Goal: Task Accomplishment & Management: Complete application form

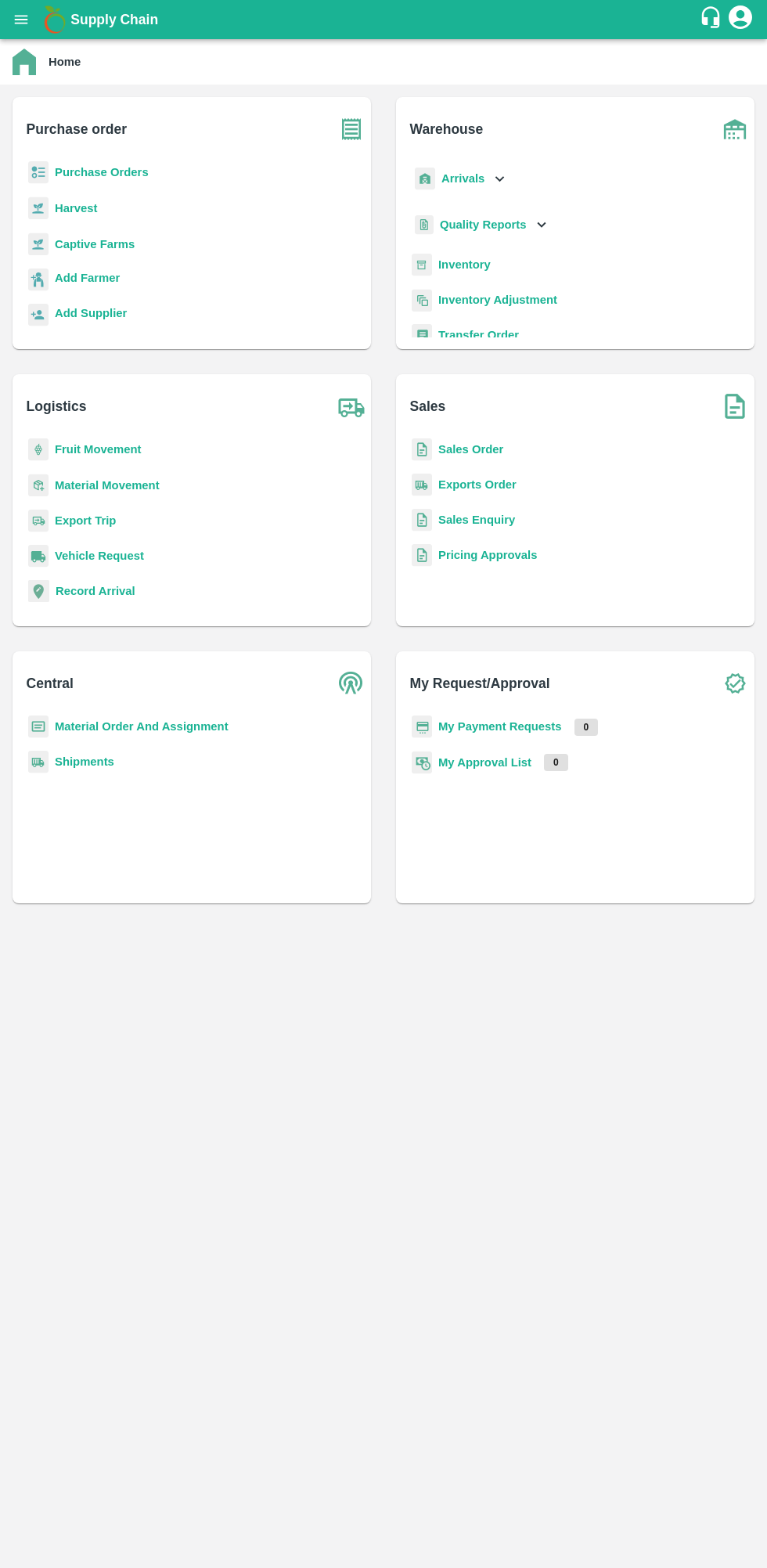
click at [70, 172] on b "Purchase Orders" at bounding box center [102, 172] width 94 height 12
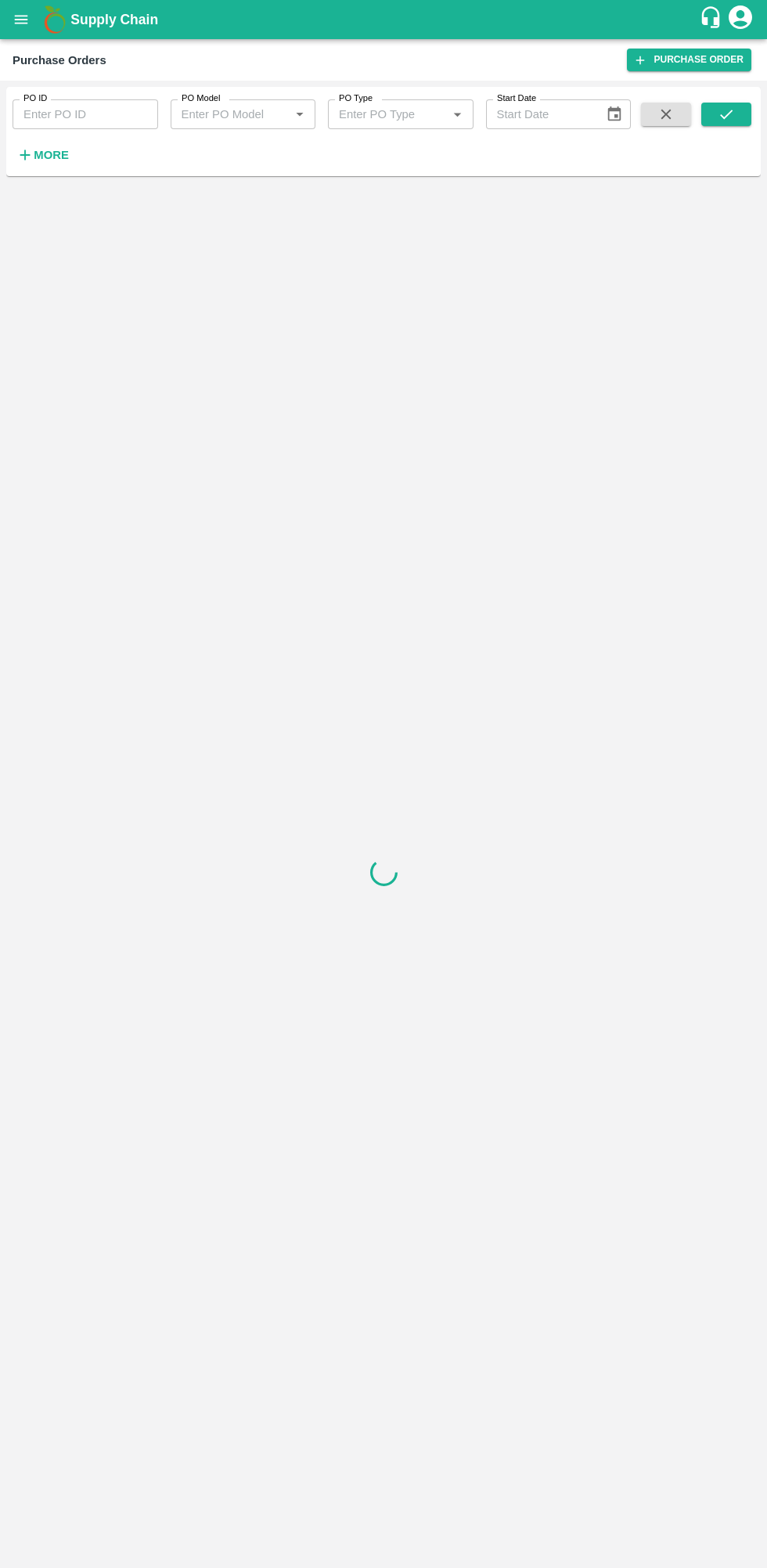
click at [57, 155] on strong "More" at bounding box center [50, 154] width 35 height 12
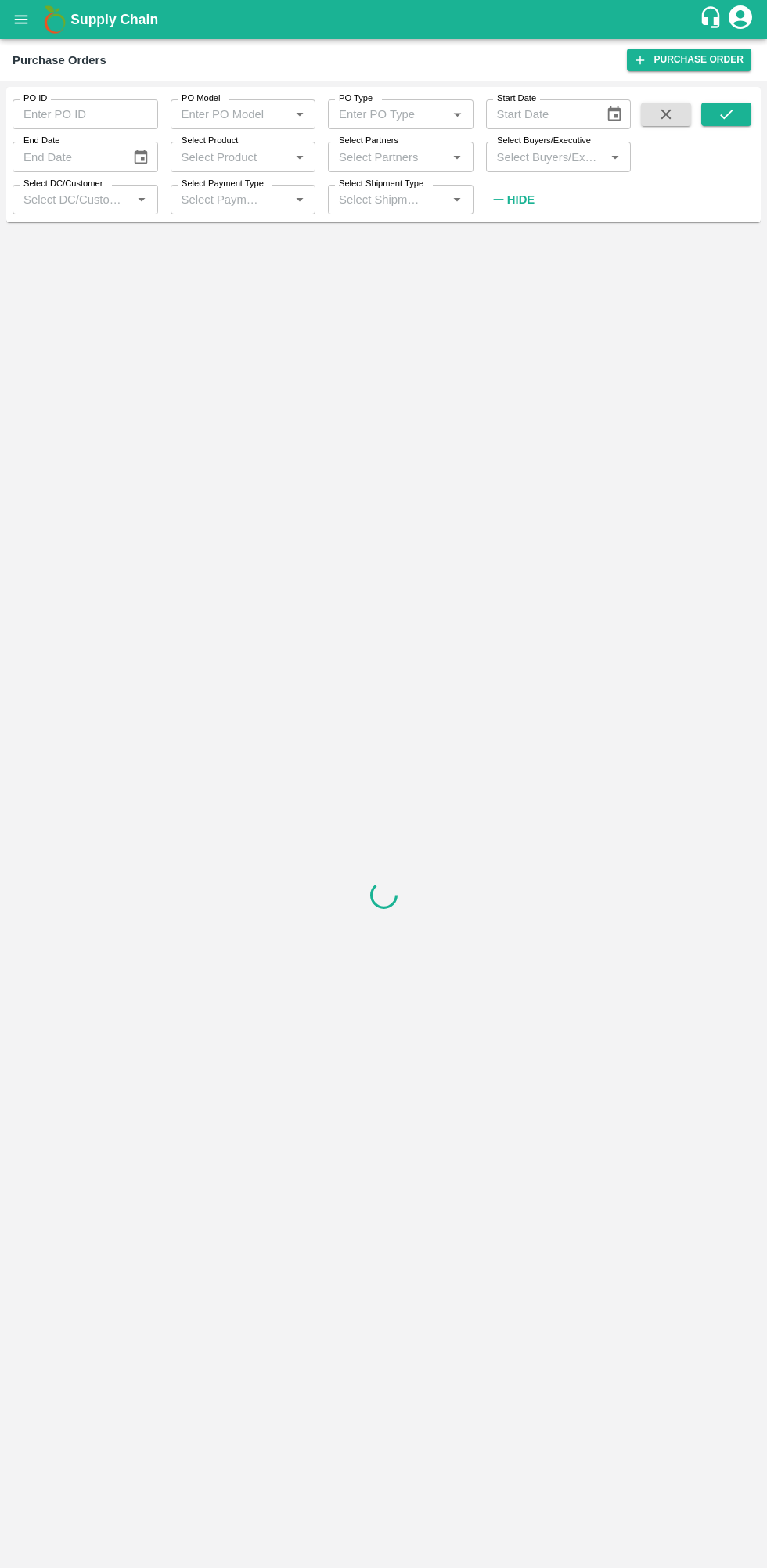
click at [534, 144] on label "Select Buyers/Executive" at bounding box center [544, 141] width 94 height 12
click at [534, 146] on input "Select Buyers/Executive" at bounding box center [546, 156] width 110 height 20
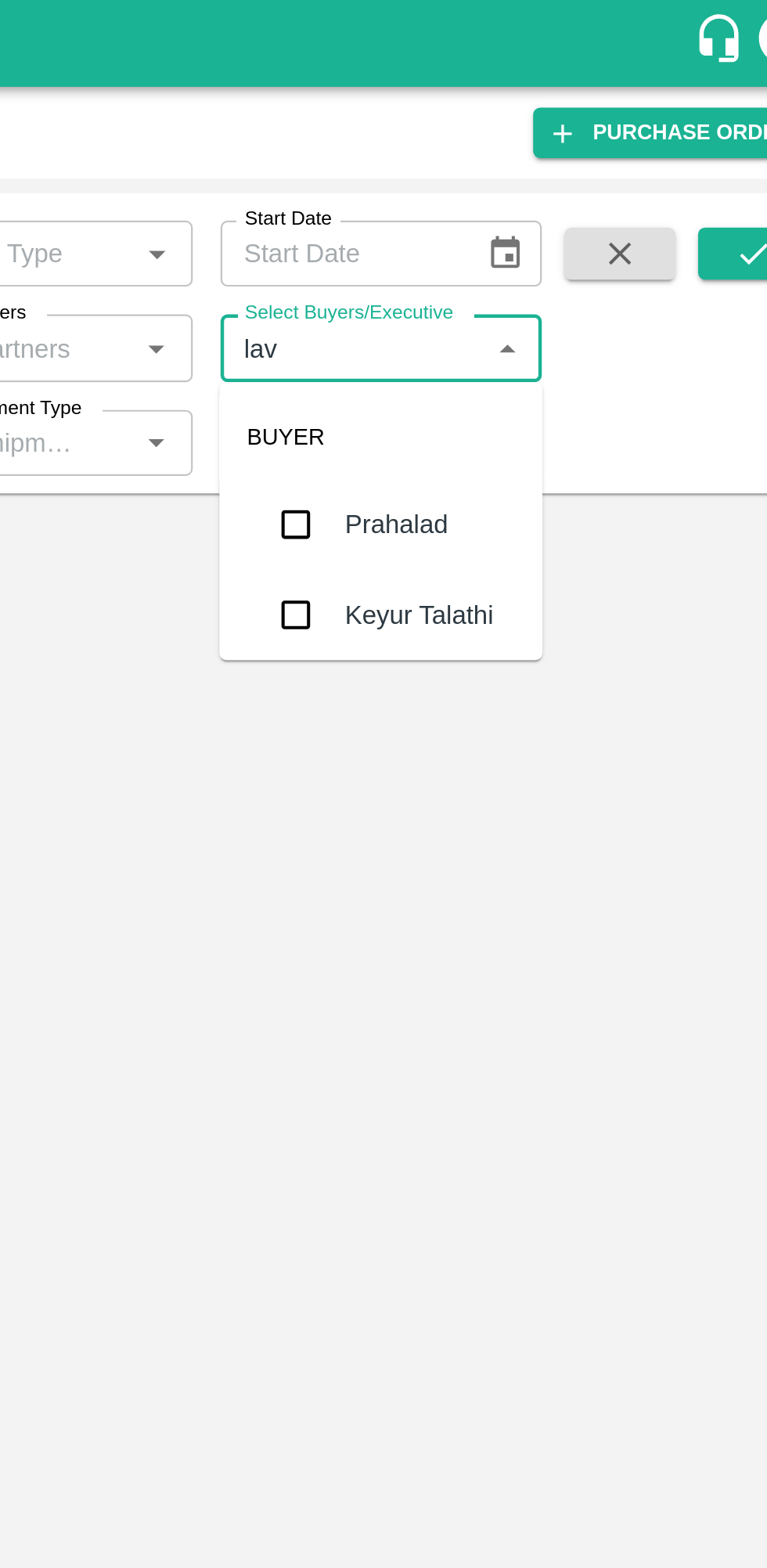
type input "lava"
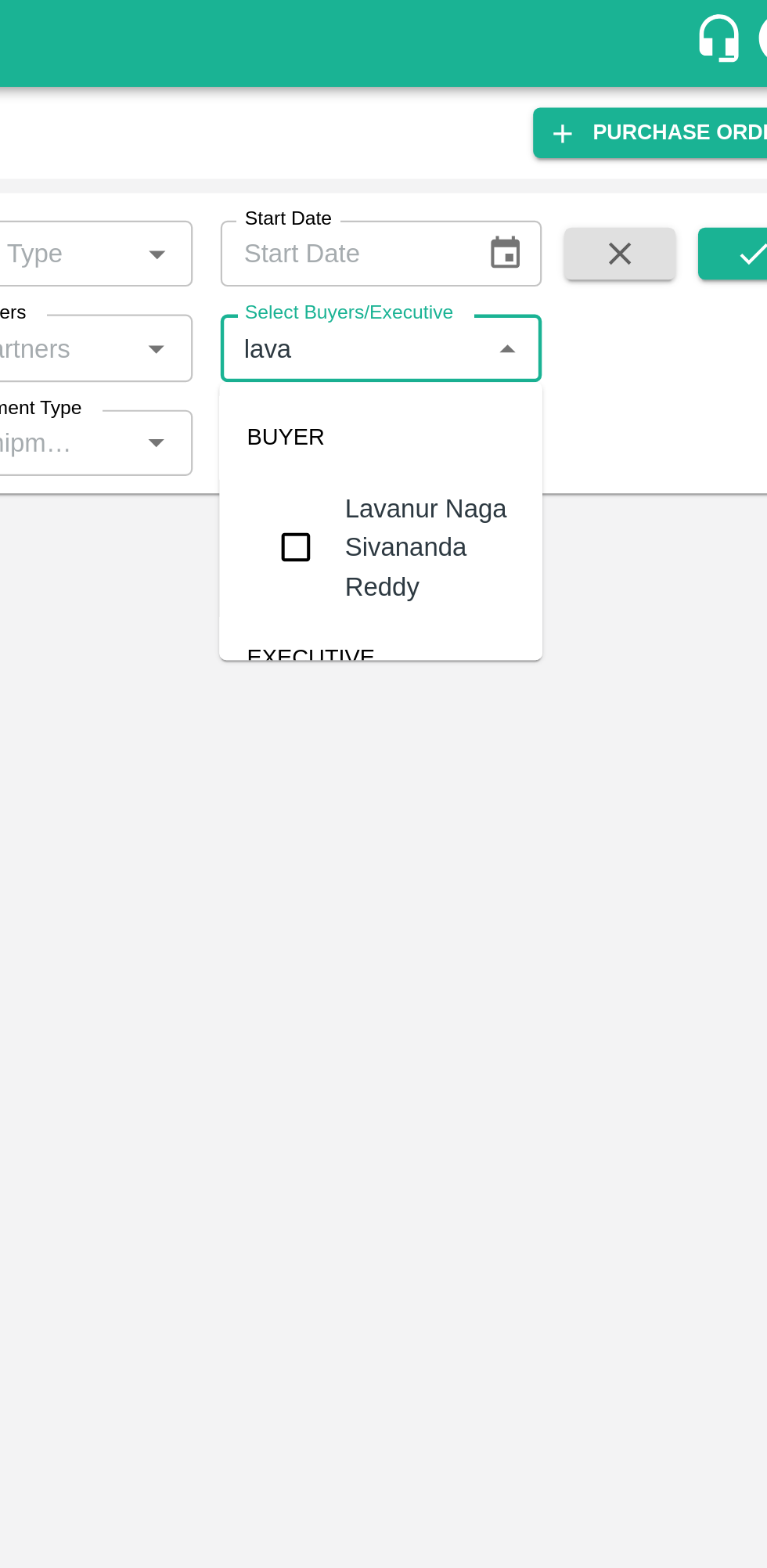
click at [508, 250] on input "checkbox" at bounding box center [519, 246] width 31 height 31
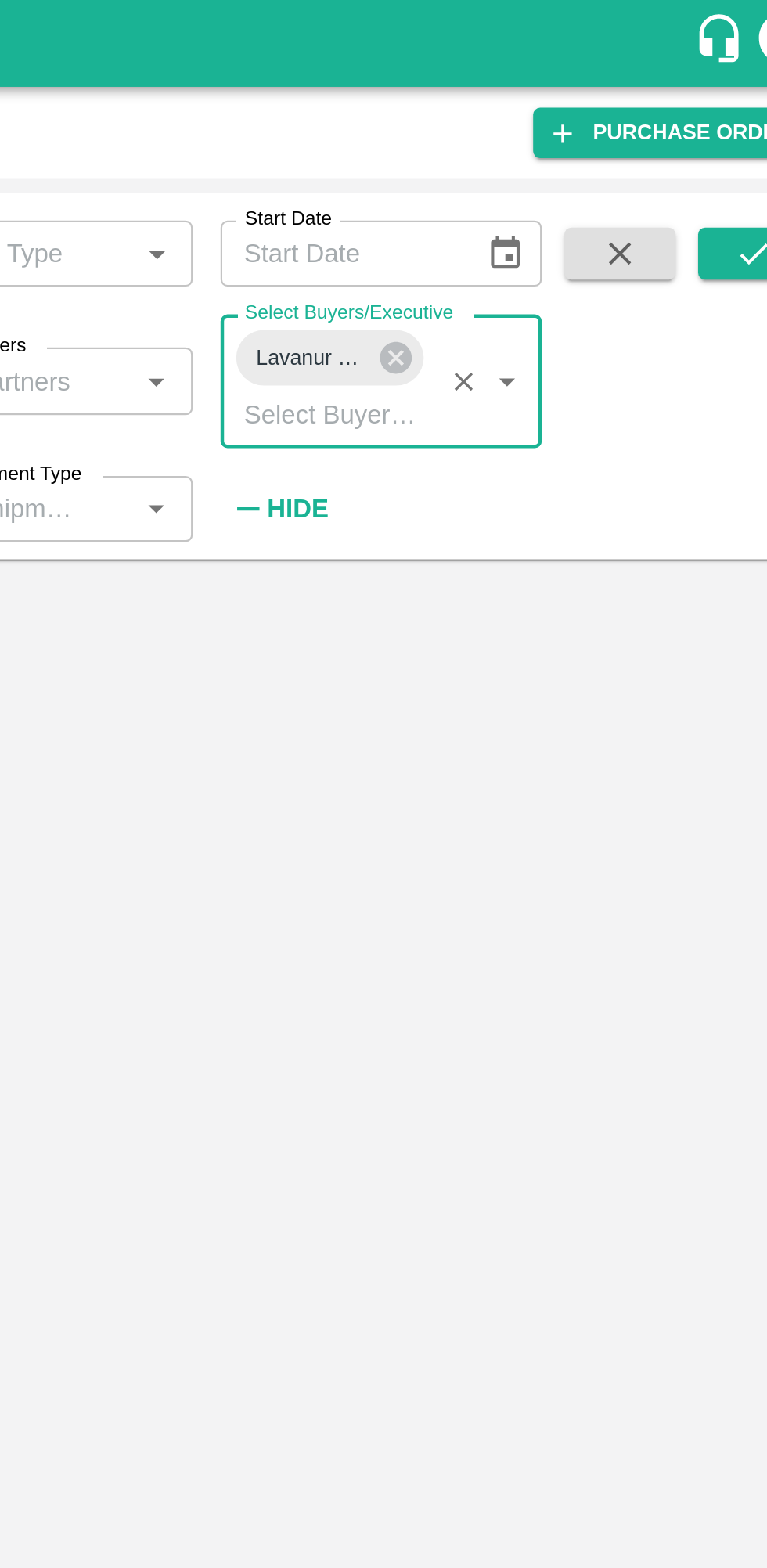
click at [724, 117] on icon "submit" at bounding box center [726, 114] width 17 height 17
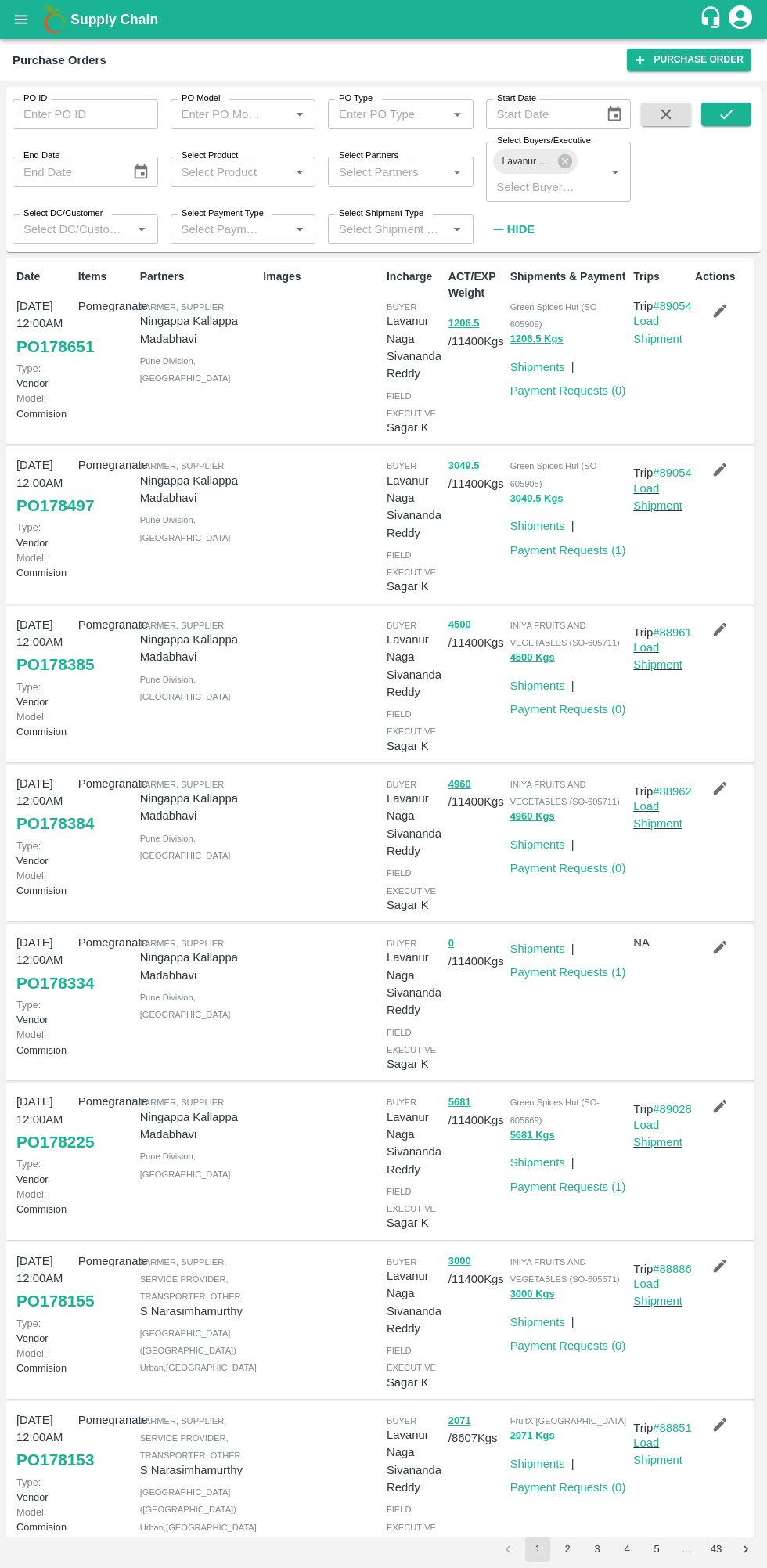
click at [736, 313] on button "button" at bounding box center [719, 311] width 50 height 27
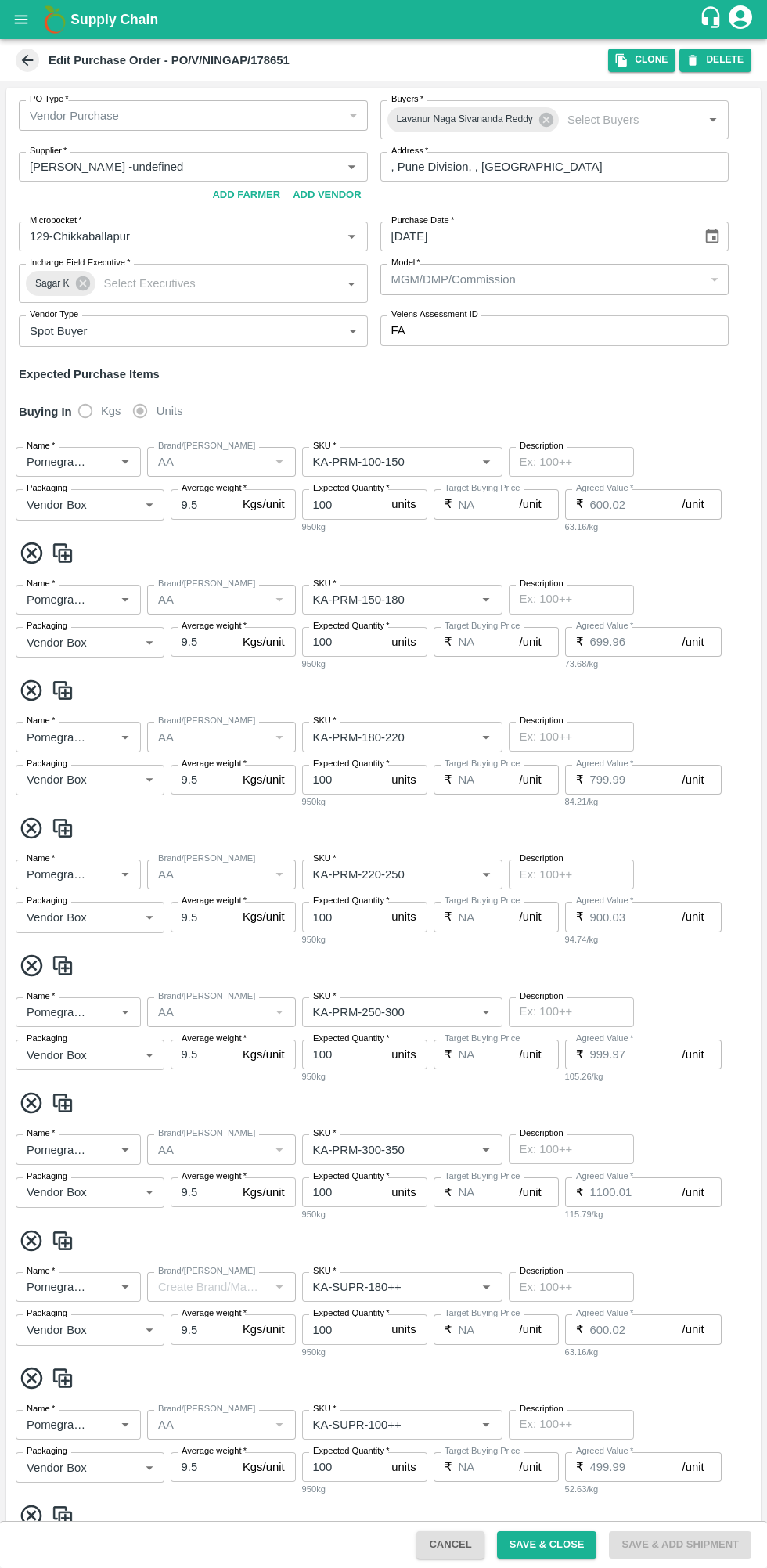
click at [621, 60] on button "Clone" at bounding box center [642, 60] width 67 height 23
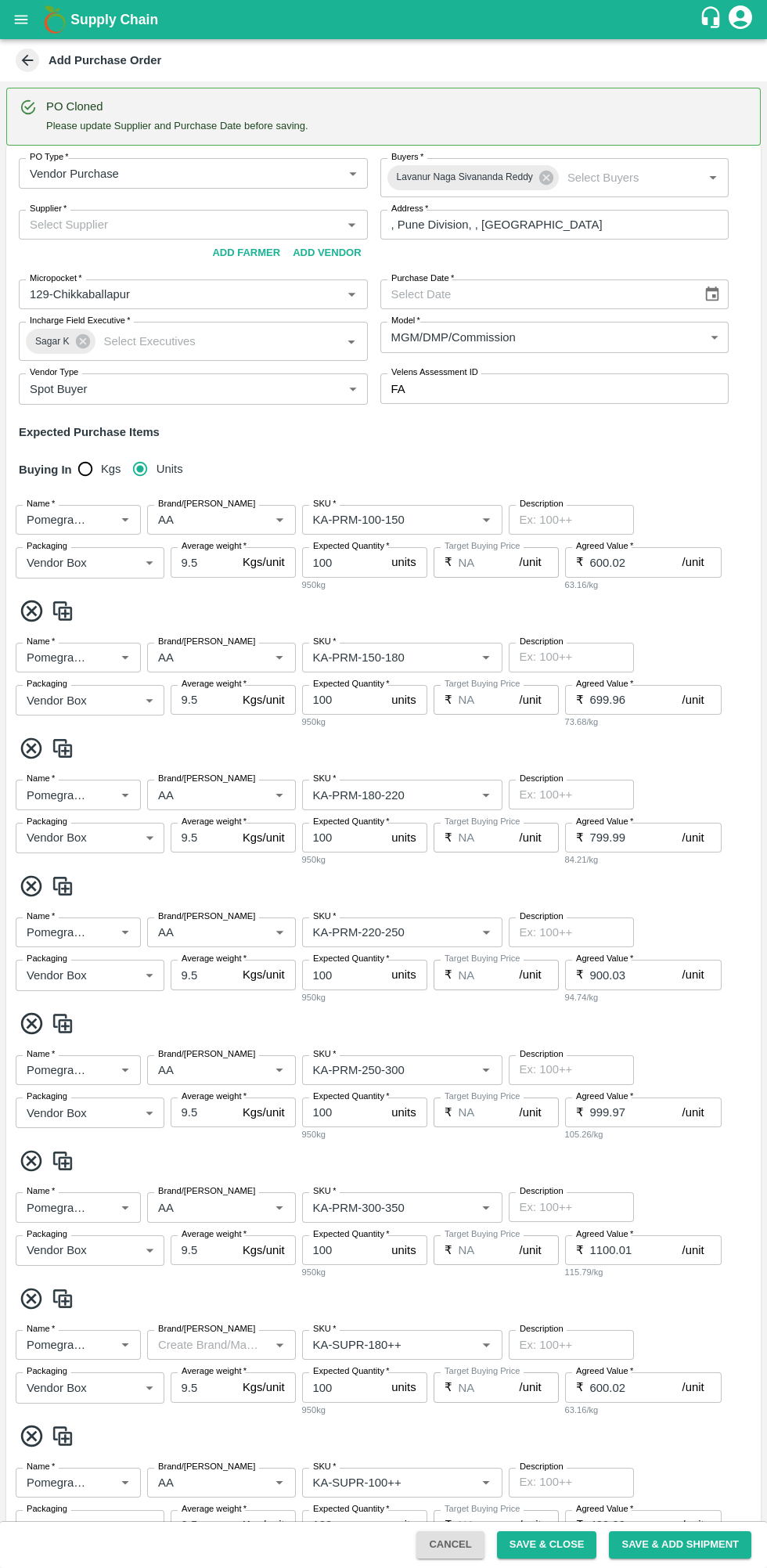
click at [191, 223] on input "Supplier   *" at bounding box center [181, 224] width 314 height 20
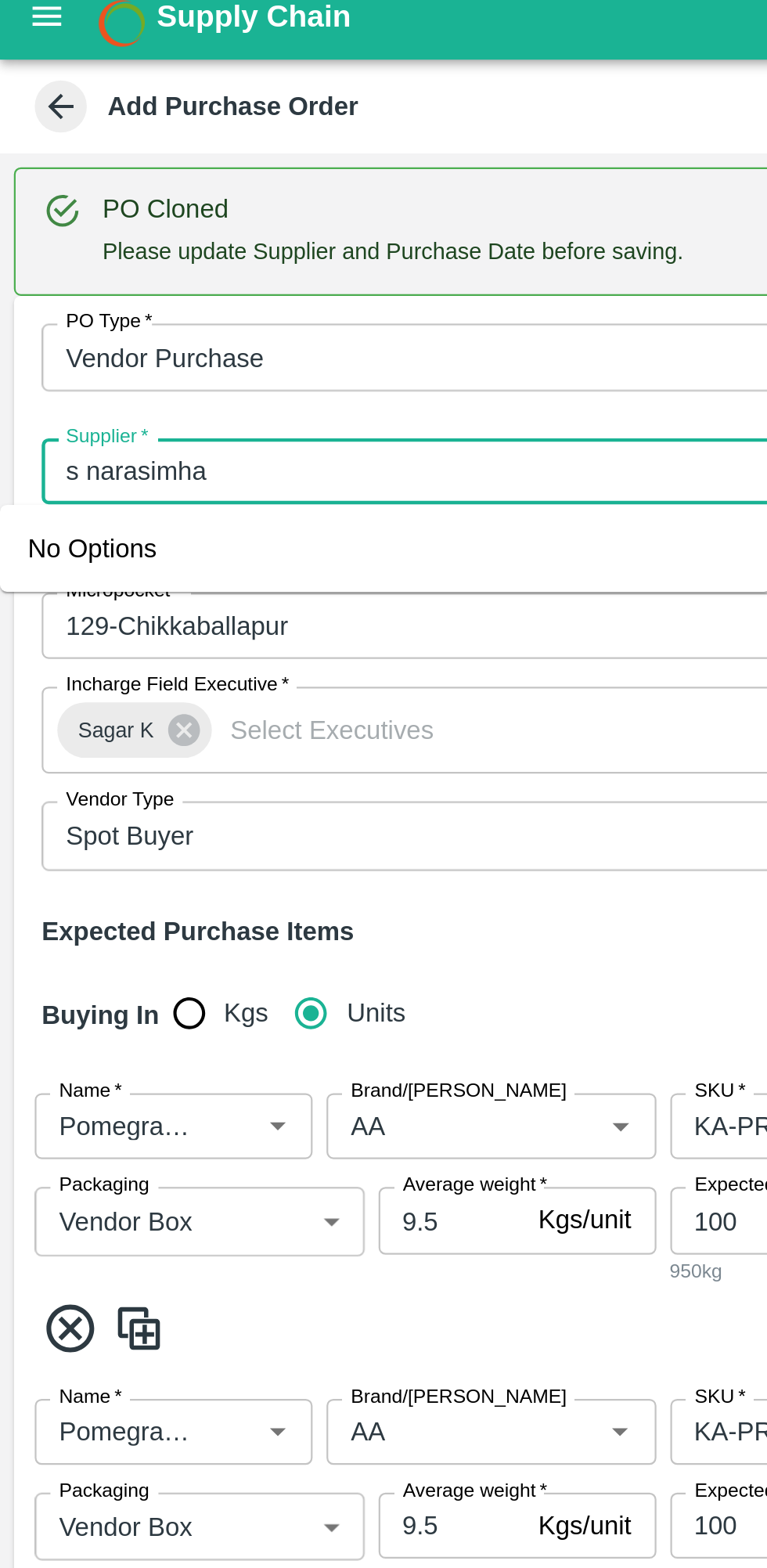
click at [211, 267] on div "No Options" at bounding box center [174, 259] width 348 height 39
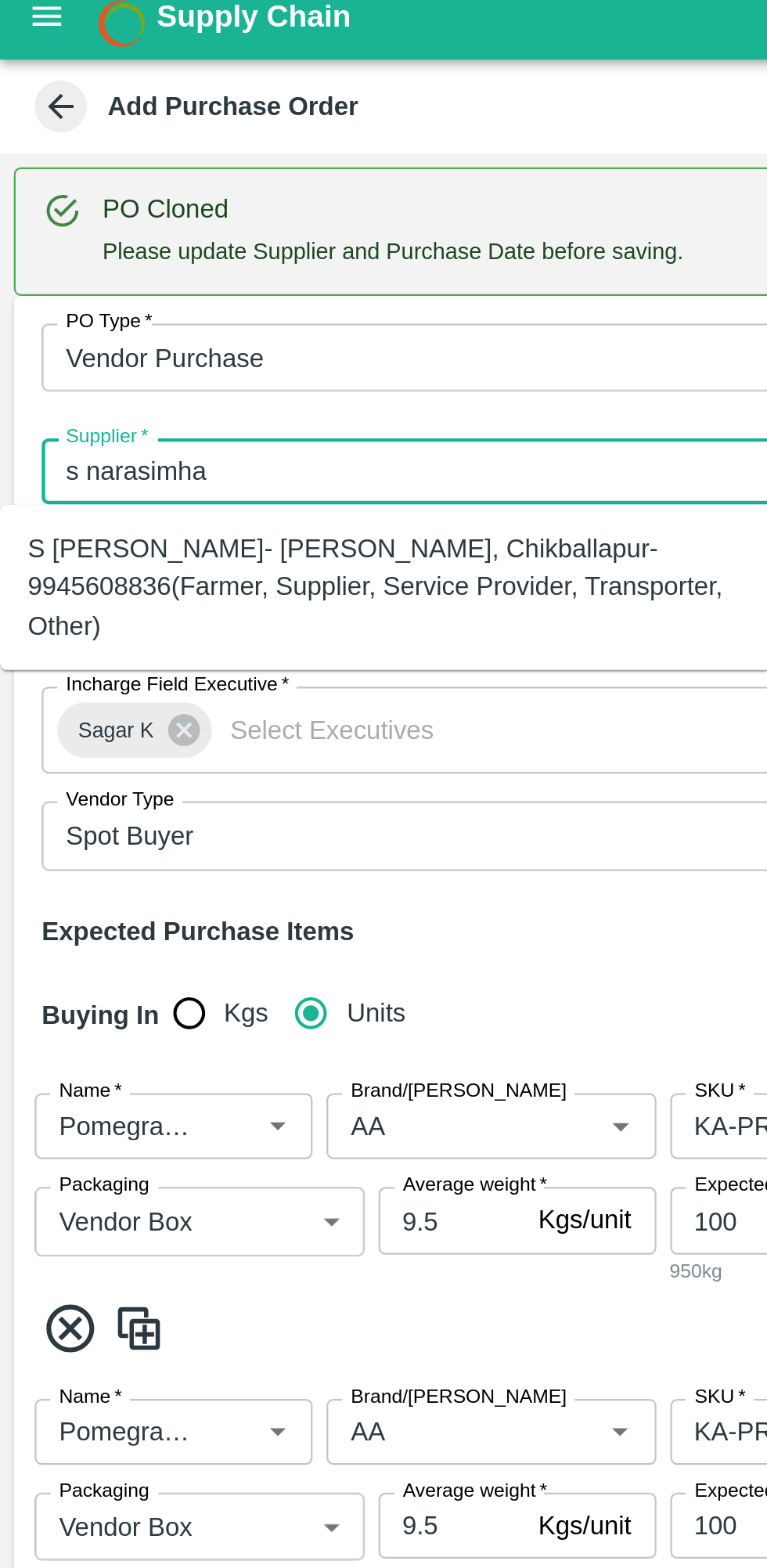
click at [201, 262] on div "S Narasimhamurthy- Jataru Hosahalli, Chikballapur-9945608836(Farmer, Supplier, …" at bounding box center [173, 276] width 322 height 52
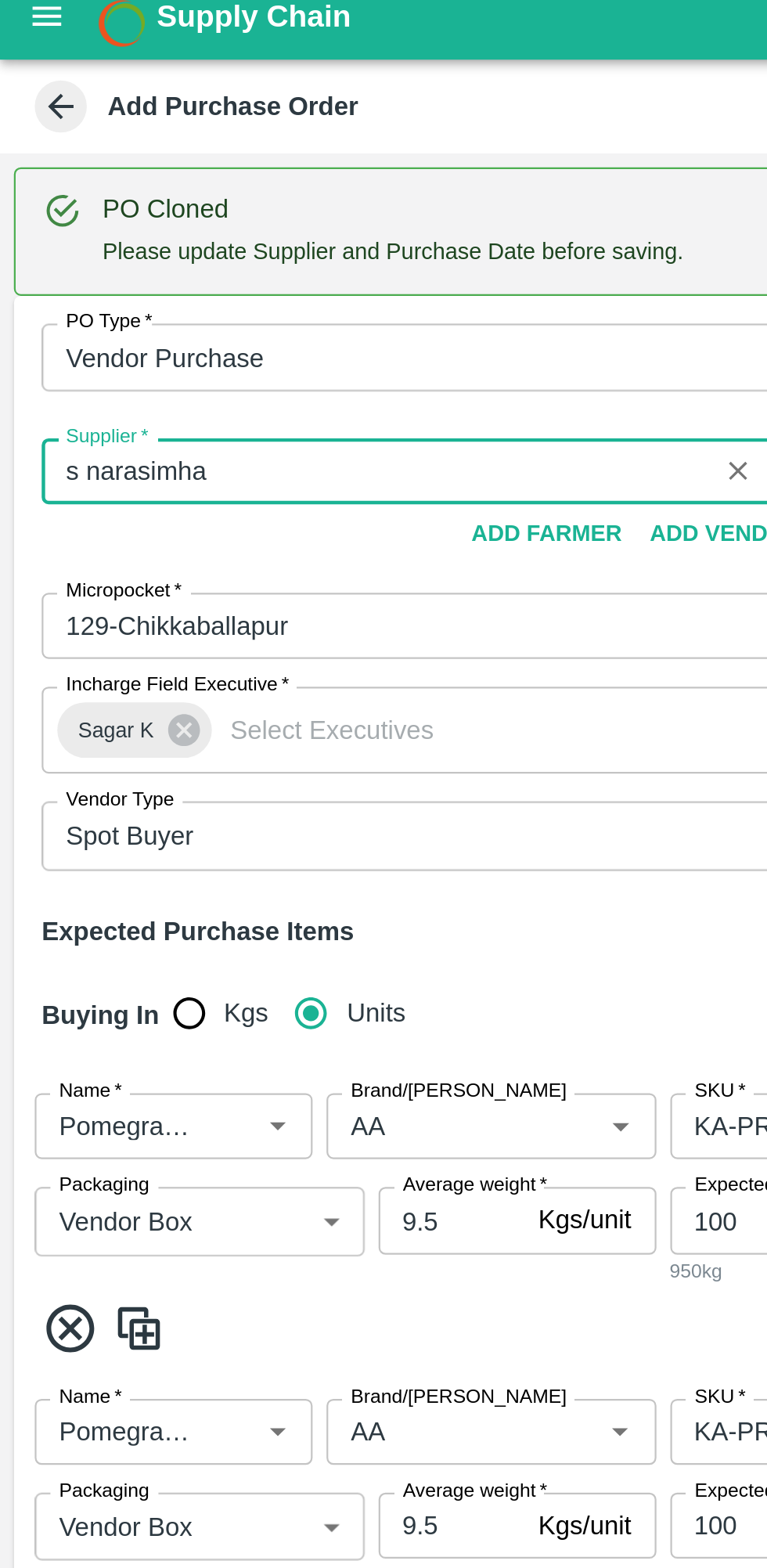
type input "S Narasimhamurthy- Jataru Hosahalli, Chikballapur-9945608836(Farmer, Supplier, …"
type input "Jataru Hosahalli, Chikballapur, Chikballapur, Karnataka"
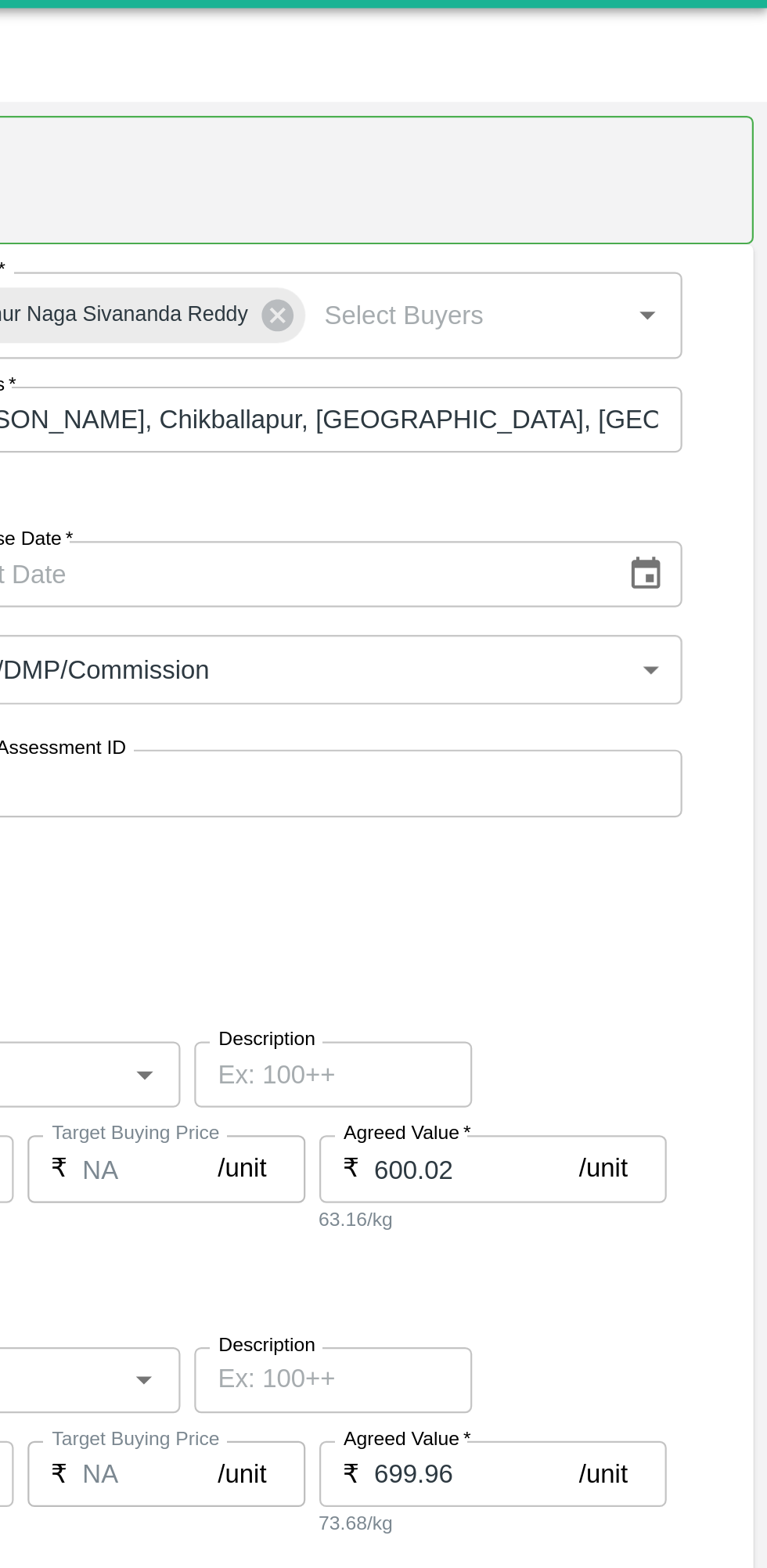
type input "S Narasimhamurthy- Jataru Hosahalli, Chikballapur-9945608836(Farmer, Supplier, …"
click at [715, 291] on icon "Choose date" at bounding box center [713, 294] width 13 height 15
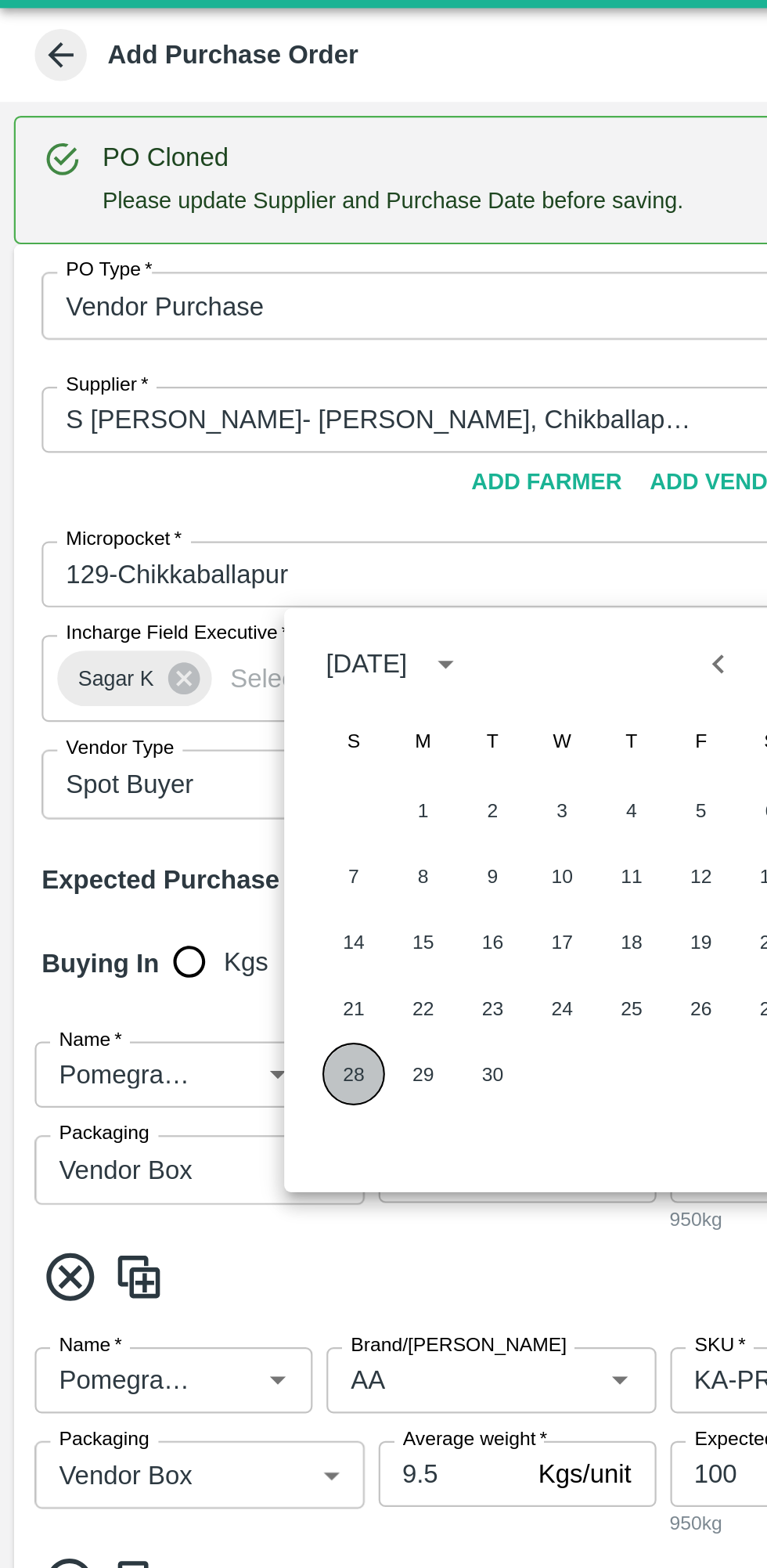
click at [163, 524] on button "28" at bounding box center [160, 520] width 29 height 29
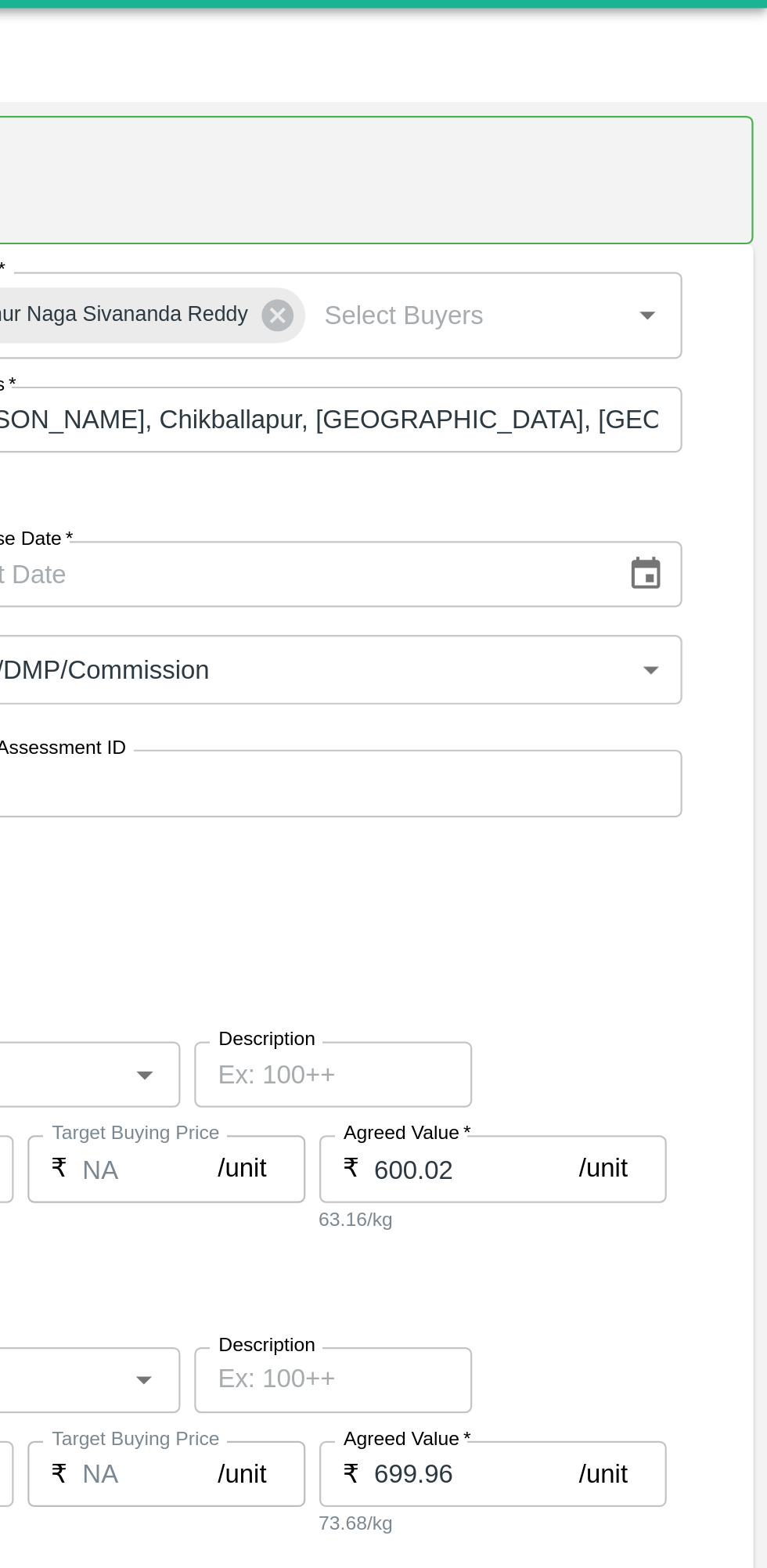
type input "28/09/2025"
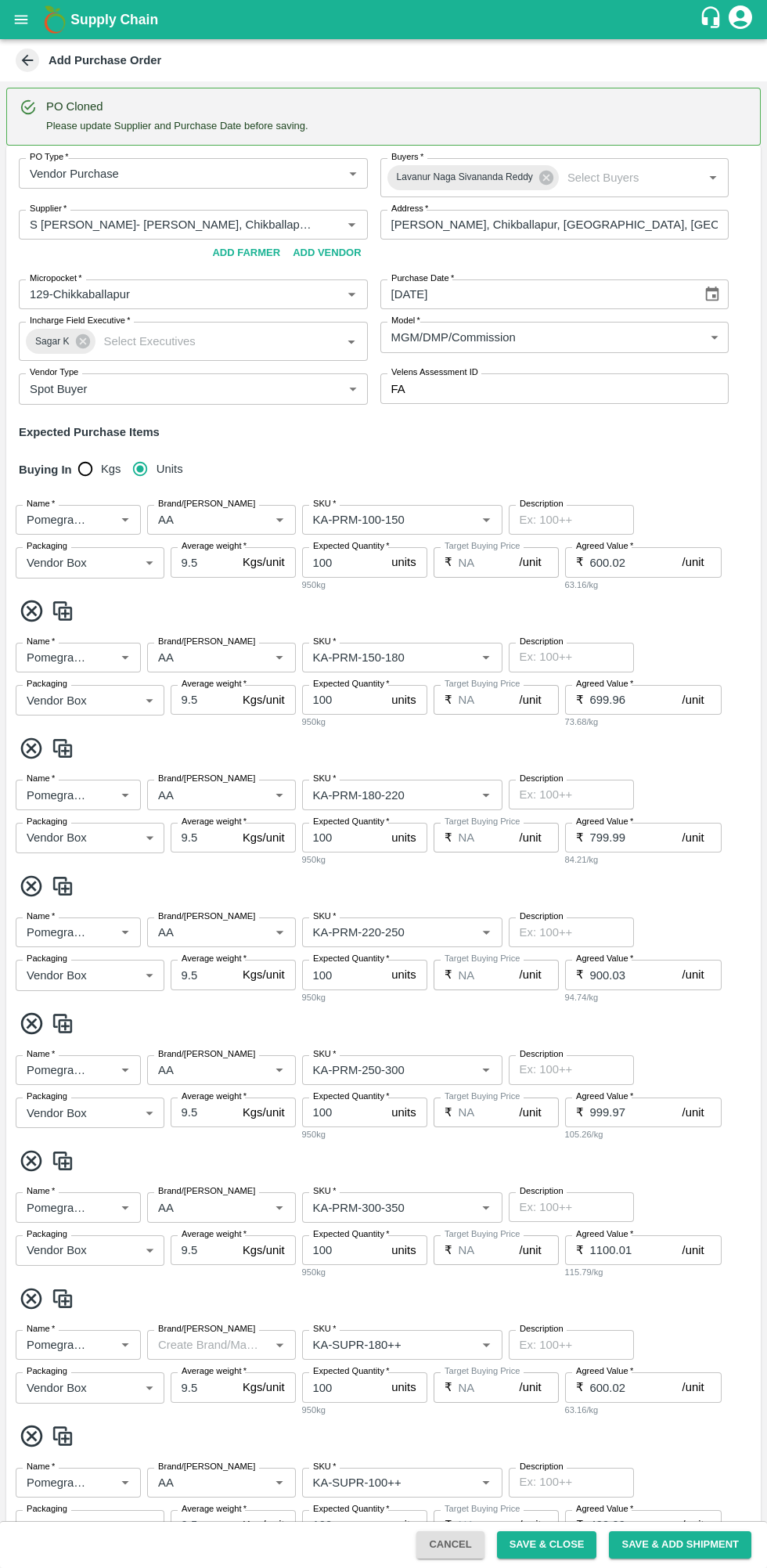
scroll to position [2, 0]
click at [218, 517] on input "Brand/Marka" at bounding box center [199, 516] width 93 height 20
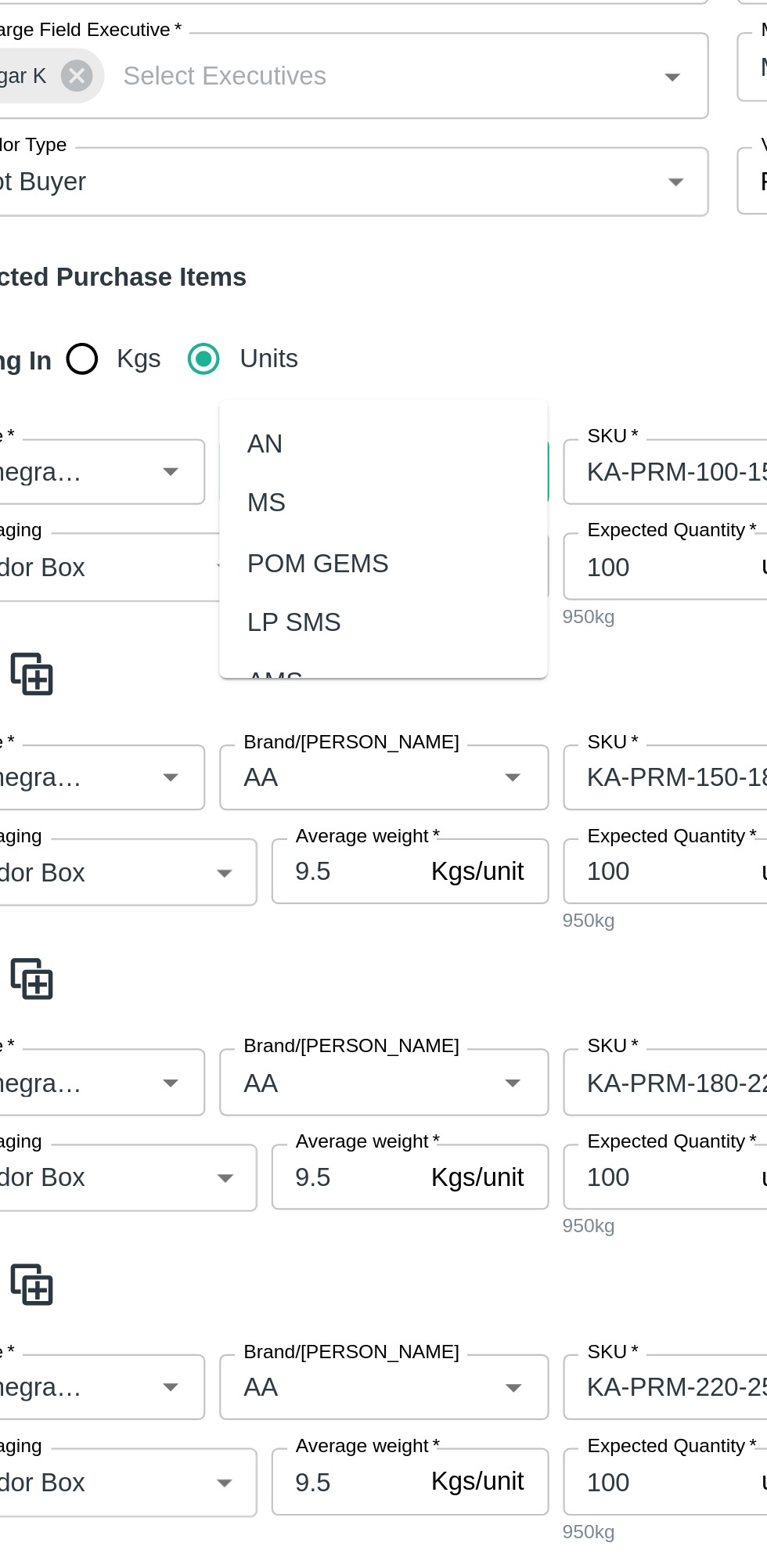
scroll to position [65, 0]
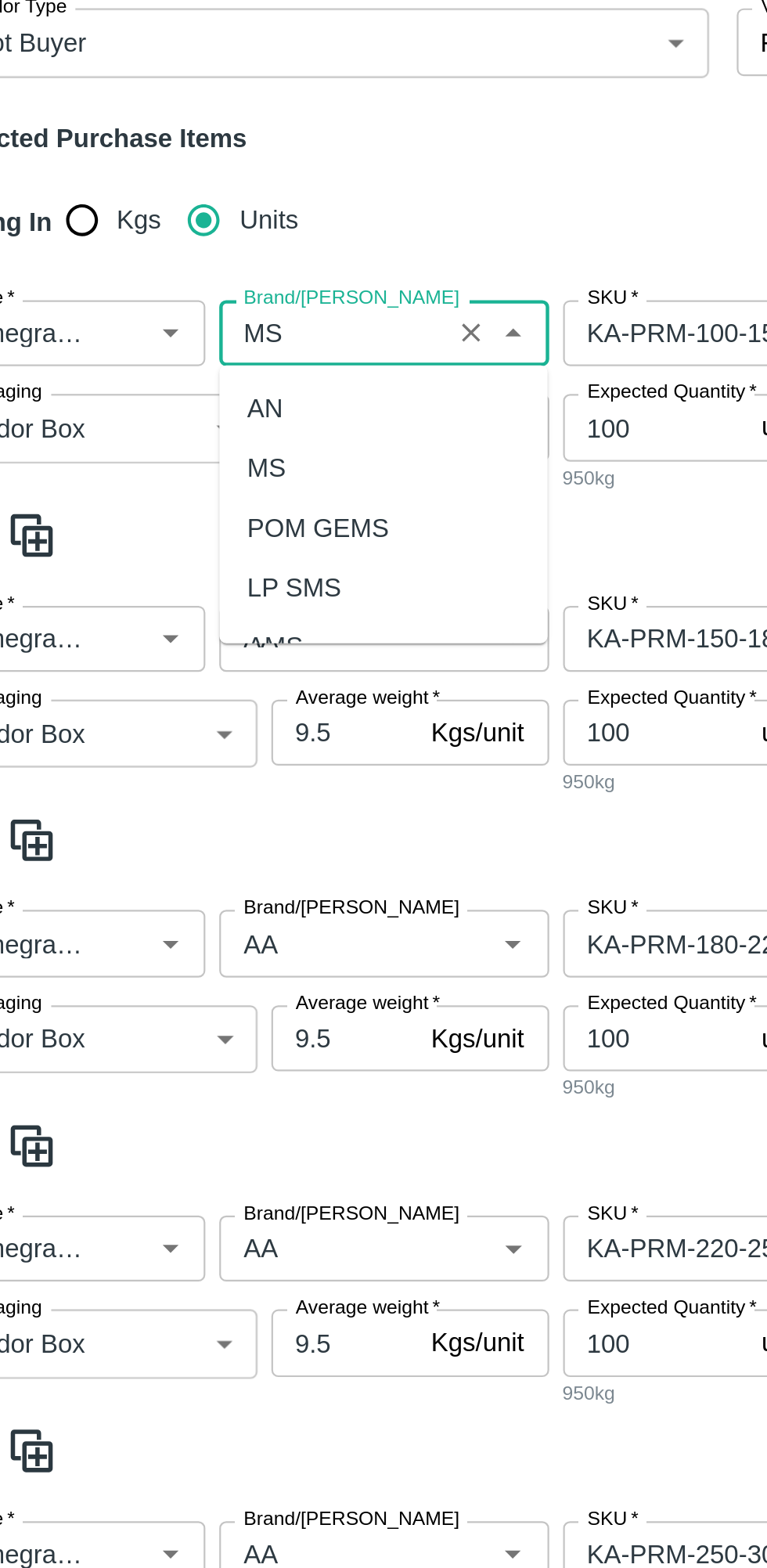
click at [199, 506] on div "MS" at bounding box center [221, 516] width 148 height 27
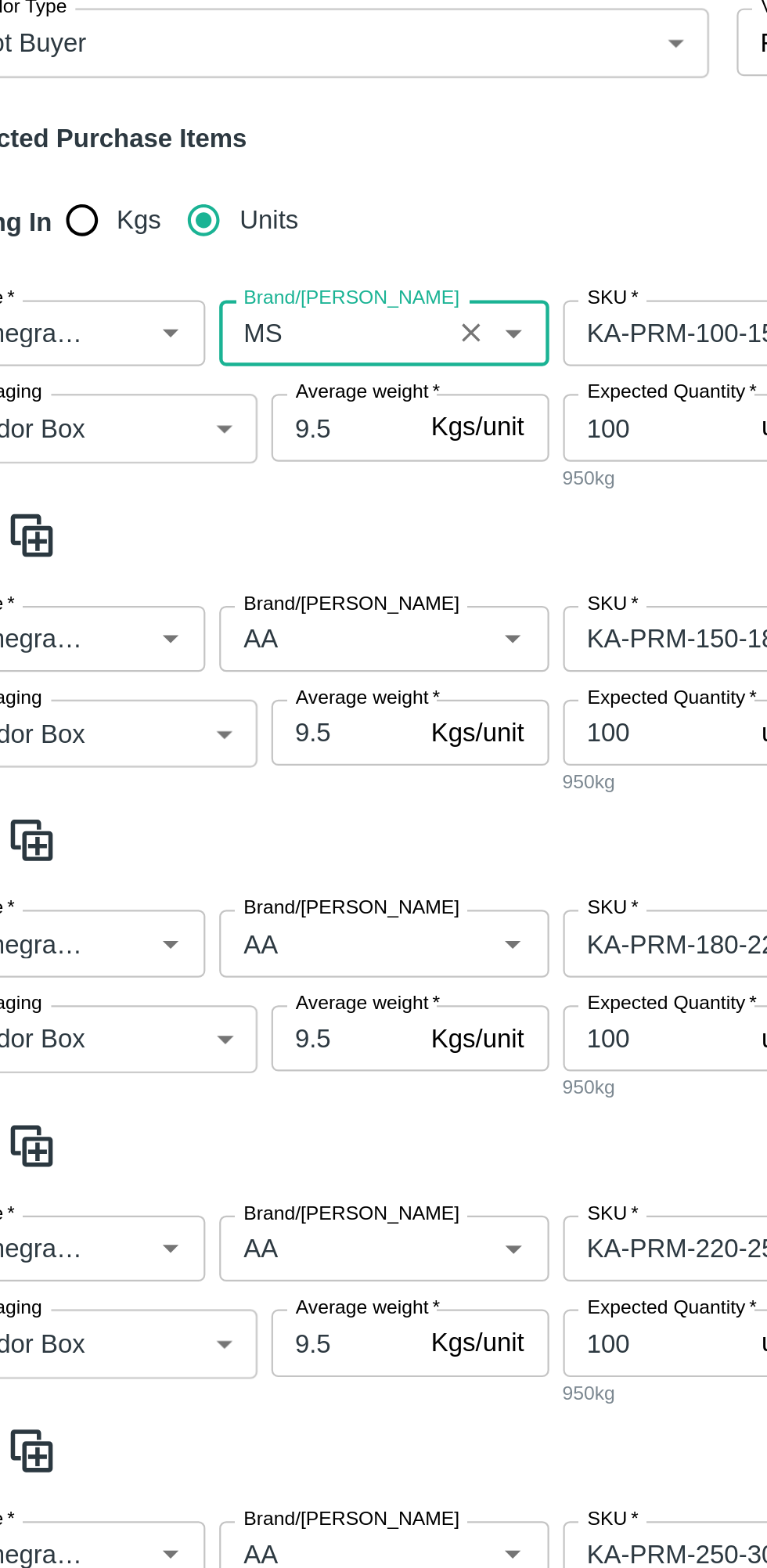
scroll to position [134, 0]
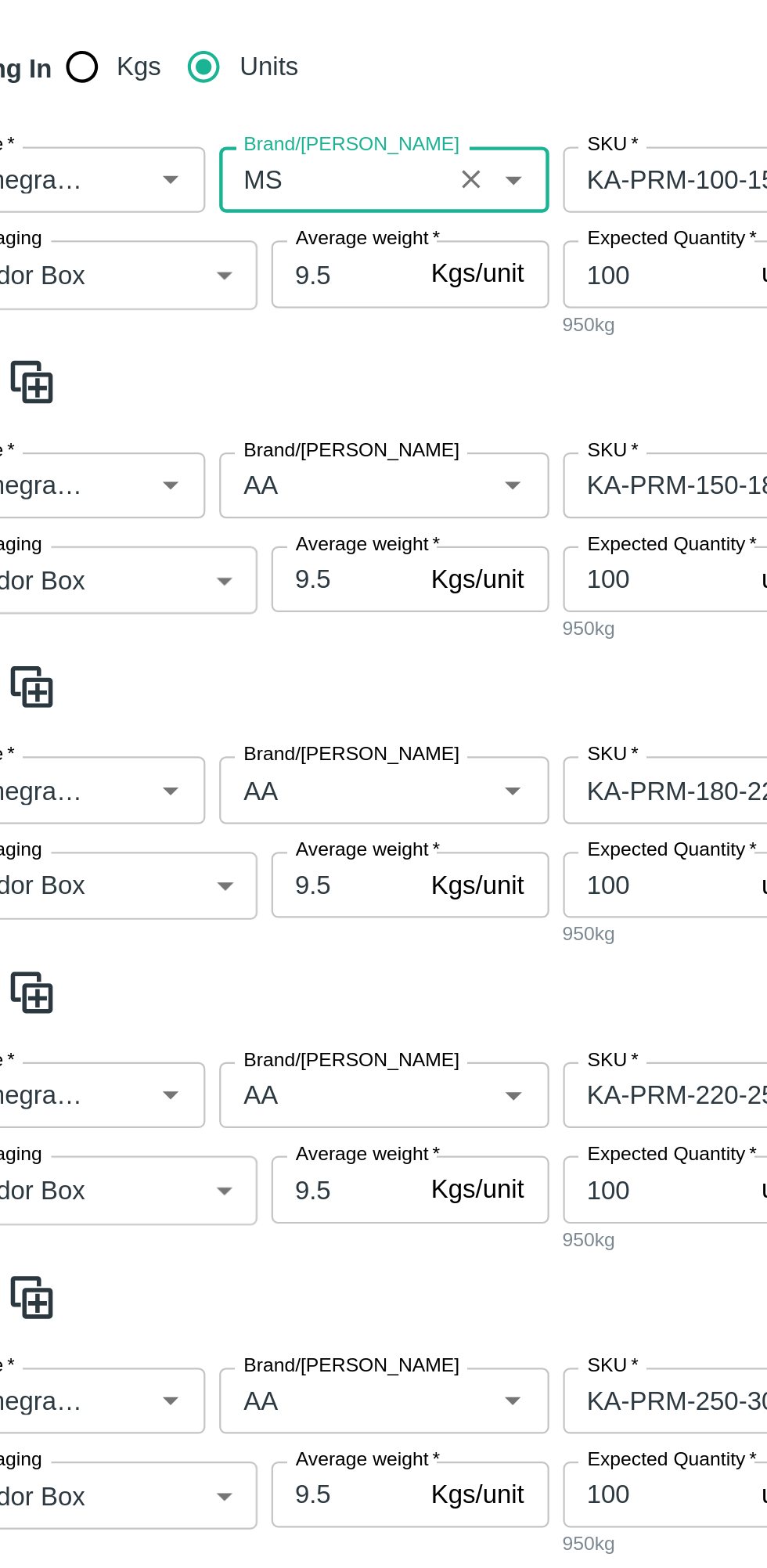
type input "MS"
click at [206, 521] on input "Brand/Marka" at bounding box center [199, 523] width 93 height 20
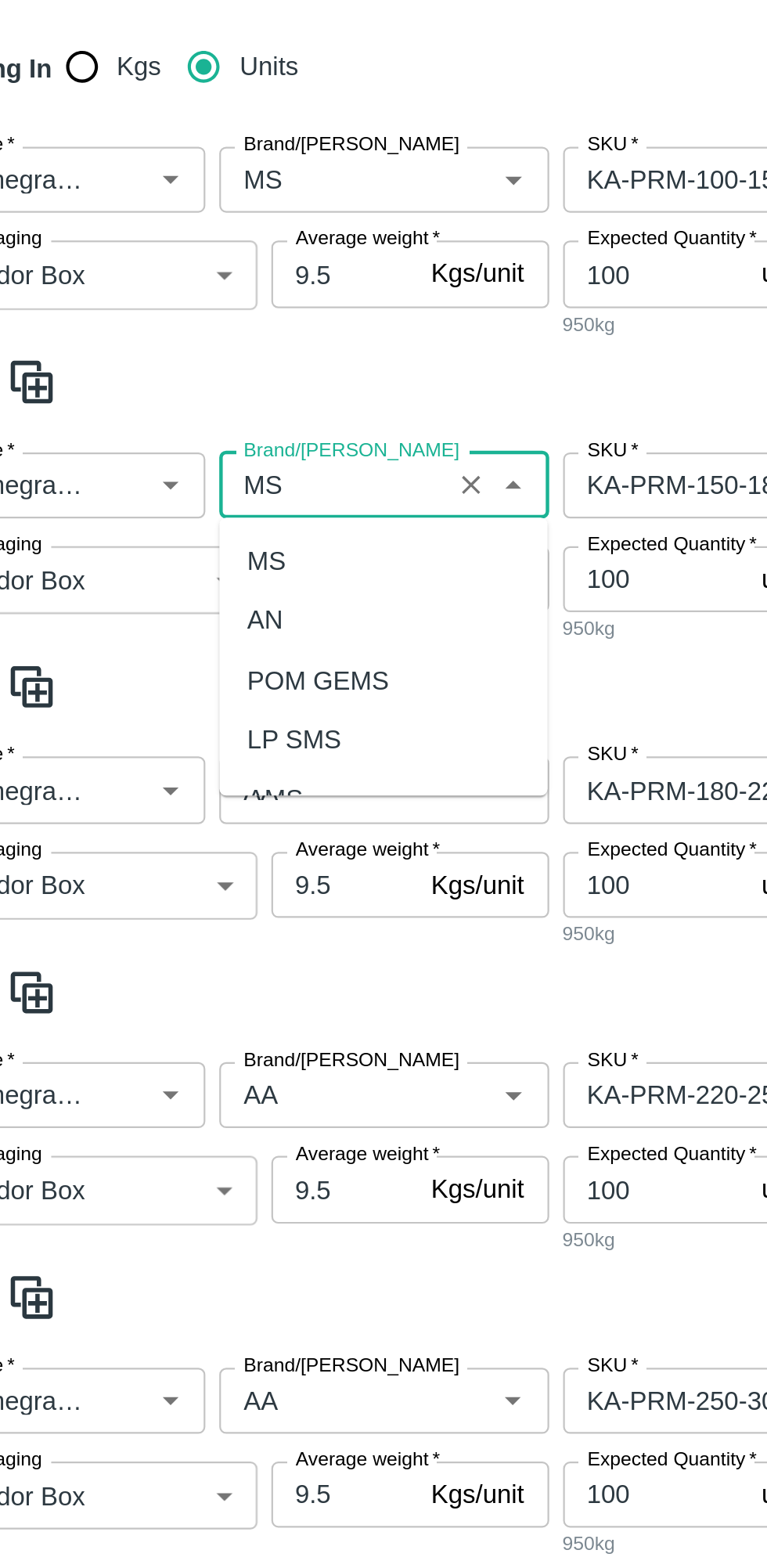
scroll to position [0, 0]
click at [195, 554] on div "MS" at bounding box center [221, 557] width 148 height 27
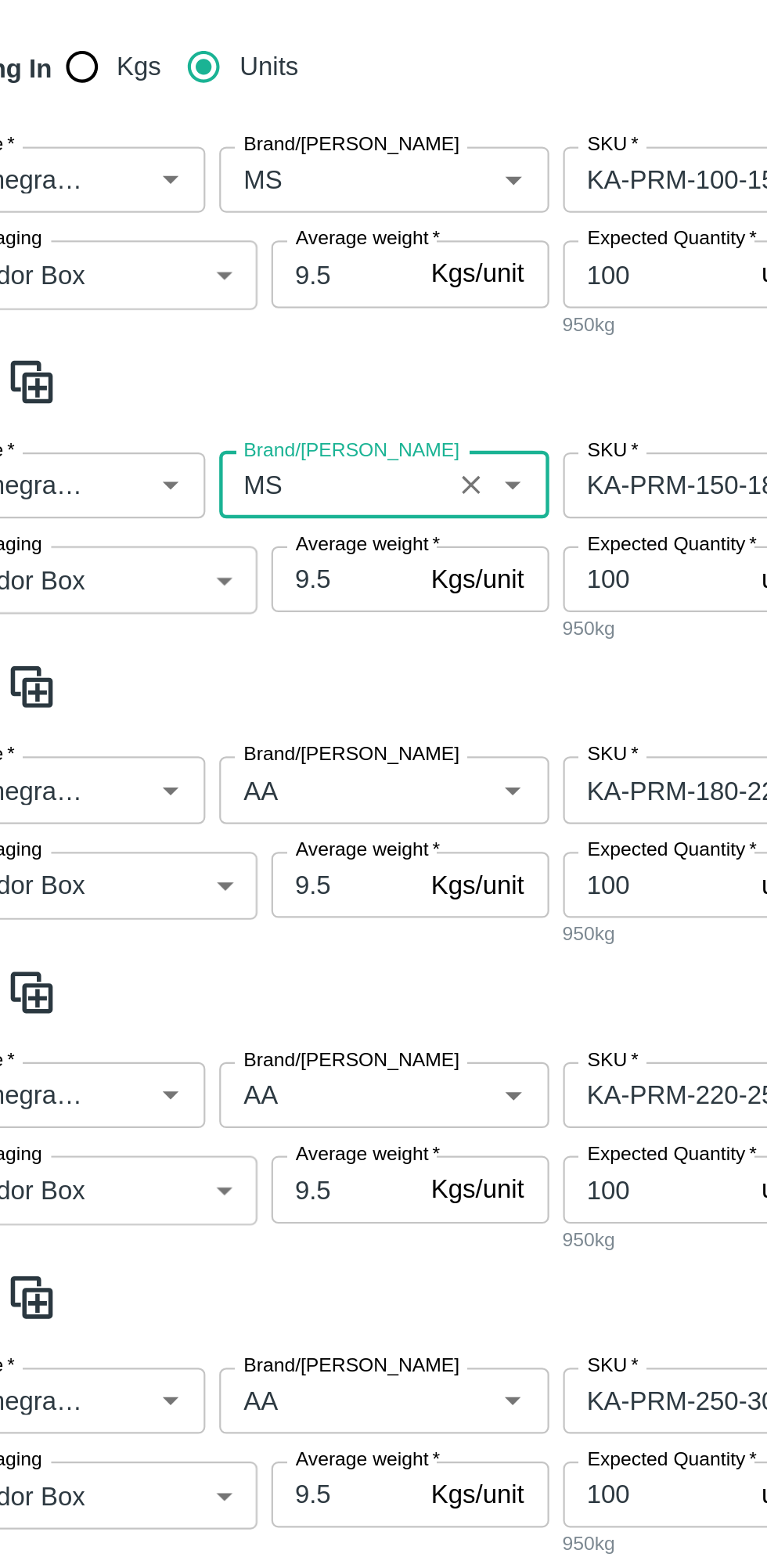
type input "MS"
click at [200, 650] on input "Brand/Marka" at bounding box center [199, 660] width 93 height 20
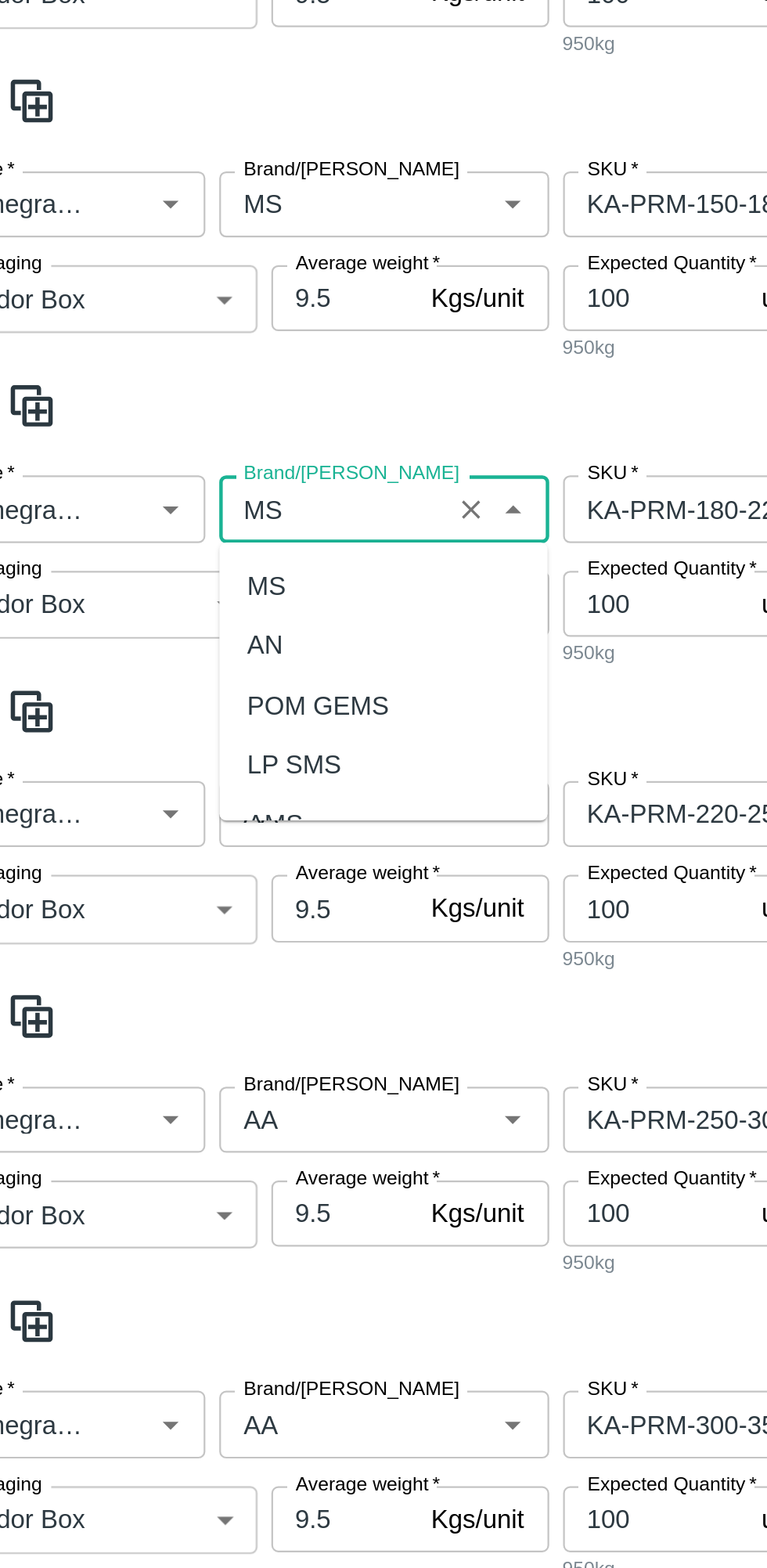
click at [216, 565] on div "MS" at bounding box center [221, 570] width 148 height 27
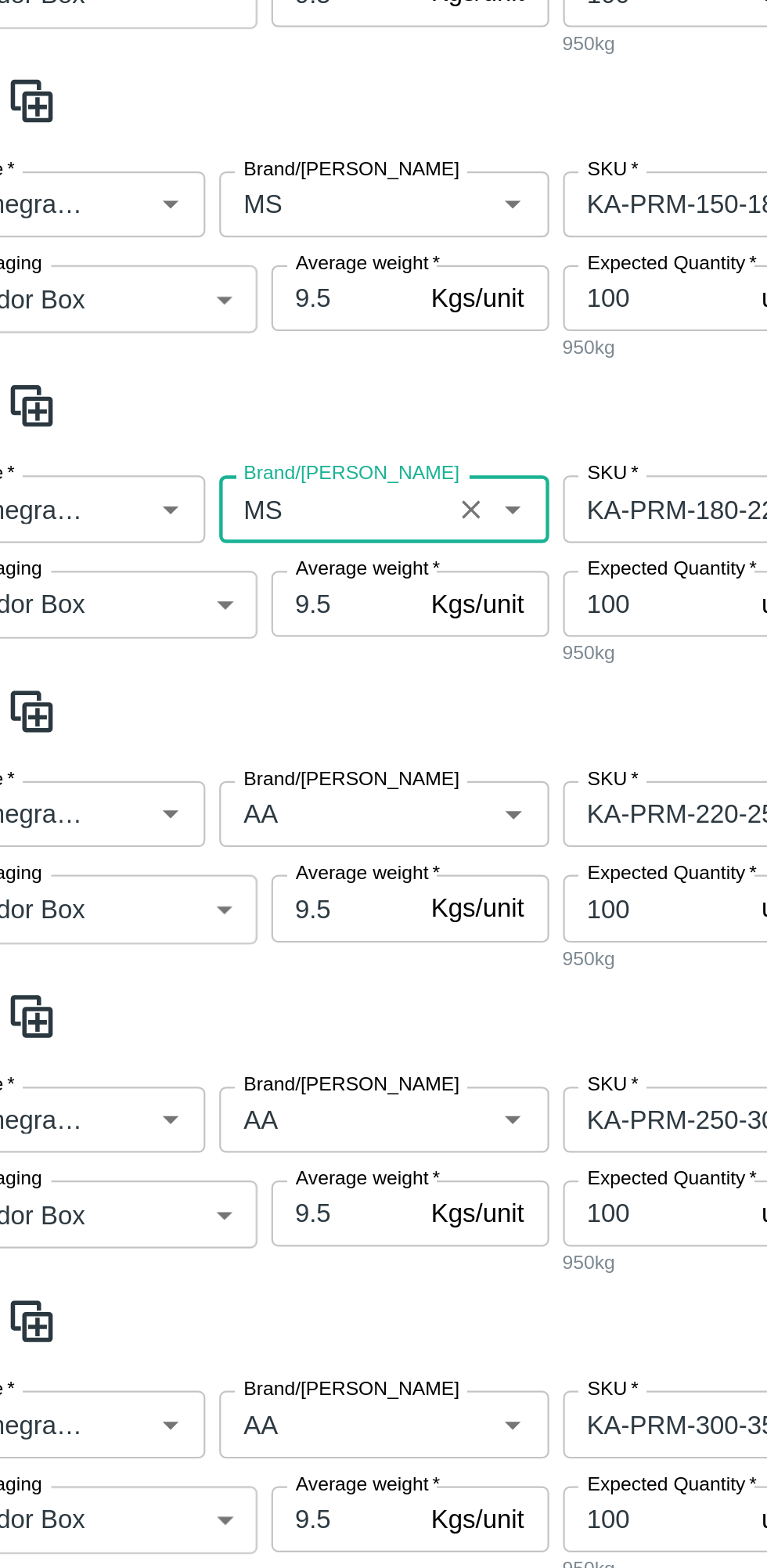
type input "MS"
click at [184, 662] on input "Brand/Marka" at bounding box center [199, 671] width 93 height 20
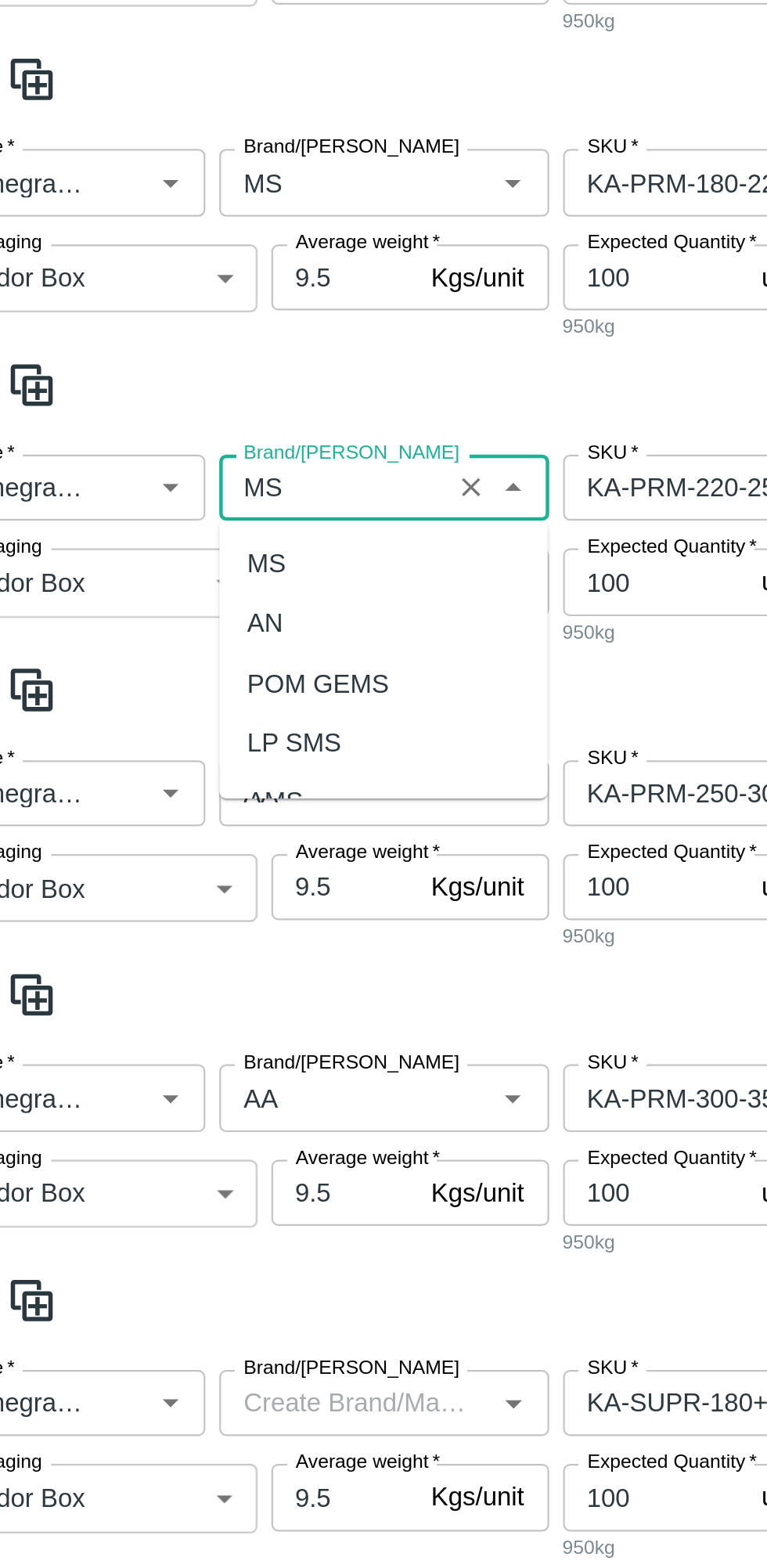
click at [201, 552] on div "MS" at bounding box center [221, 559] width 148 height 27
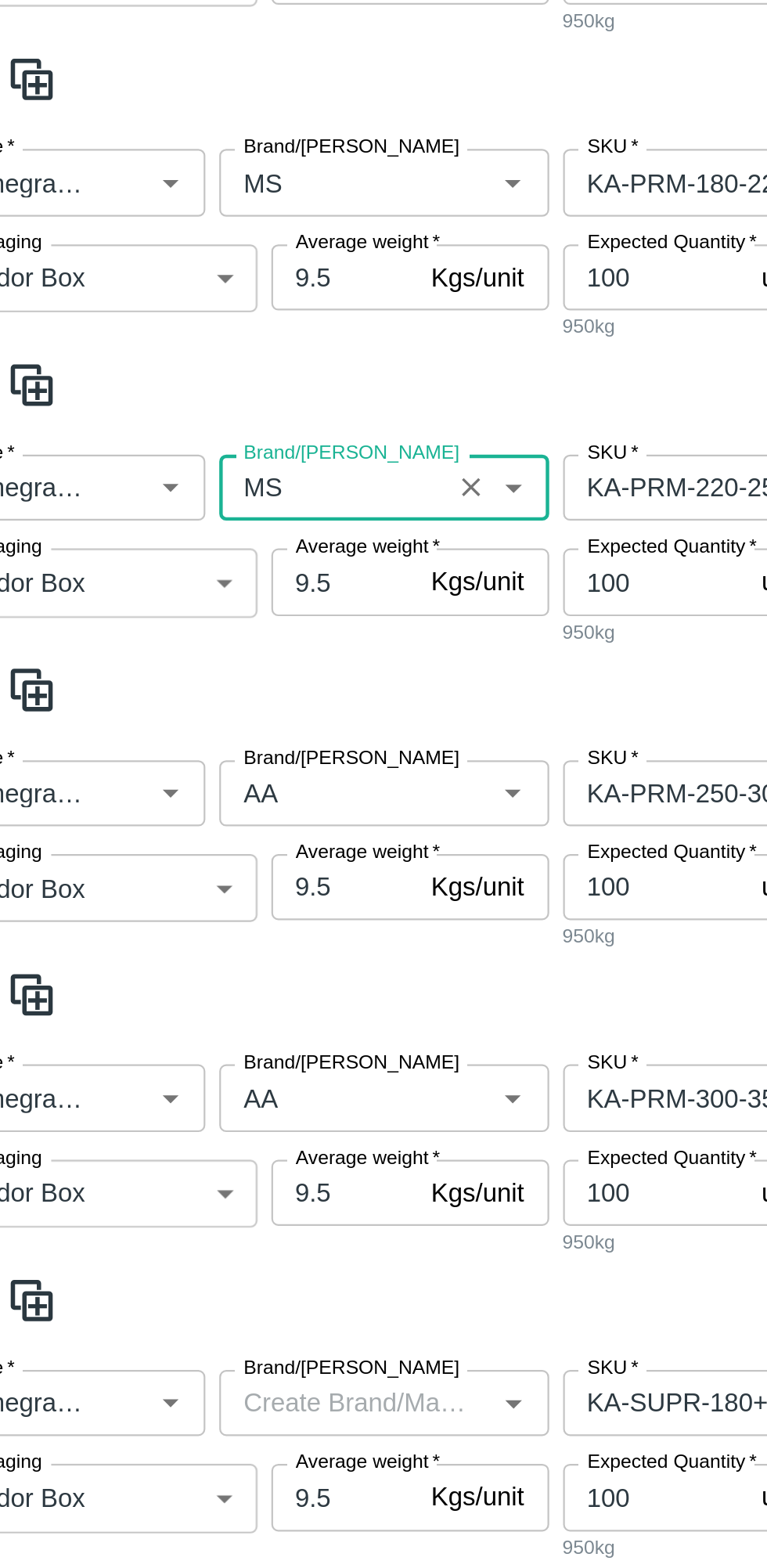
type input "MS"
click at [214, 652] on input "Brand/Marka" at bounding box center [199, 662] width 93 height 20
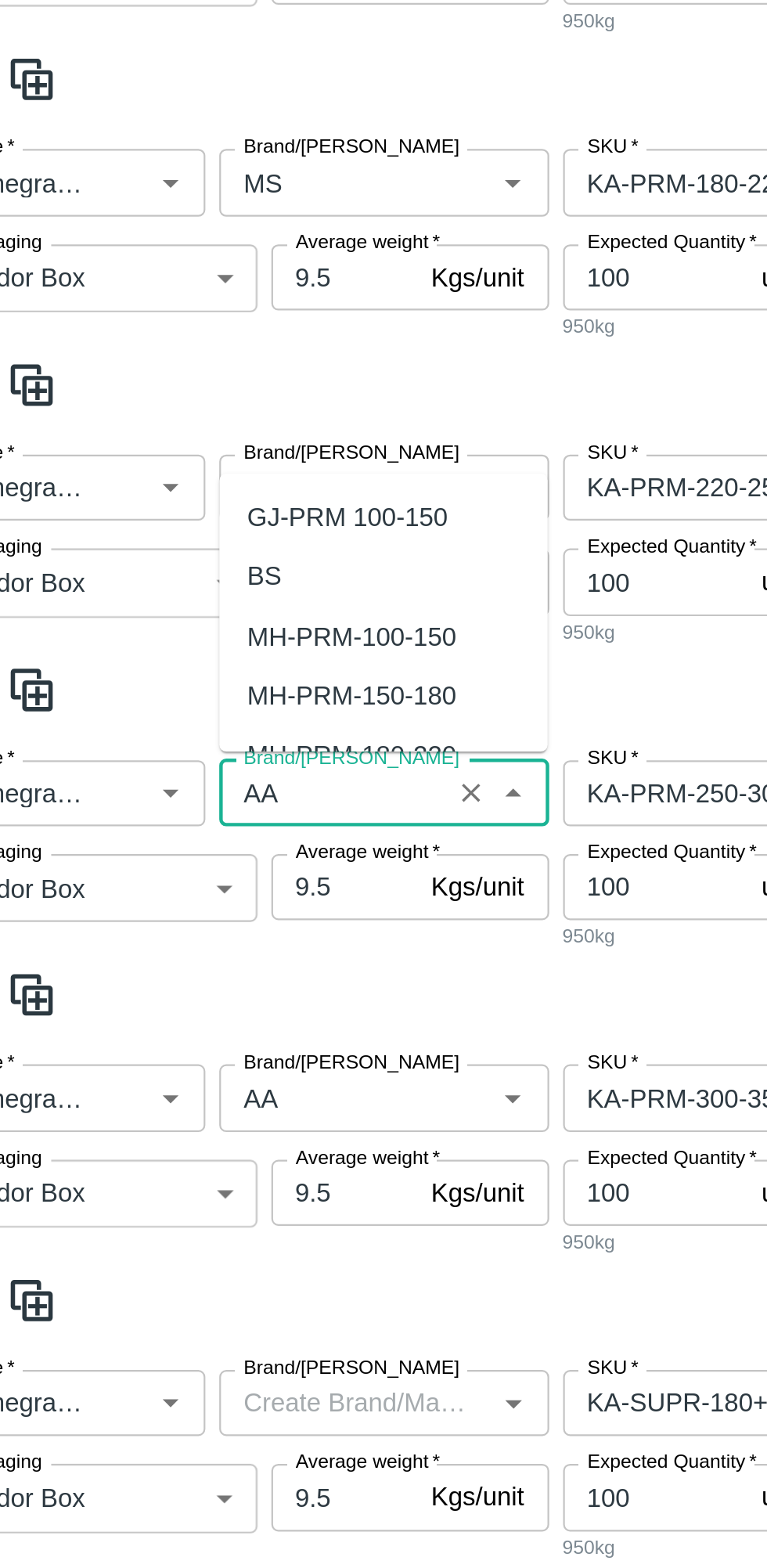
scroll to position [567, 0]
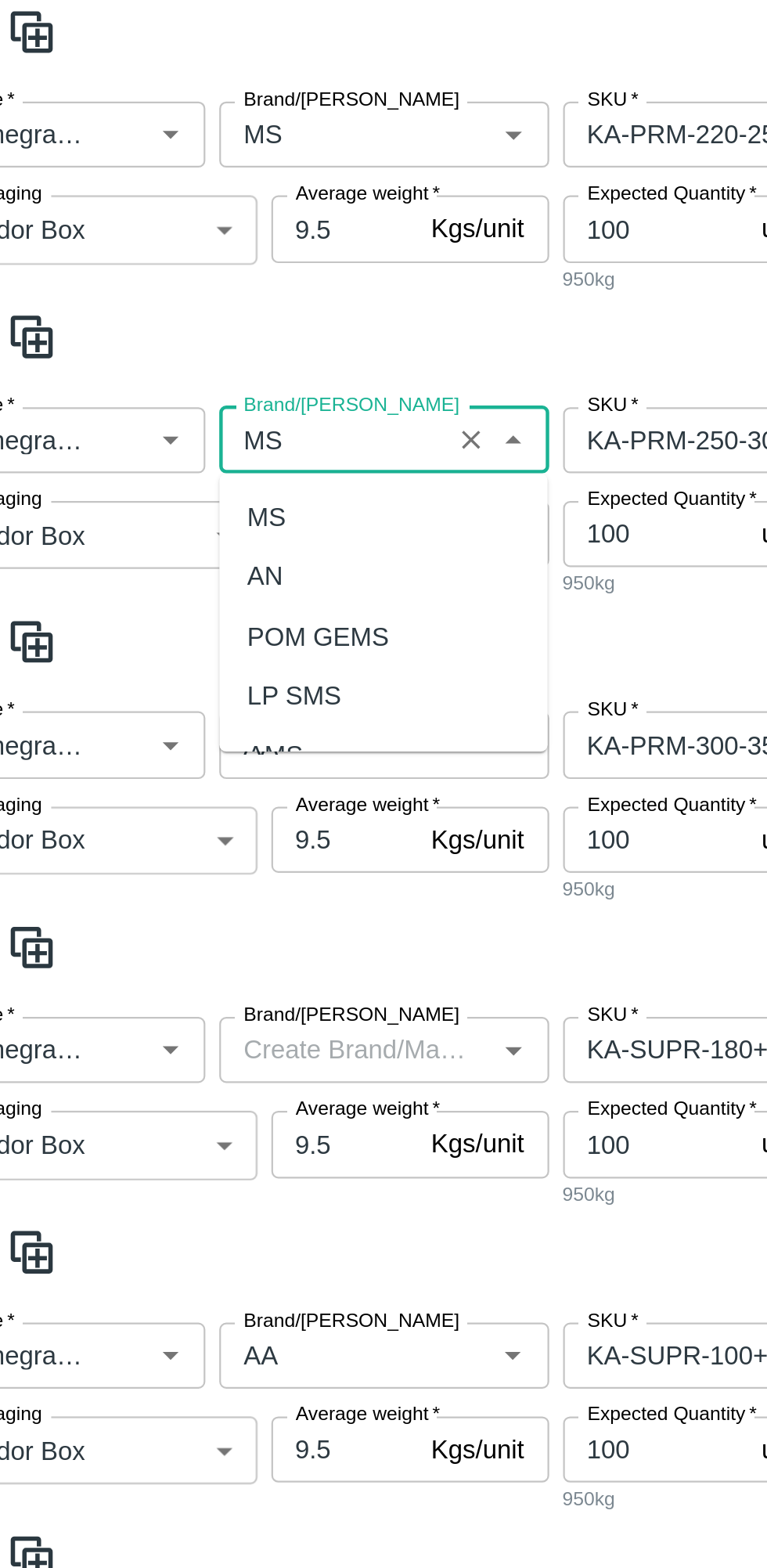
click at [215, 539] on div "MS" at bounding box center [221, 538] width 148 height 27
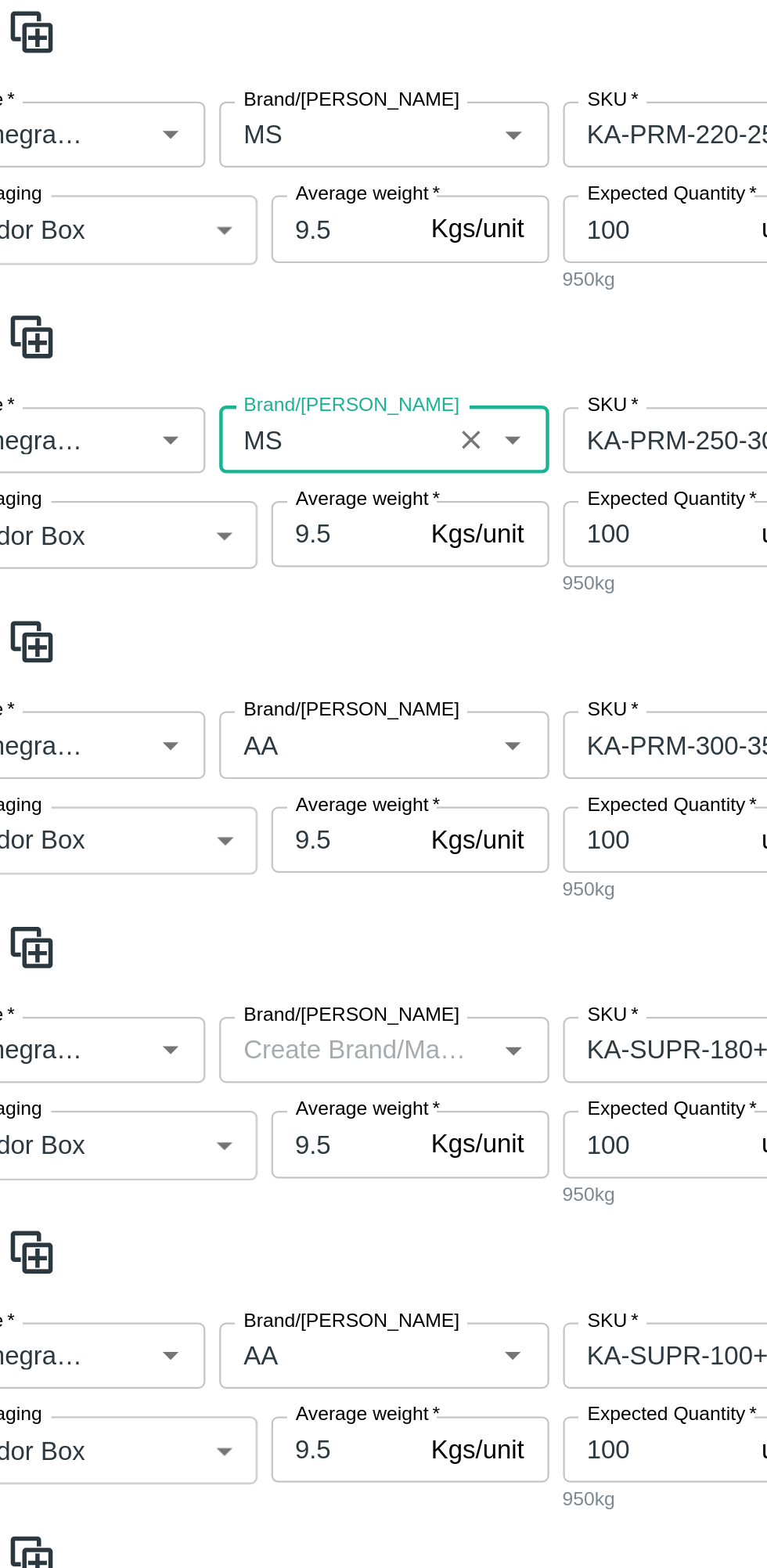
type input "MS"
click at [201, 630] on input "Brand/Marka" at bounding box center [199, 640] width 93 height 20
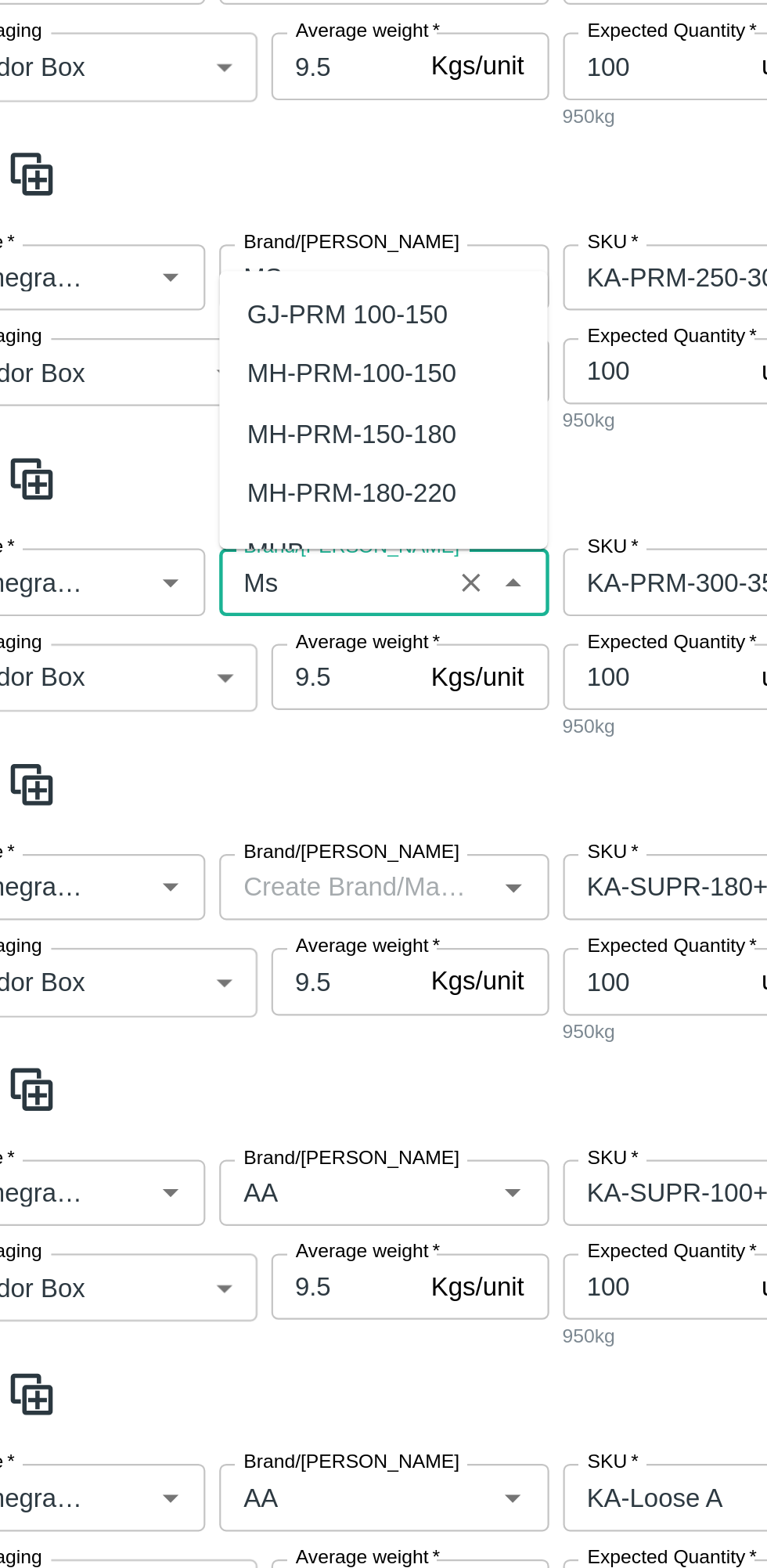
type input "MS"
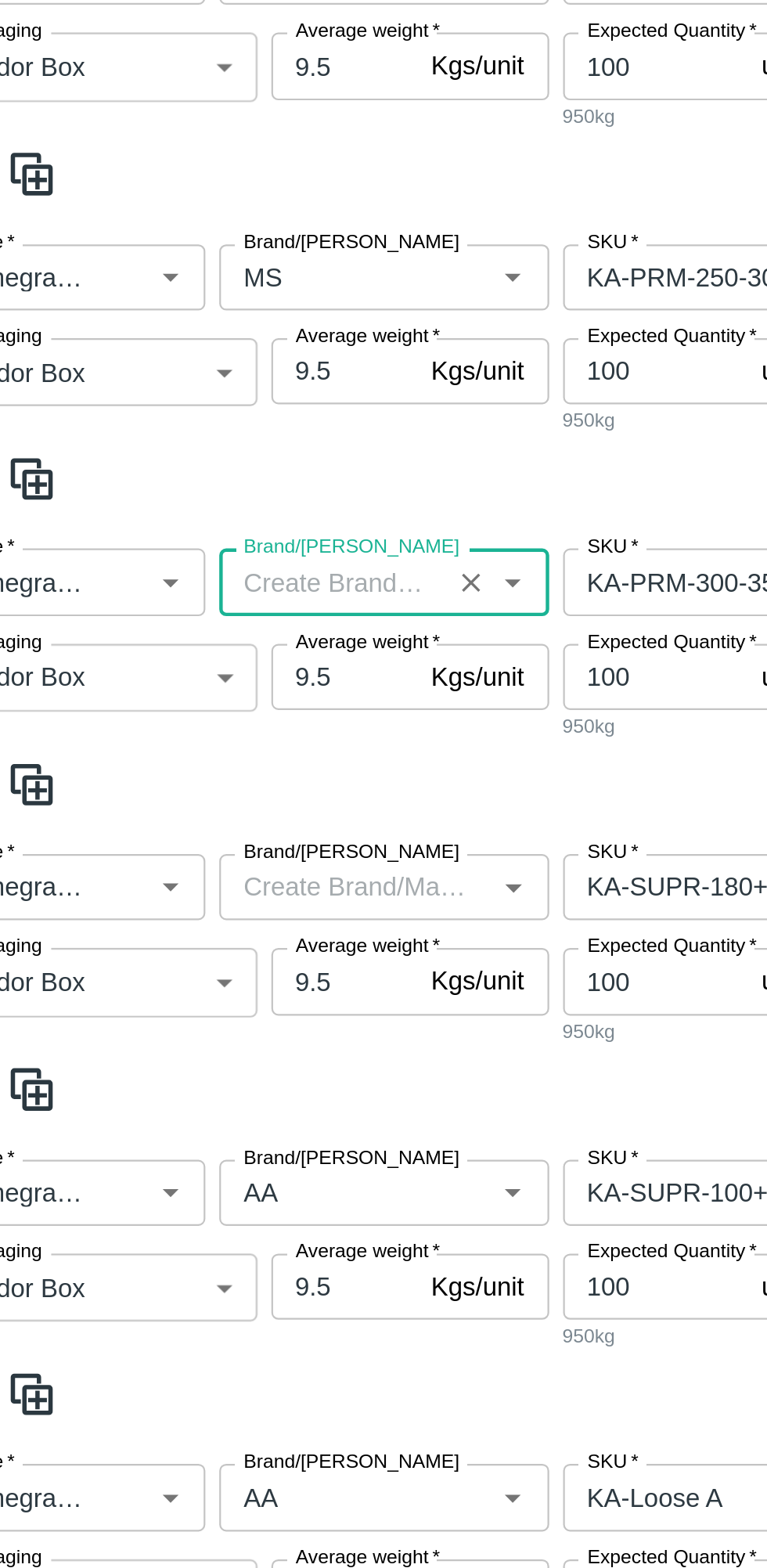
click at [191, 552] on label "Brand/Marka" at bounding box center [206, 551] width 97 height 12
click at [191, 556] on input "Brand/Marka" at bounding box center [199, 566] width 93 height 20
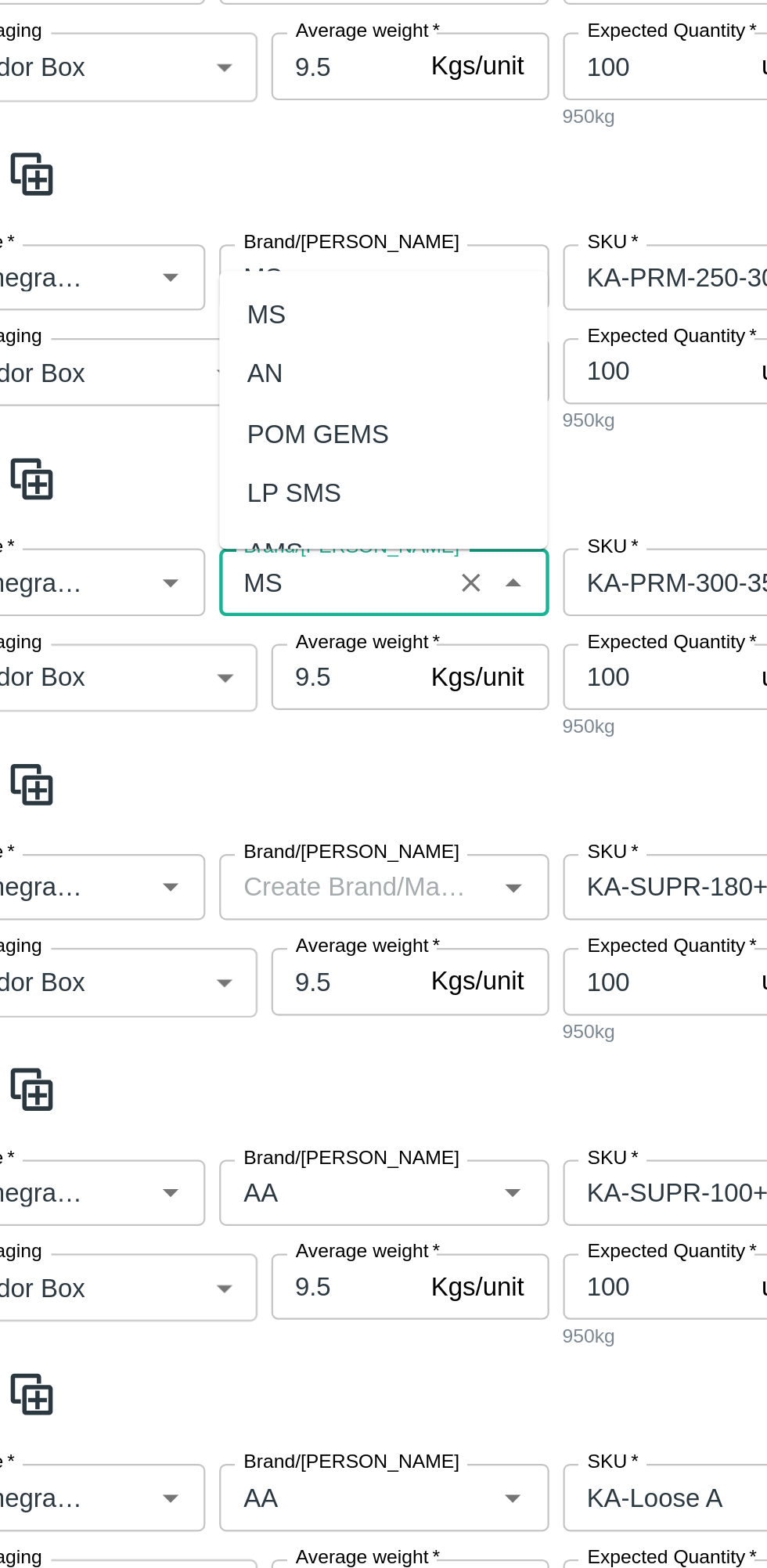
scroll to position [0, 0]
click at [181, 443] on div "MS" at bounding box center [221, 446] width 148 height 27
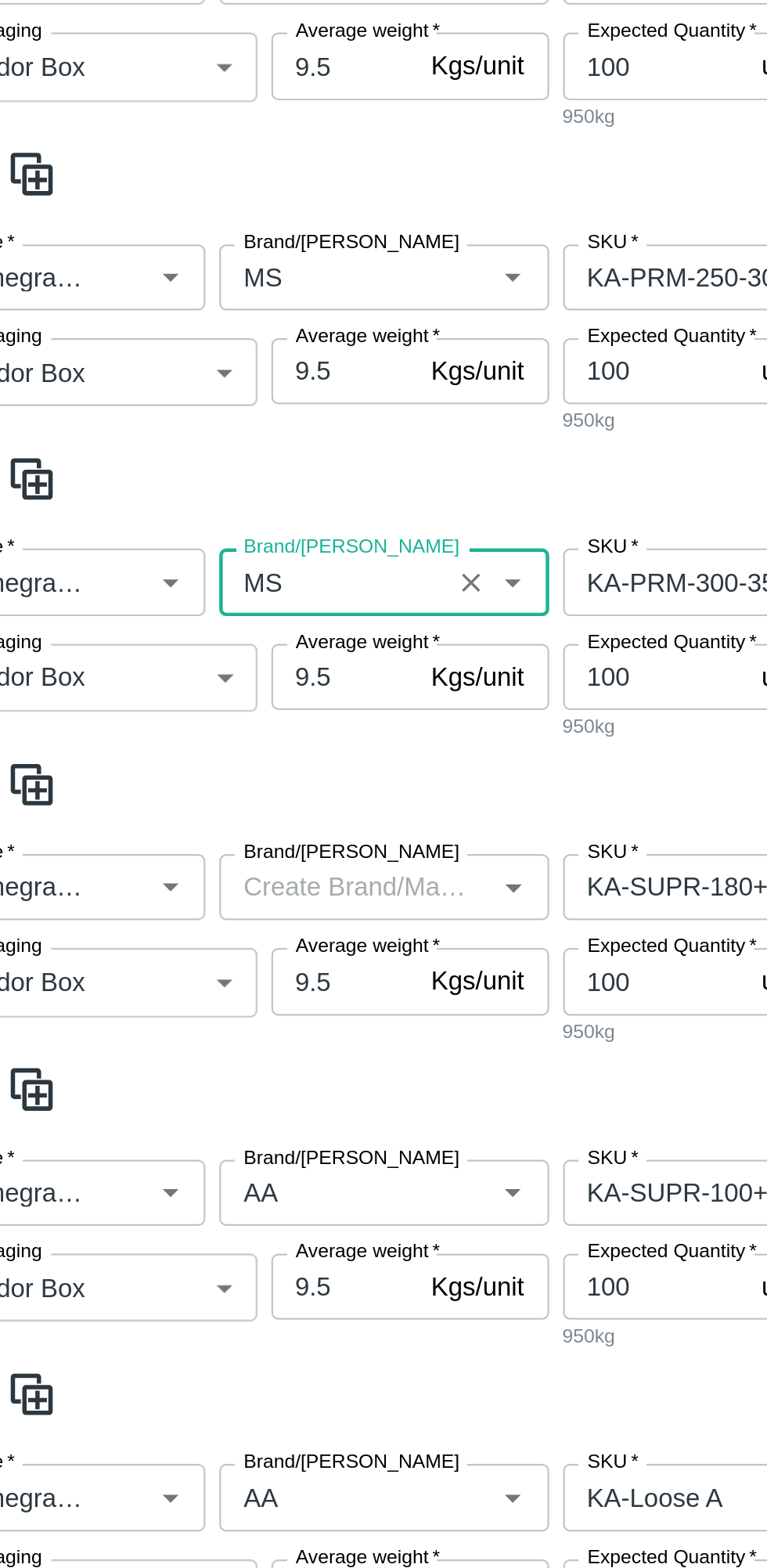
type input "MS"
click at [212, 694] on input "Brand/Marka" at bounding box center [208, 704] width 113 height 20
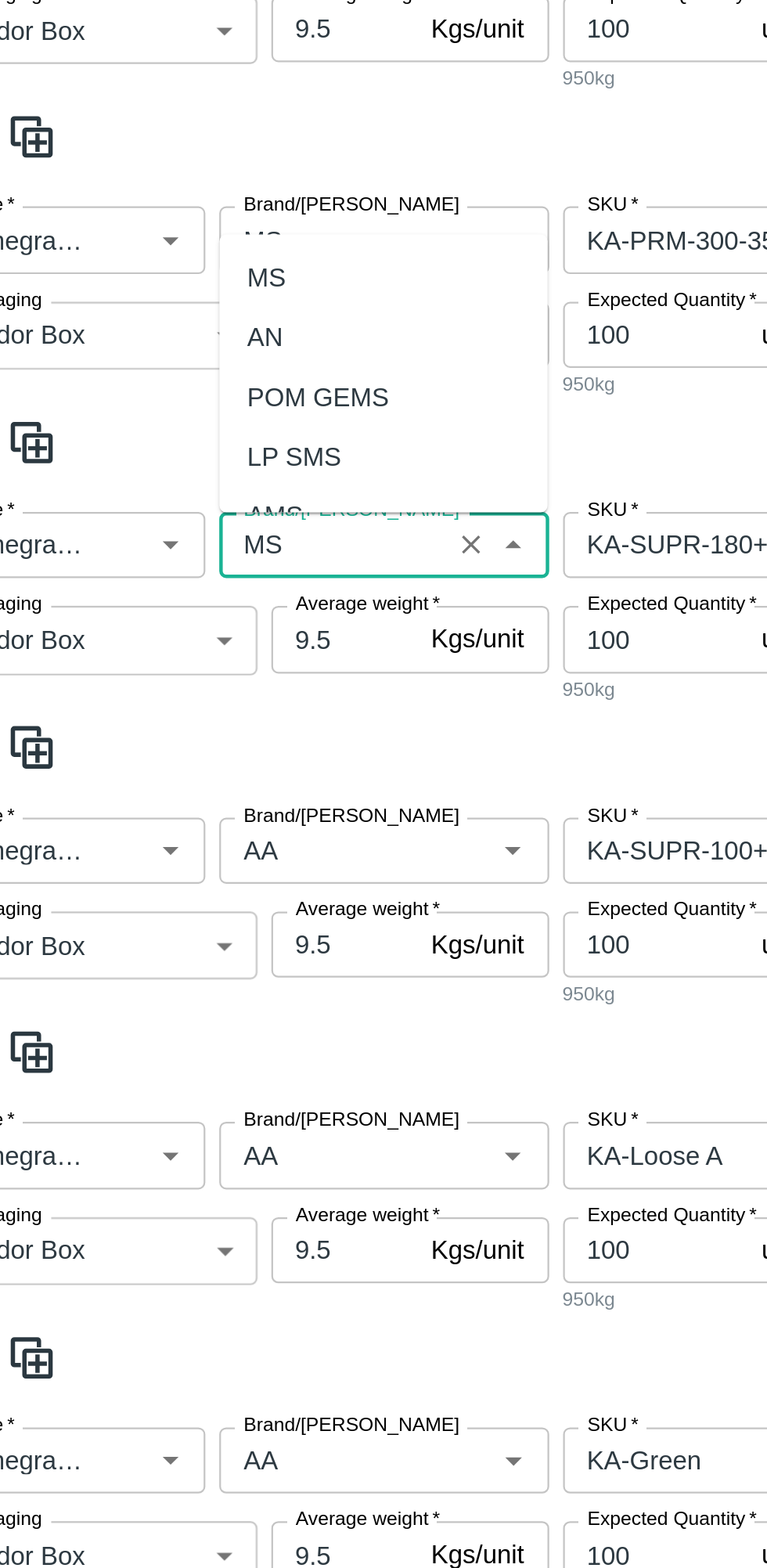
click at [201, 430] on div "MS" at bounding box center [221, 430] width 148 height 27
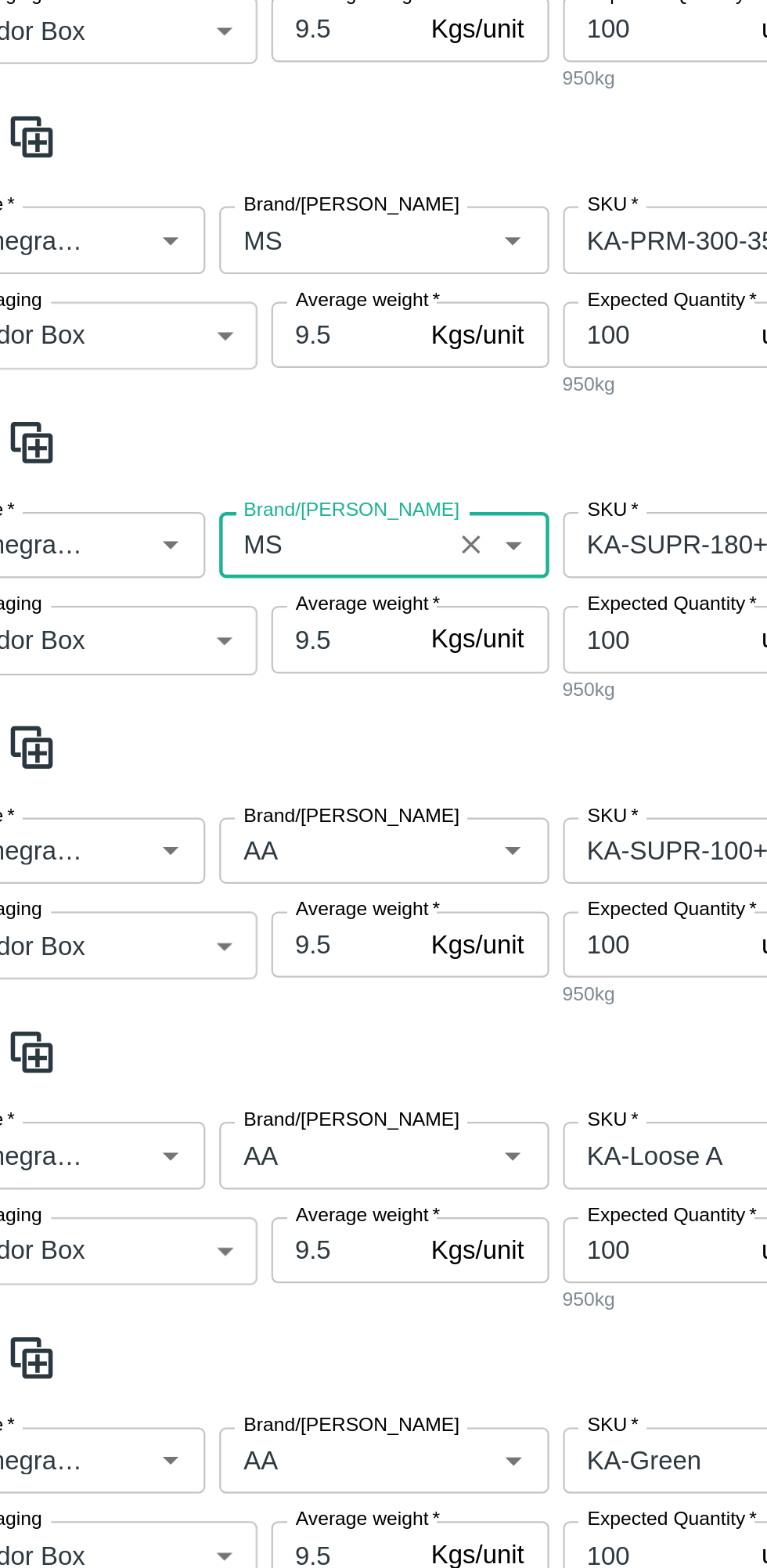
type input "MS"
click at [200, 693] on input "Brand/Marka" at bounding box center [199, 687] width 93 height 20
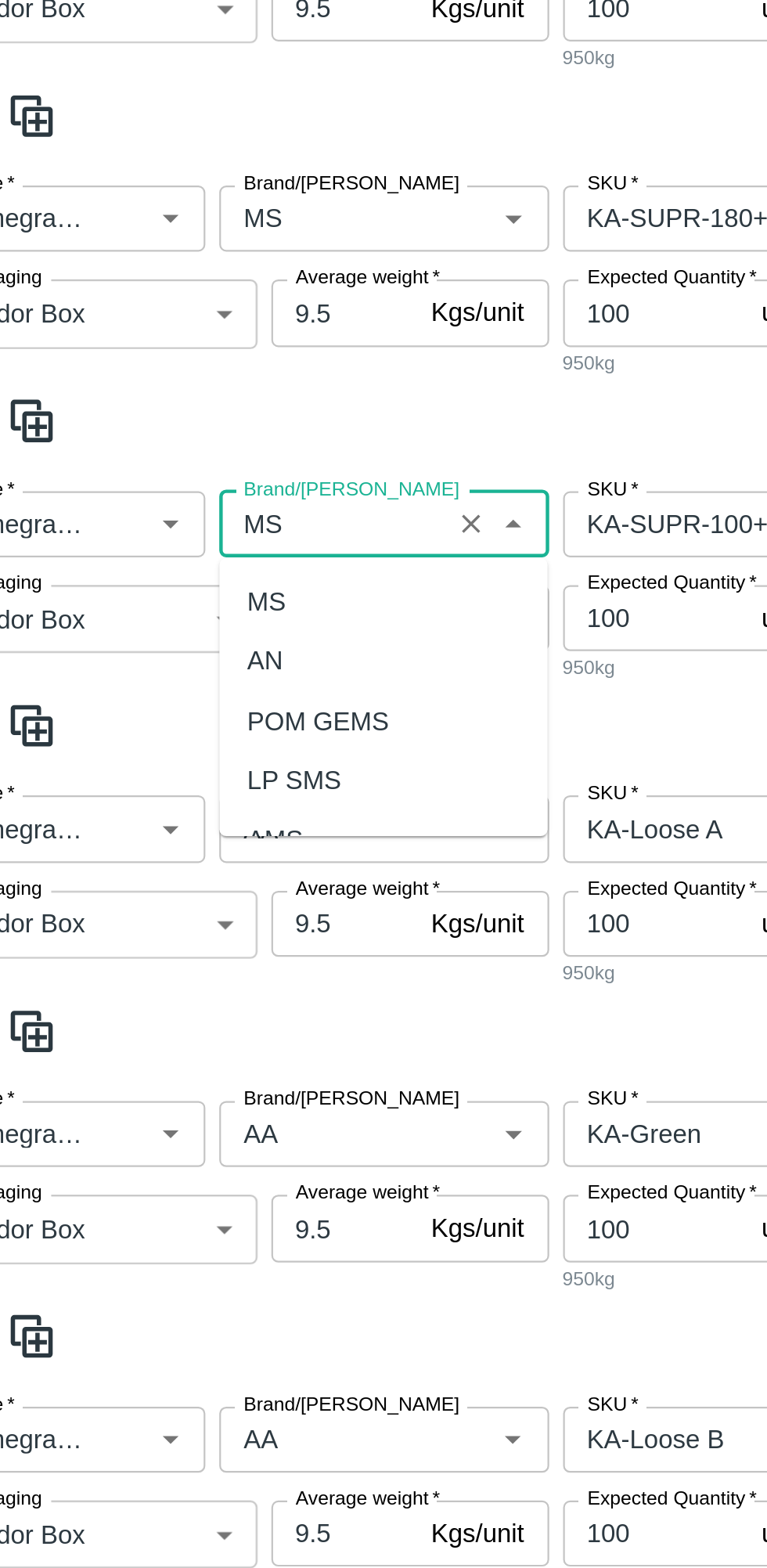
click at [195, 724] on div "MS" at bounding box center [221, 723] width 148 height 27
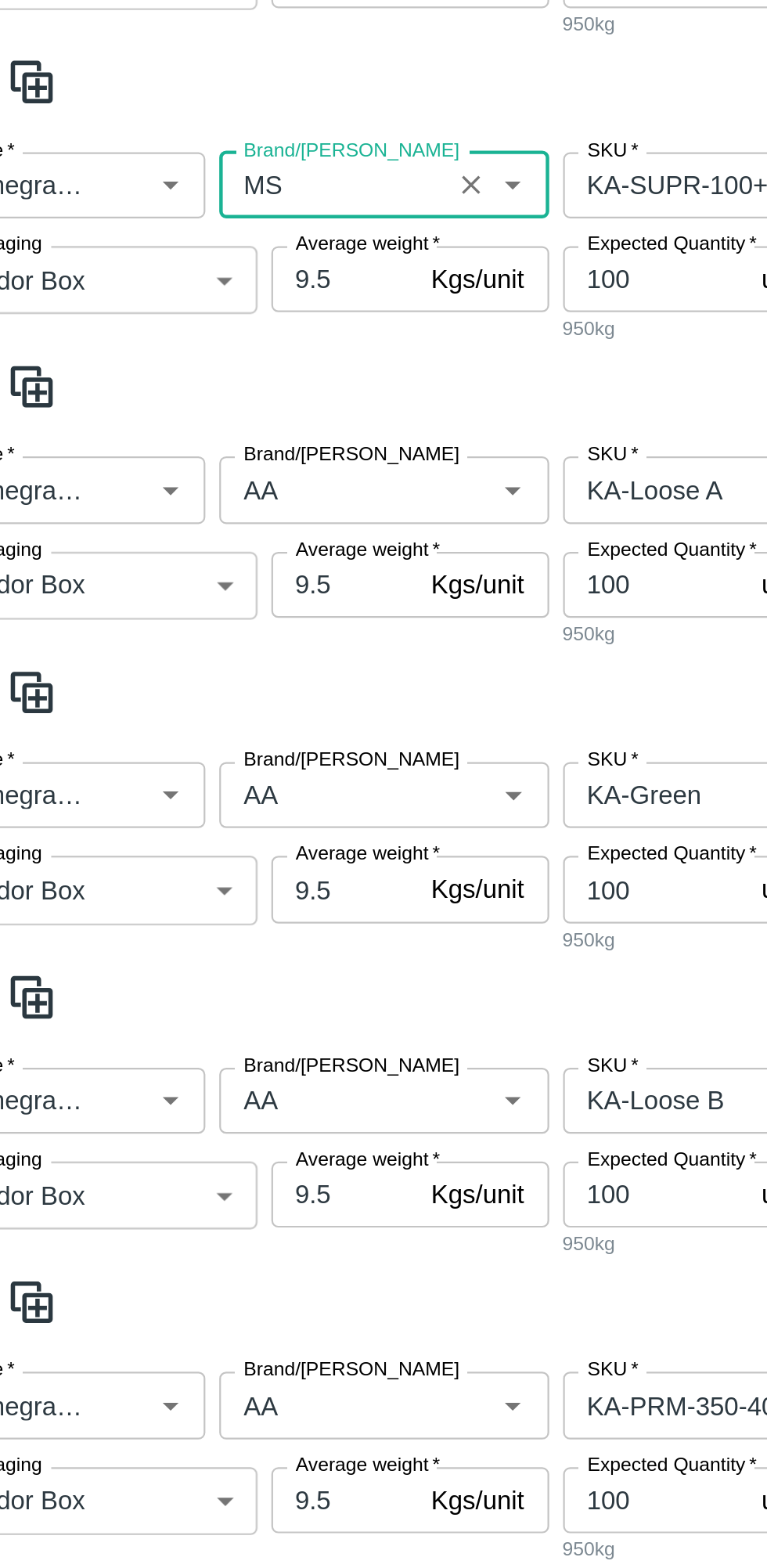
type input "MS"
click at [206, 826] on input "Brand/Marka" at bounding box center [199, 824] width 93 height 20
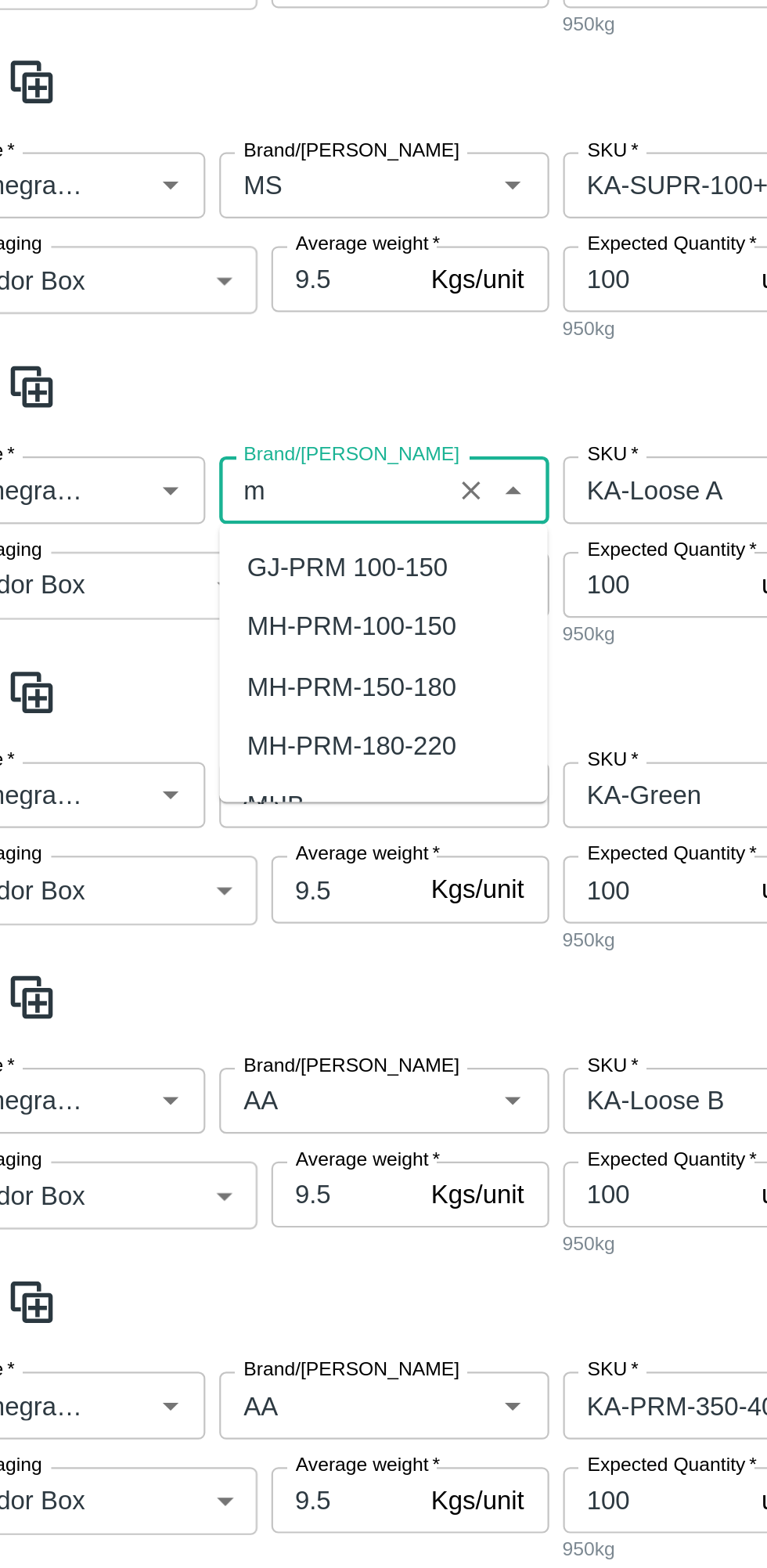
type input "M"
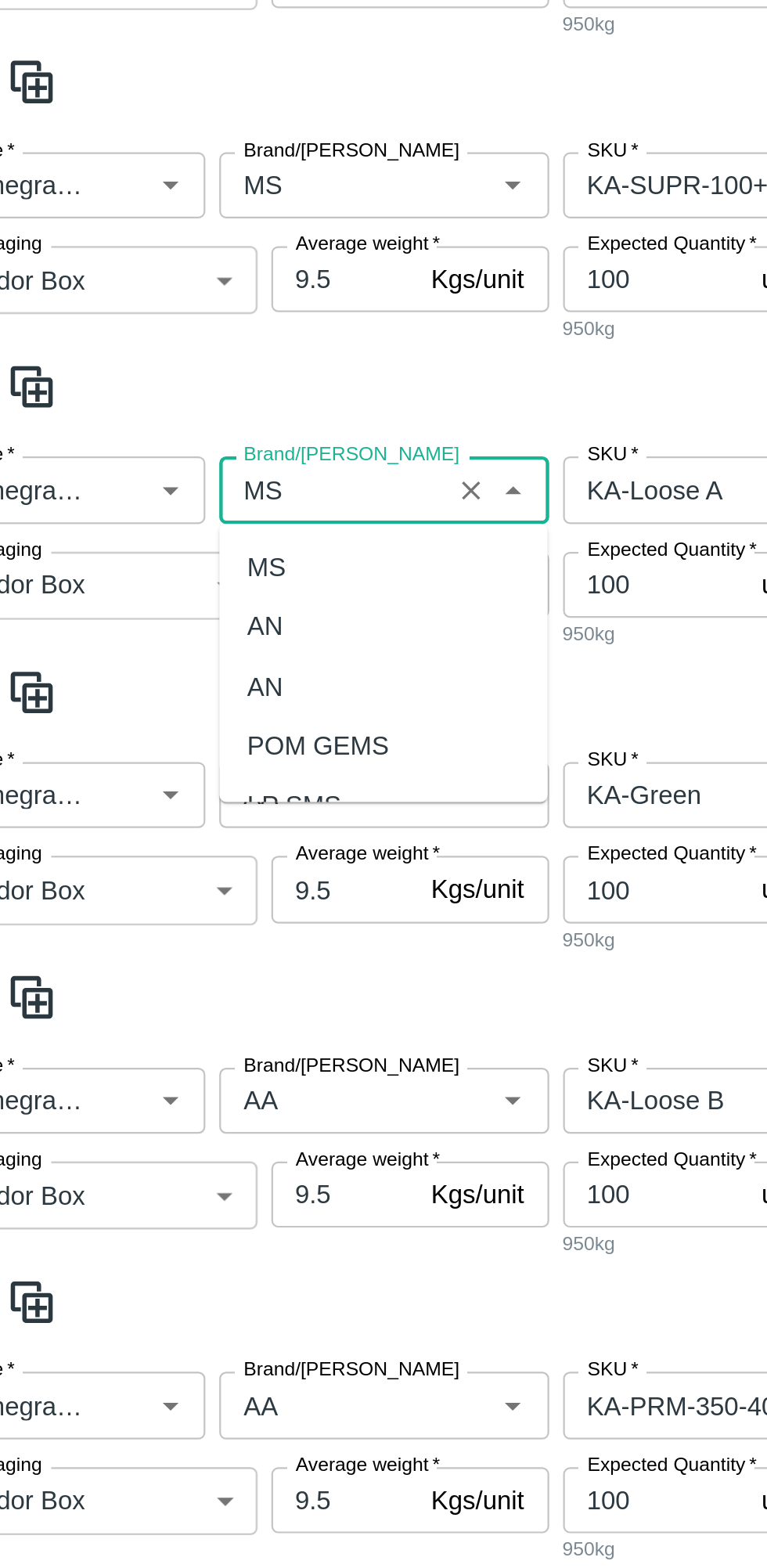
click at [193, 860] on div "MS" at bounding box center [221, 861] width 148 height 27
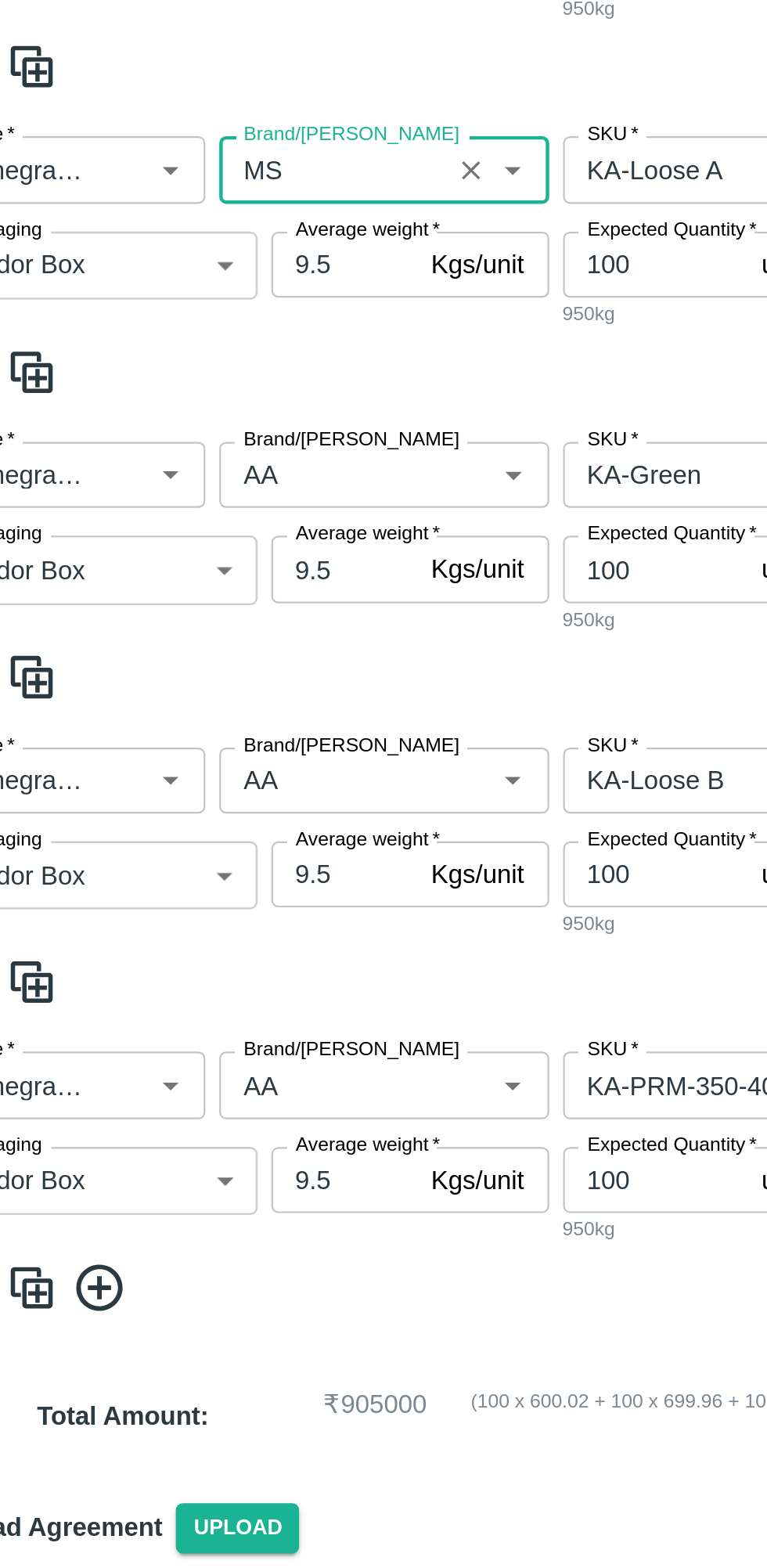
type input "MS"
click at [207, 963] on input "Brand/Marka" at bounding box center [199, 962] width 93 height 20
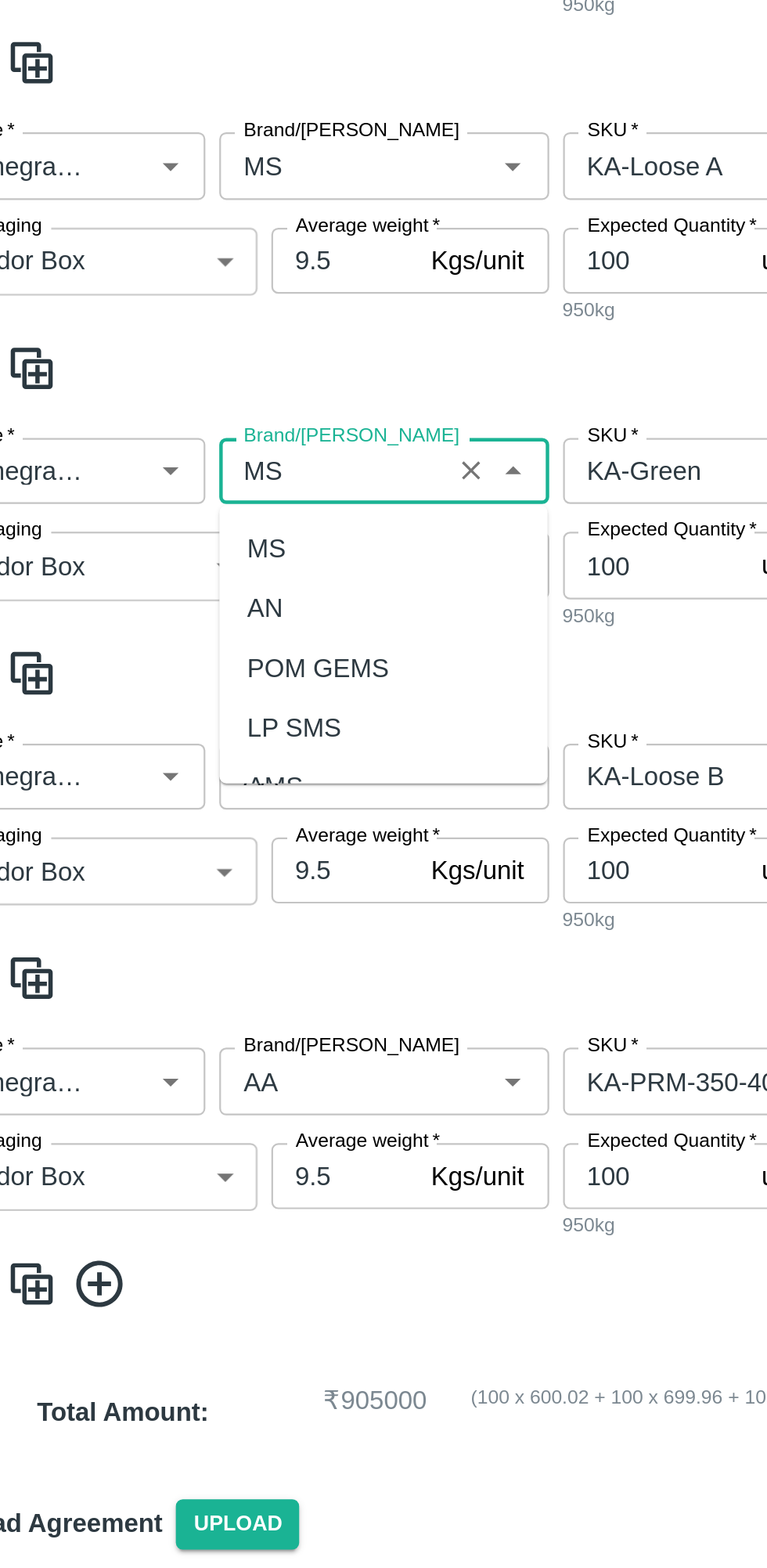
click at [195, 1000] on div "MS" at bounding box center [221, 998] width 148 height 27
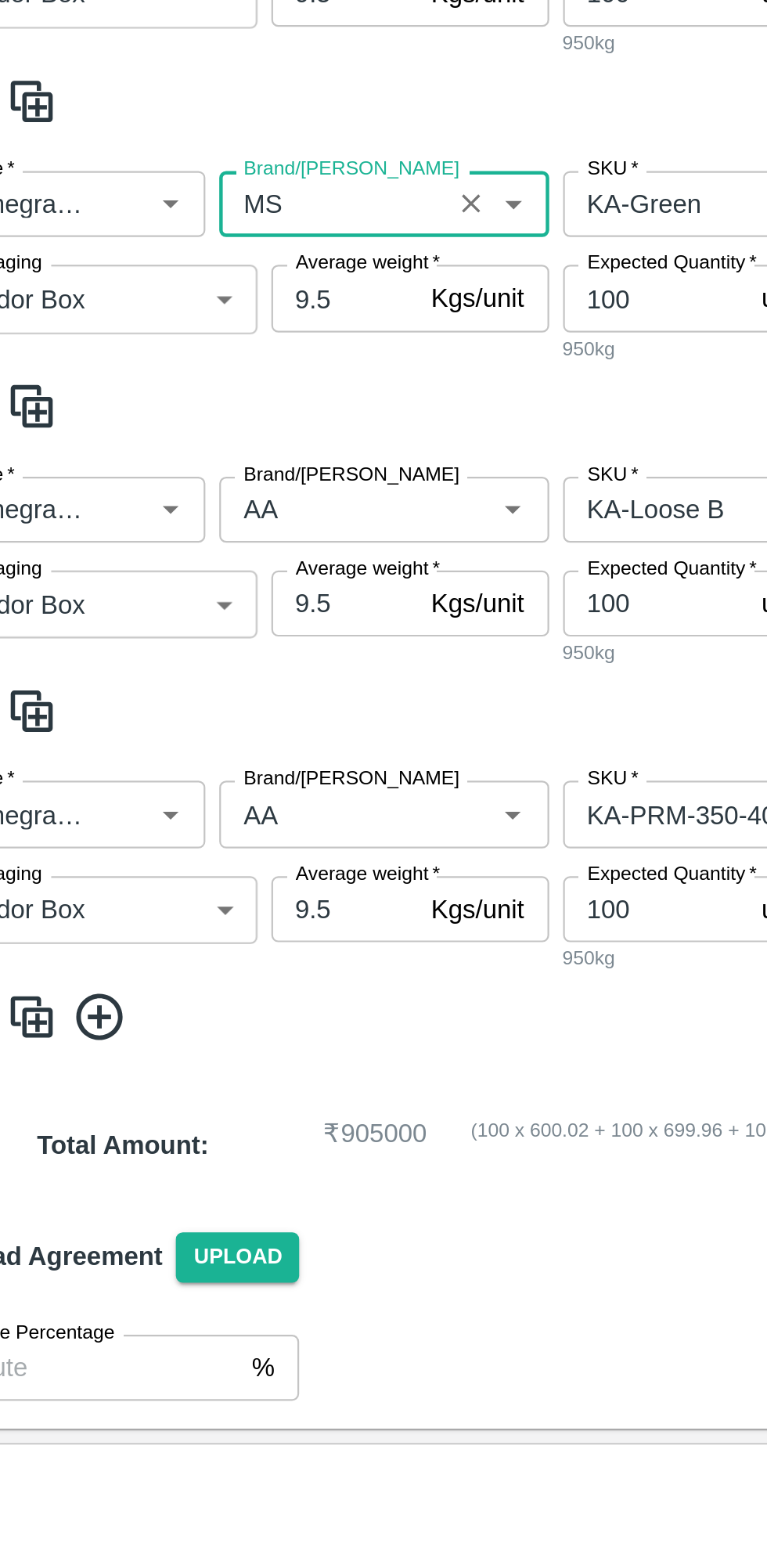
type input "MS"
click at [215, 1105] on input "Brand/Marka" at bounding box center [199, 1100] width 93 height 20
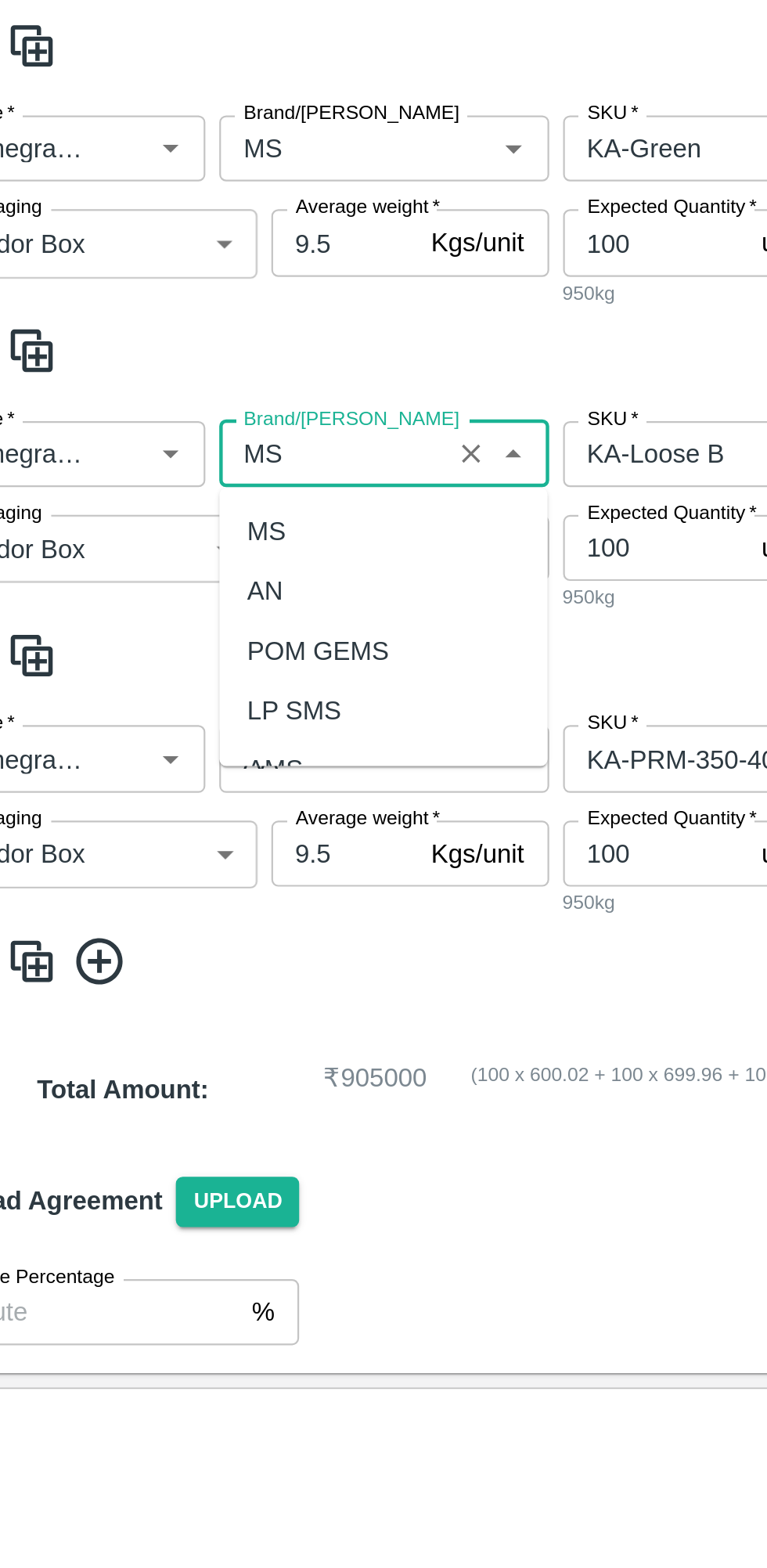
click at [196, 1139] on div "MS" at bounding box center [221, 1135] width 148 height 27
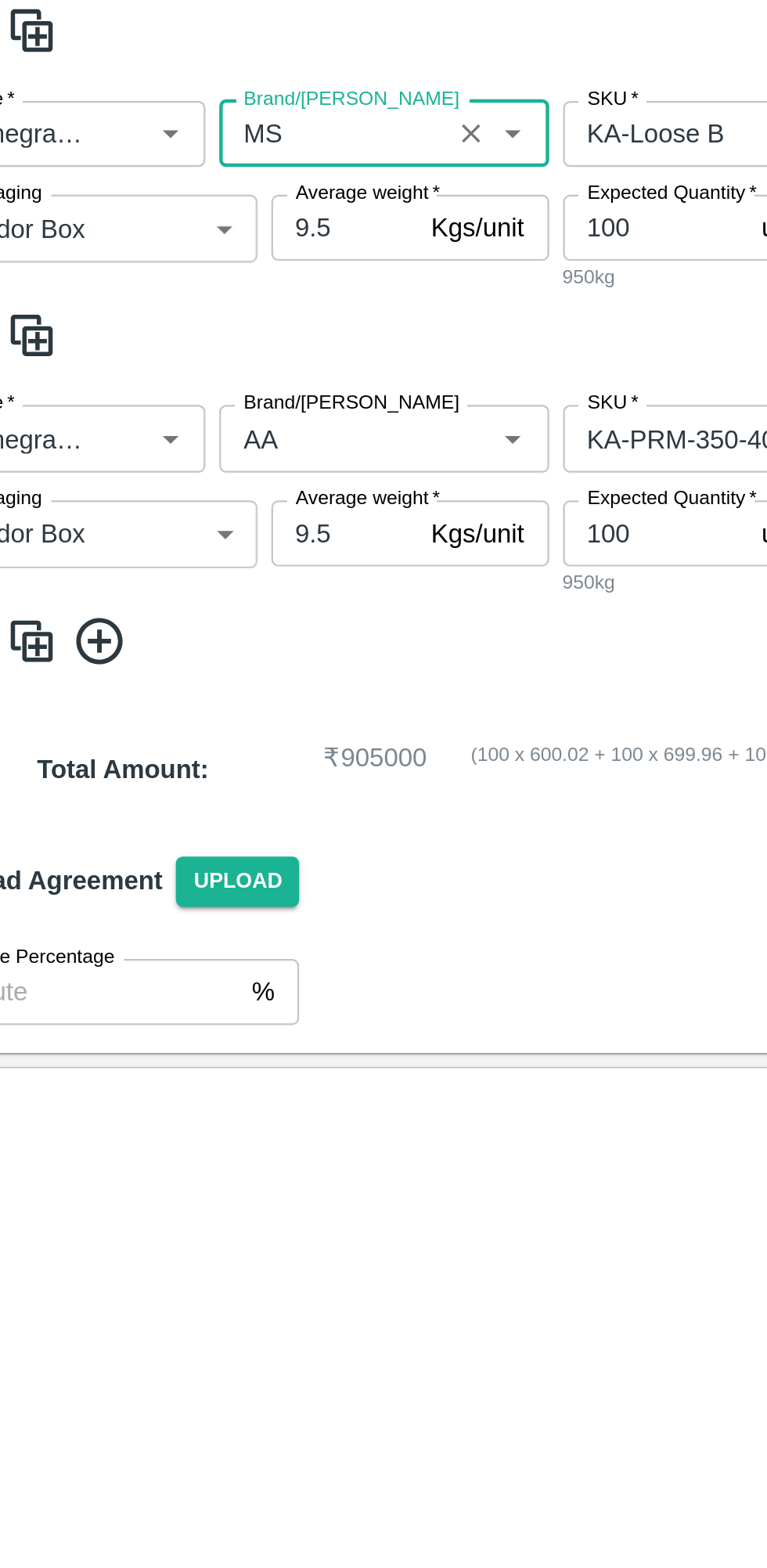
type input "MS"
click at [215, 1235] on input "Brand/Marka" at bounding box center [199, 1237] width 93 height 20
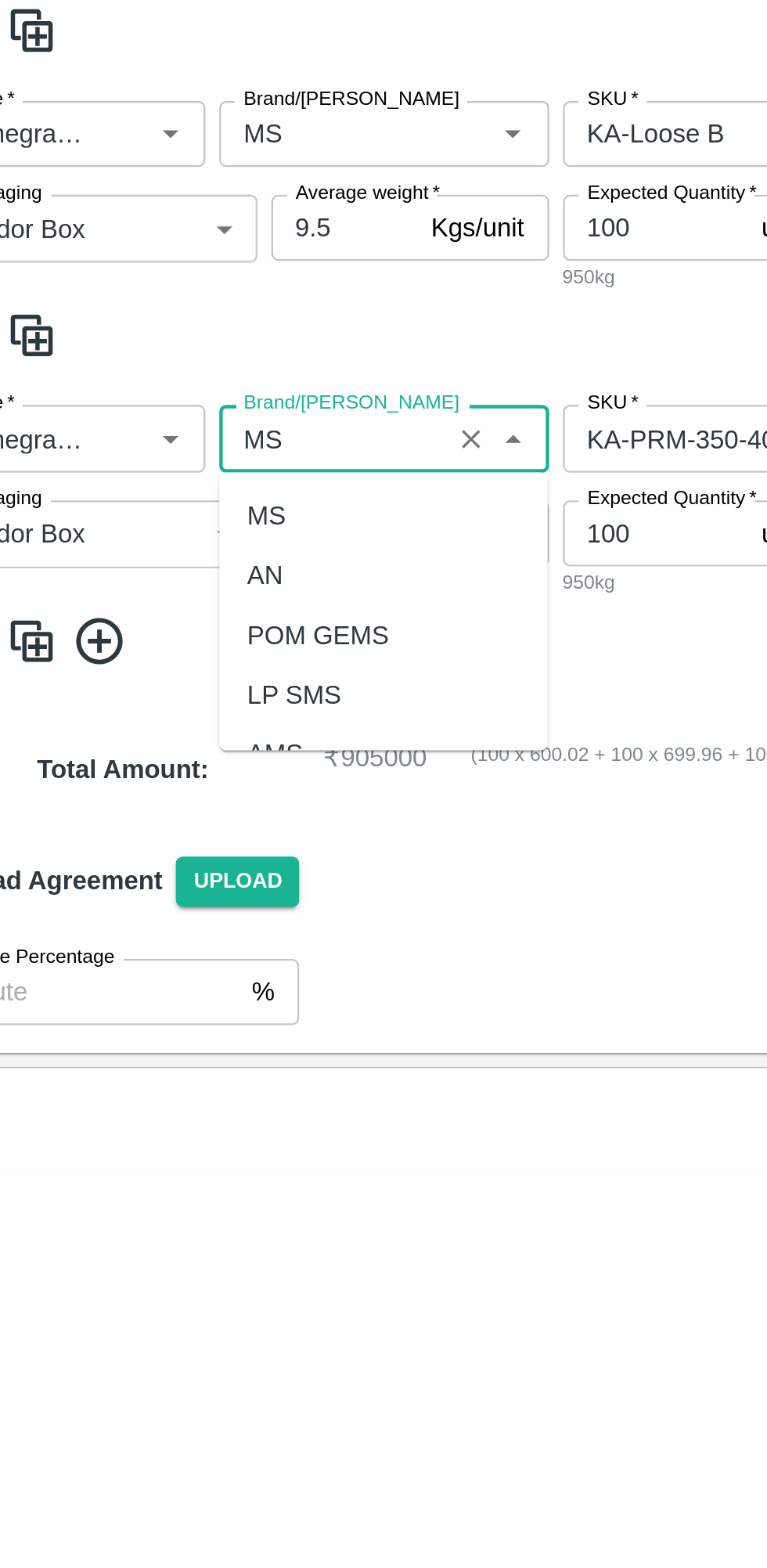
click at [204, 1273] on div "MS" at bounding box center [221, 1273] width 148 height 27
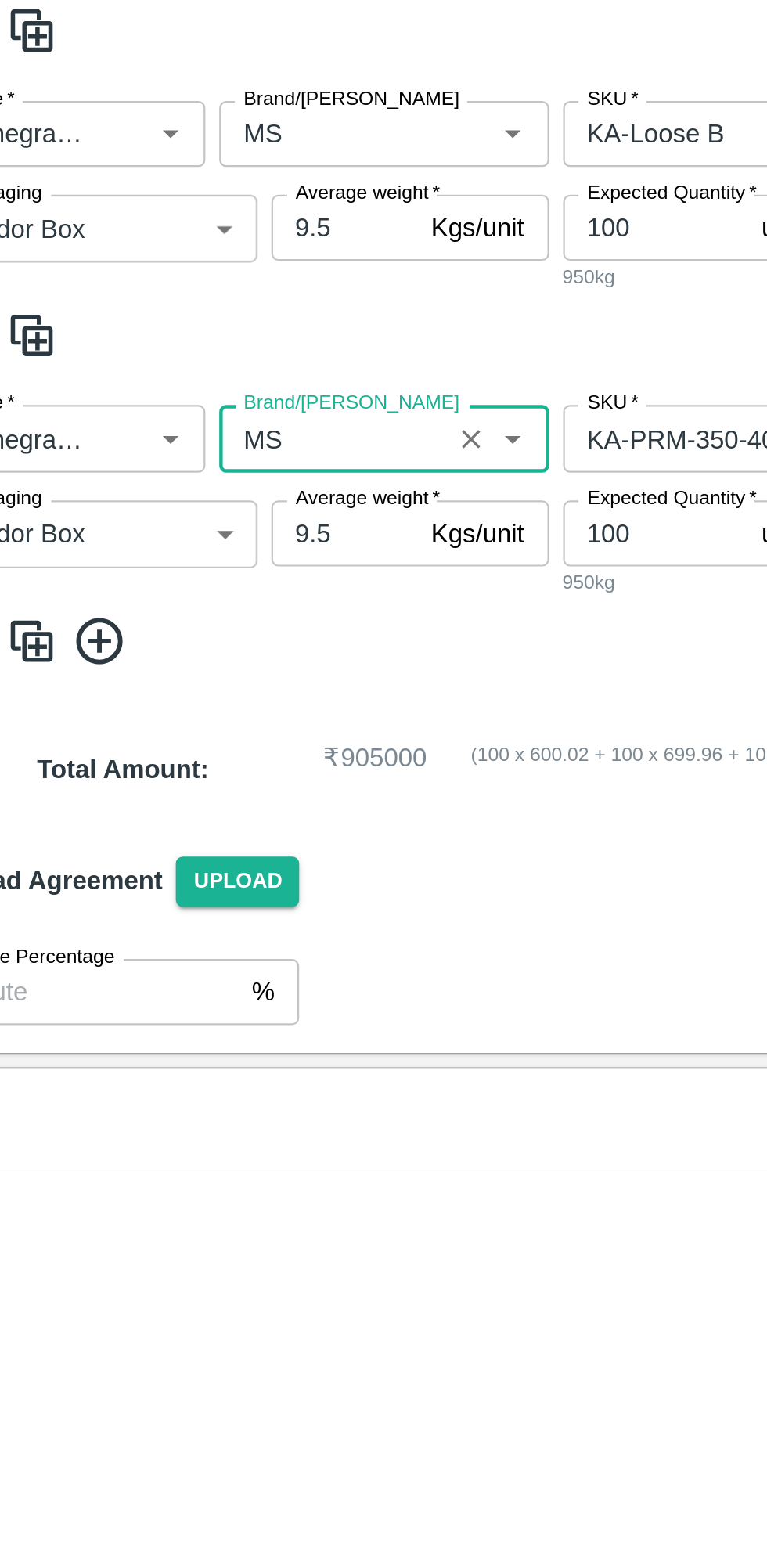
type input "MS"
click at [320, 1353] on div "PO Type   * Vendor Purchase 2 PO Type Buyers   * Lavanur Naga Sivananda Reddy B…" at bounding box center [384, 433] width 755 height 2164
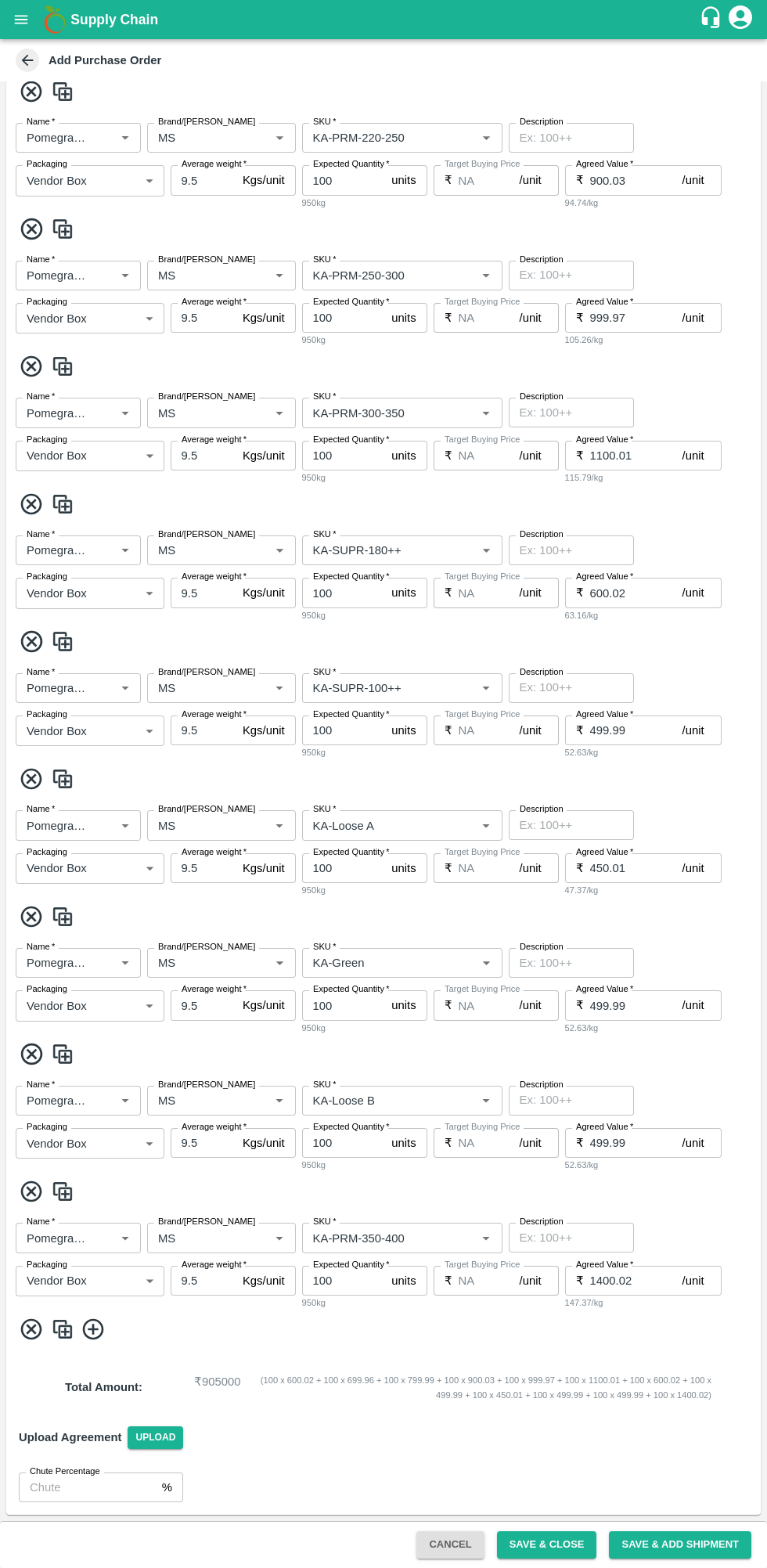
scroll to position [784, 0]
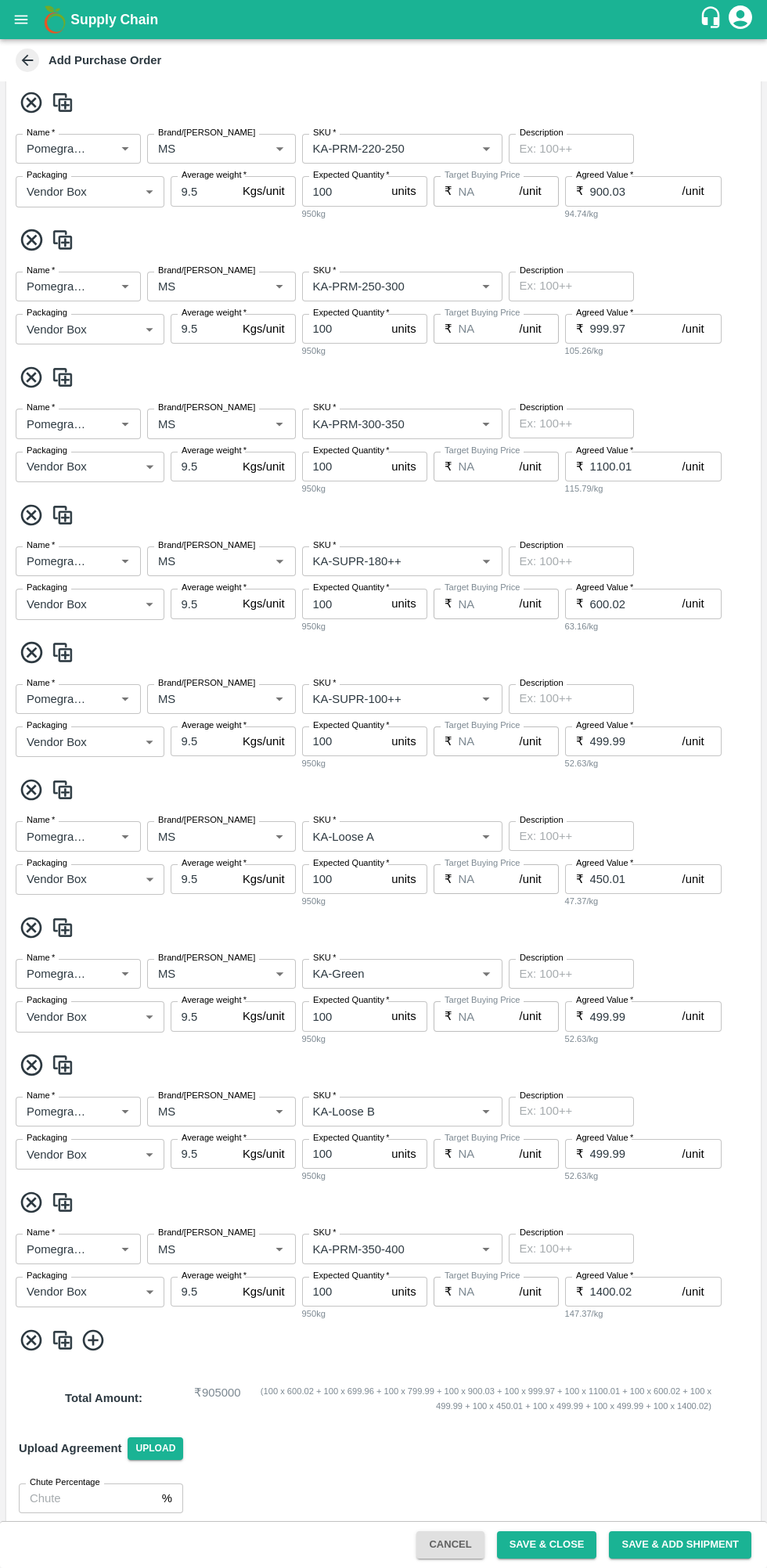
click at [564, 1544] on button "Save & Close" at bounding box center [546, 1544] width 100 height 28
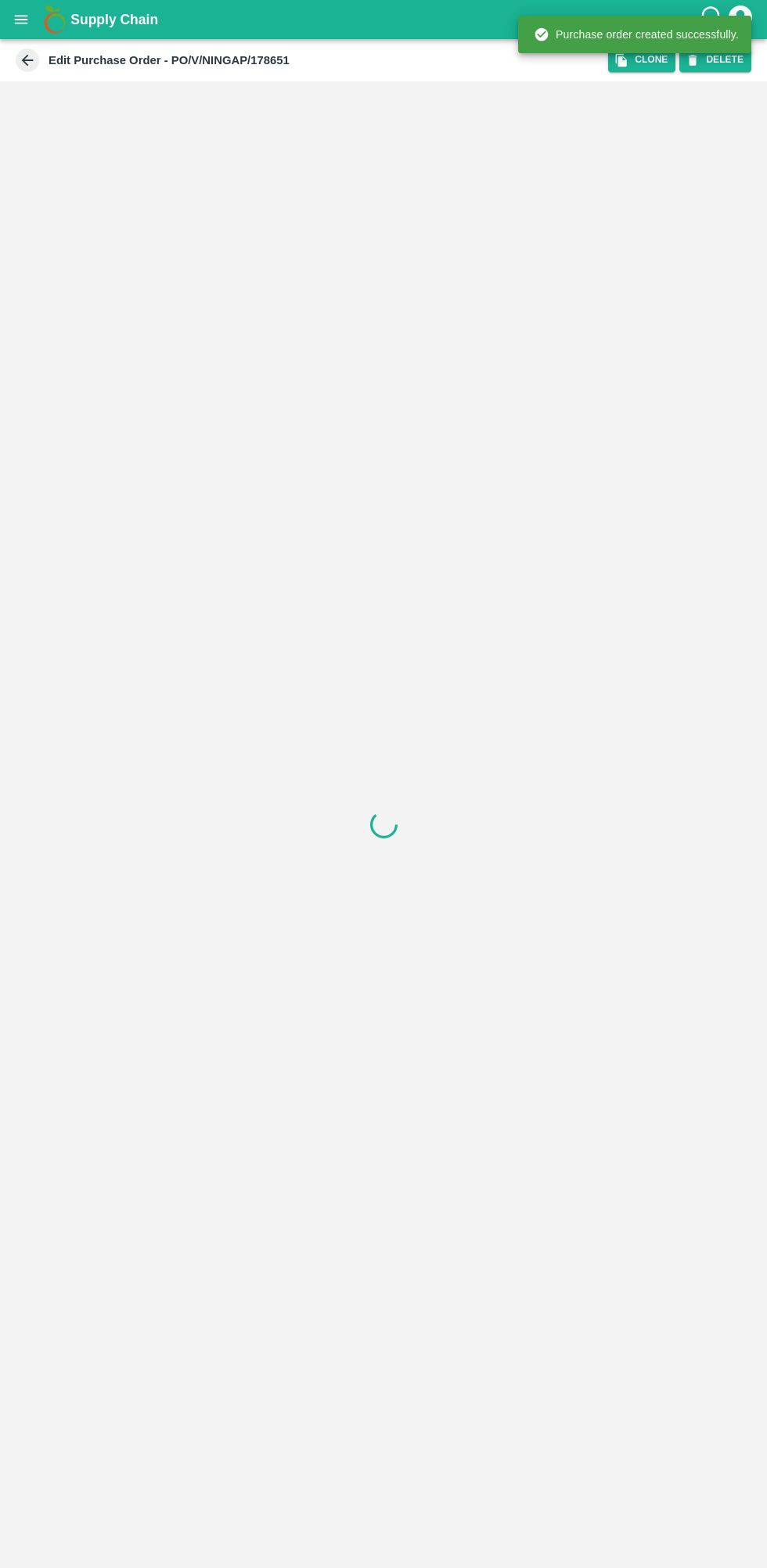
click at [18, 26] on icon "open drawer" at bounding box center [21, 20] width 17 height 17
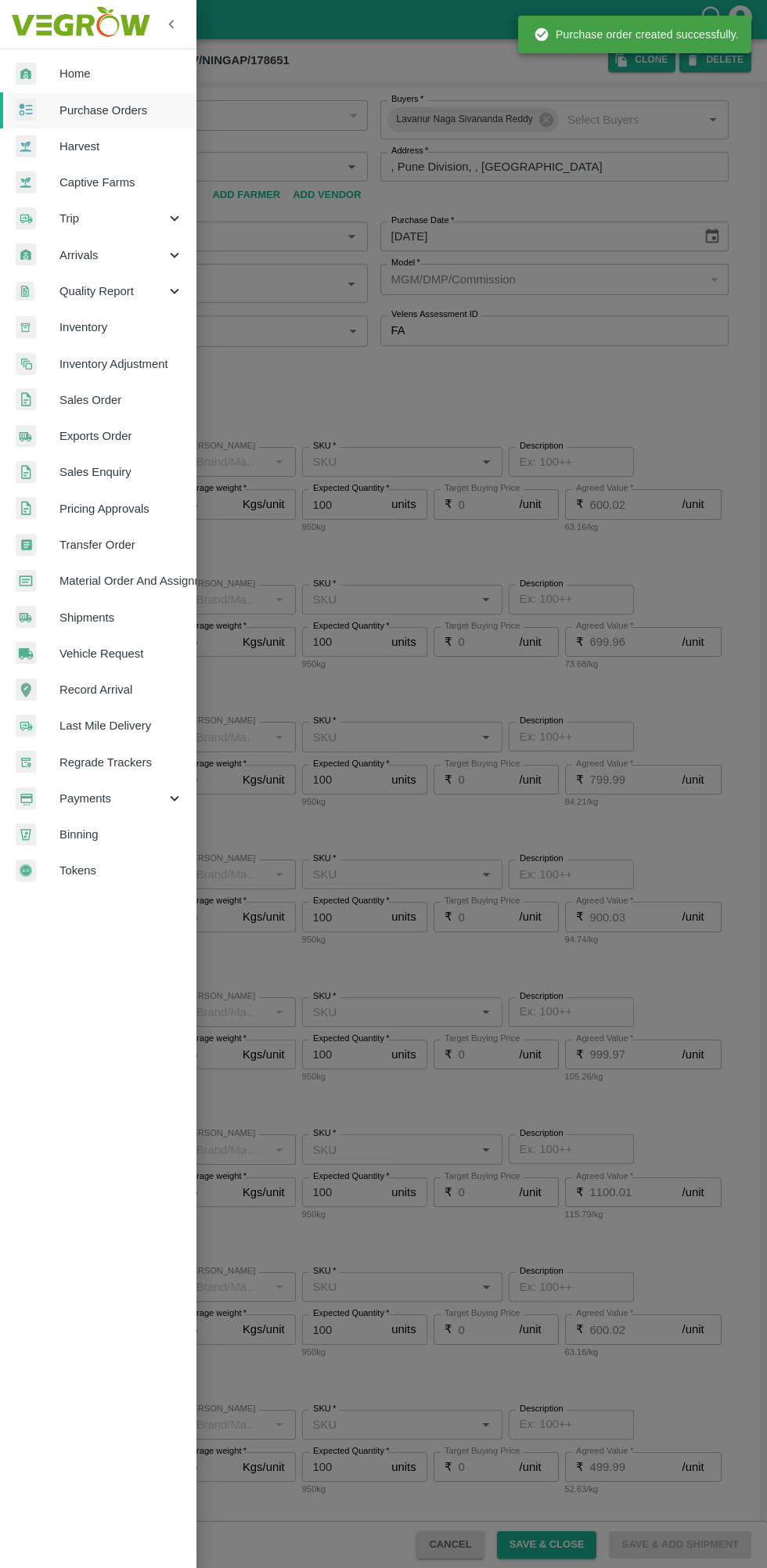
click at [134, 109] on span "Purchase Orders" at bounding box center [122, 110] width 124 height 17
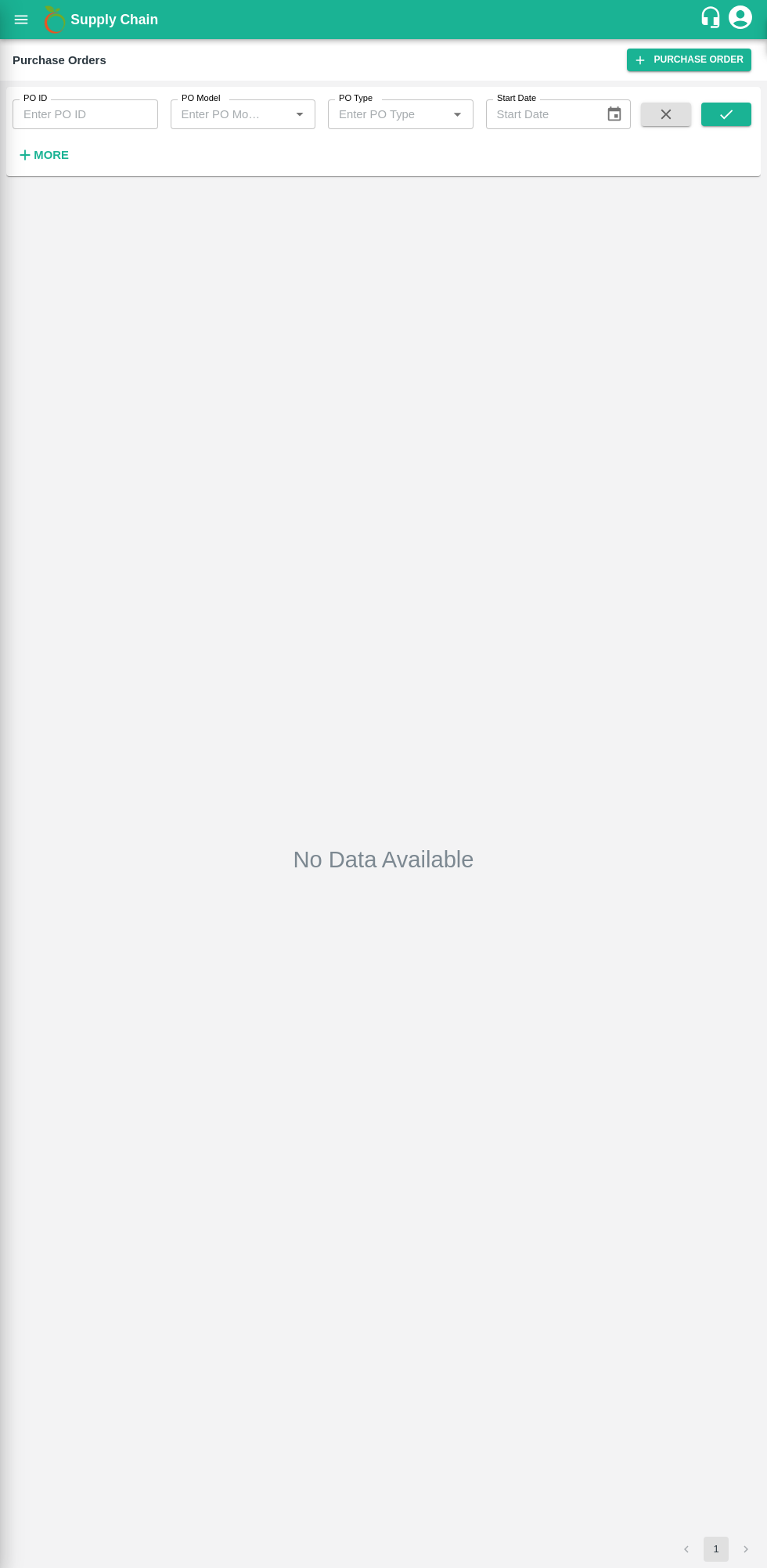
click at [41, 157] on strong "More" at bounding box center [50, 154] width 35 height 12
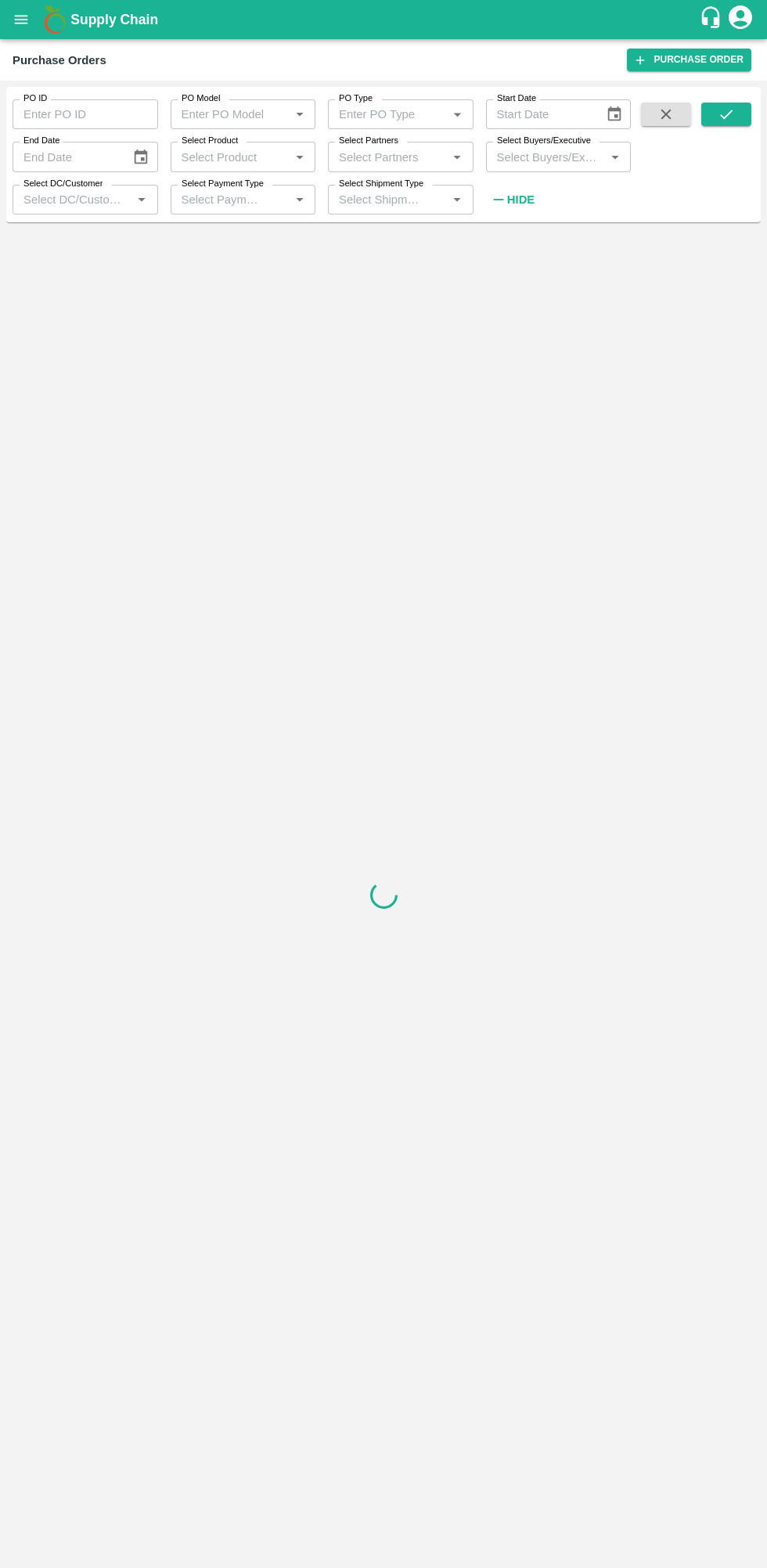
click at [556, 144] on label "Select Buyers/Executive" at bounding box center [544, 141] width 94 height 12
click at [556, 146] on input "Select Buyers/Executive" at bounding box center [546, 156] width 110 height 20
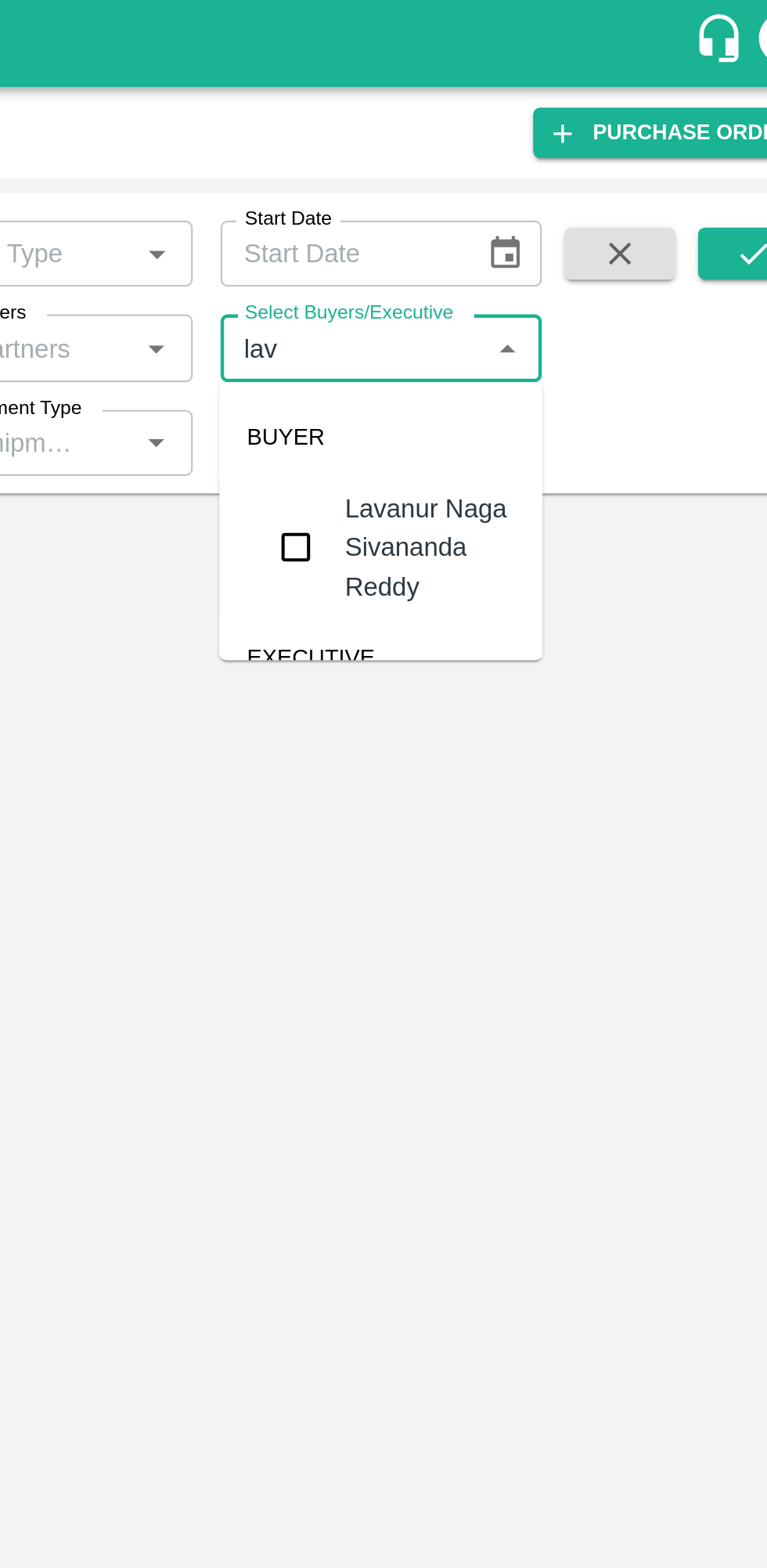
type input "lava"
click at [520, 242] on input "checkbox" at bounding box center [519, 246] width 31 height 31
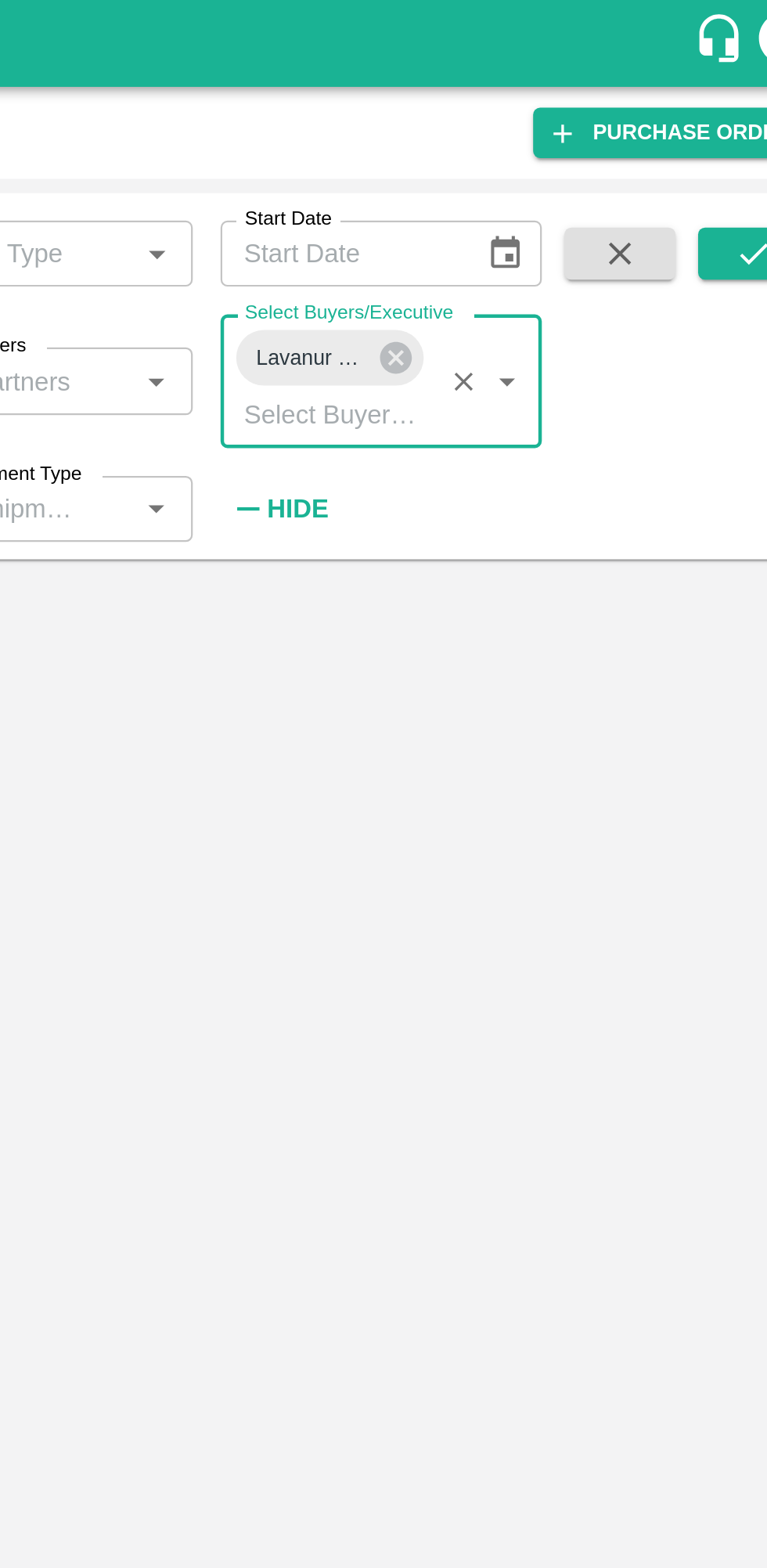
click at [725, 123] on button "submit" at bounding box center [726, 114] width 50 height 24
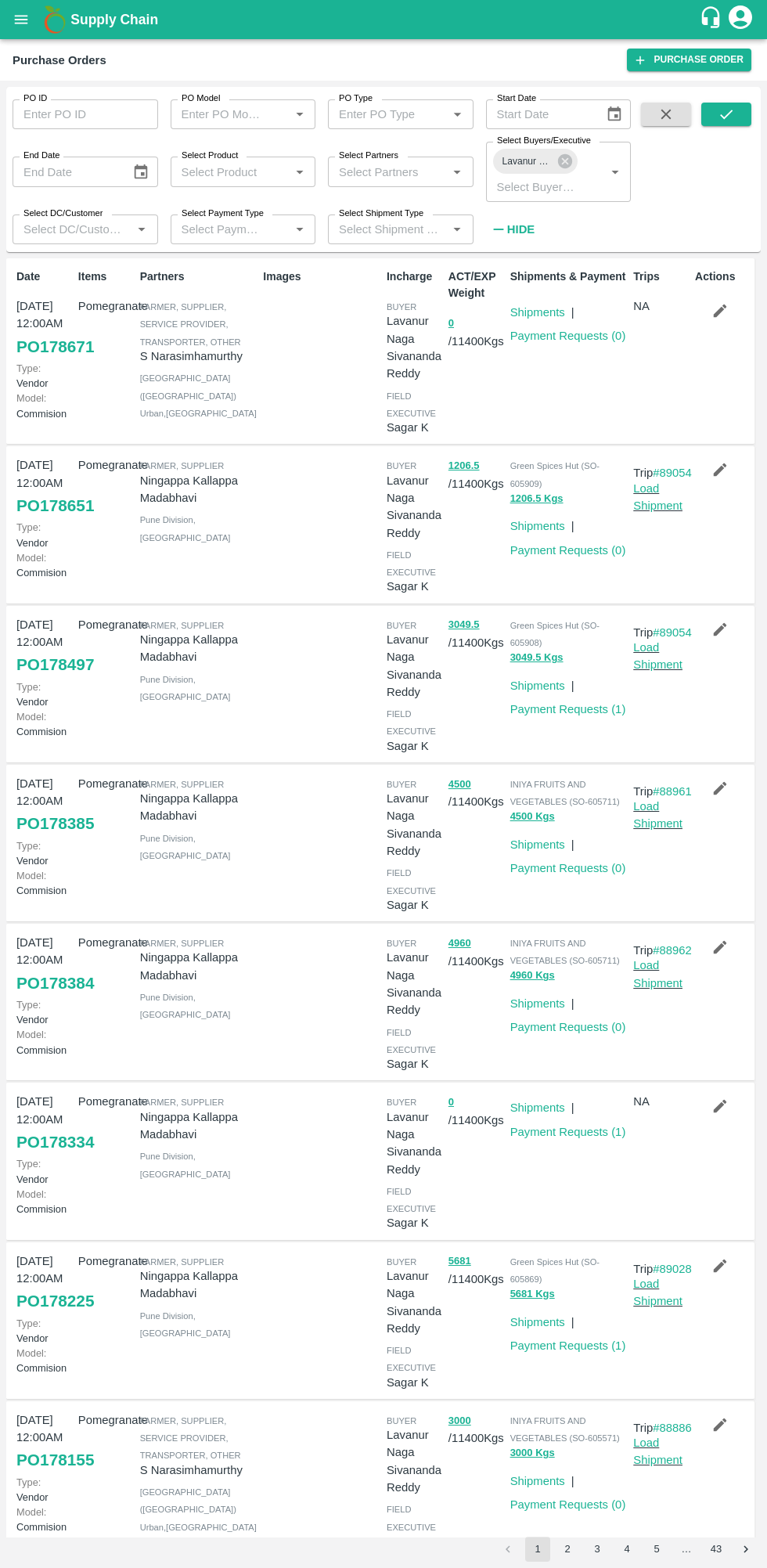
click at [614, 339] on link "Payment Requests ( 0 )" at bounding box center [568, 336] width 116 height 12
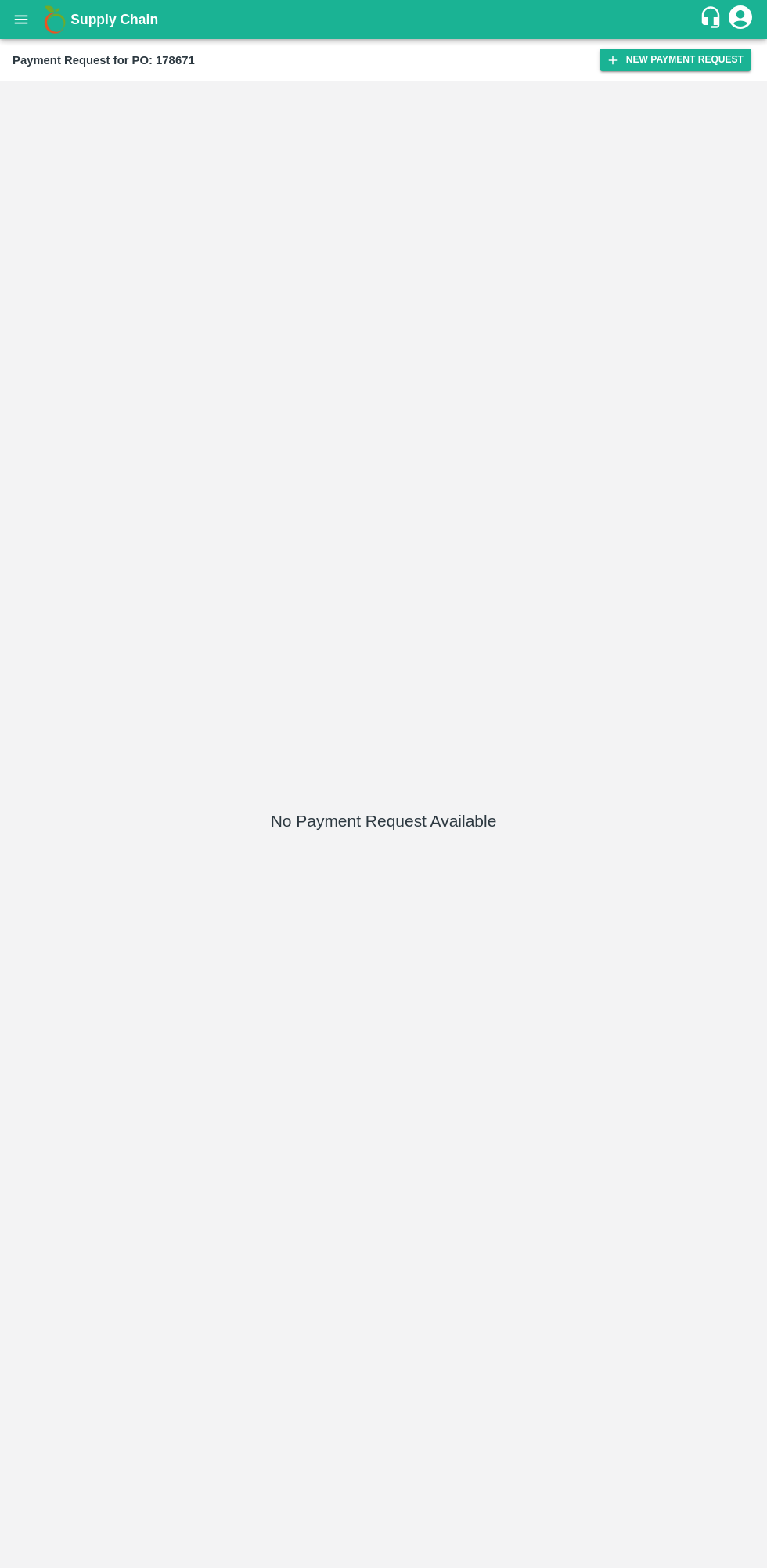
click at [642, 69] on button "New Payment Request" at bounding box center [676, 60] width 152 height 23
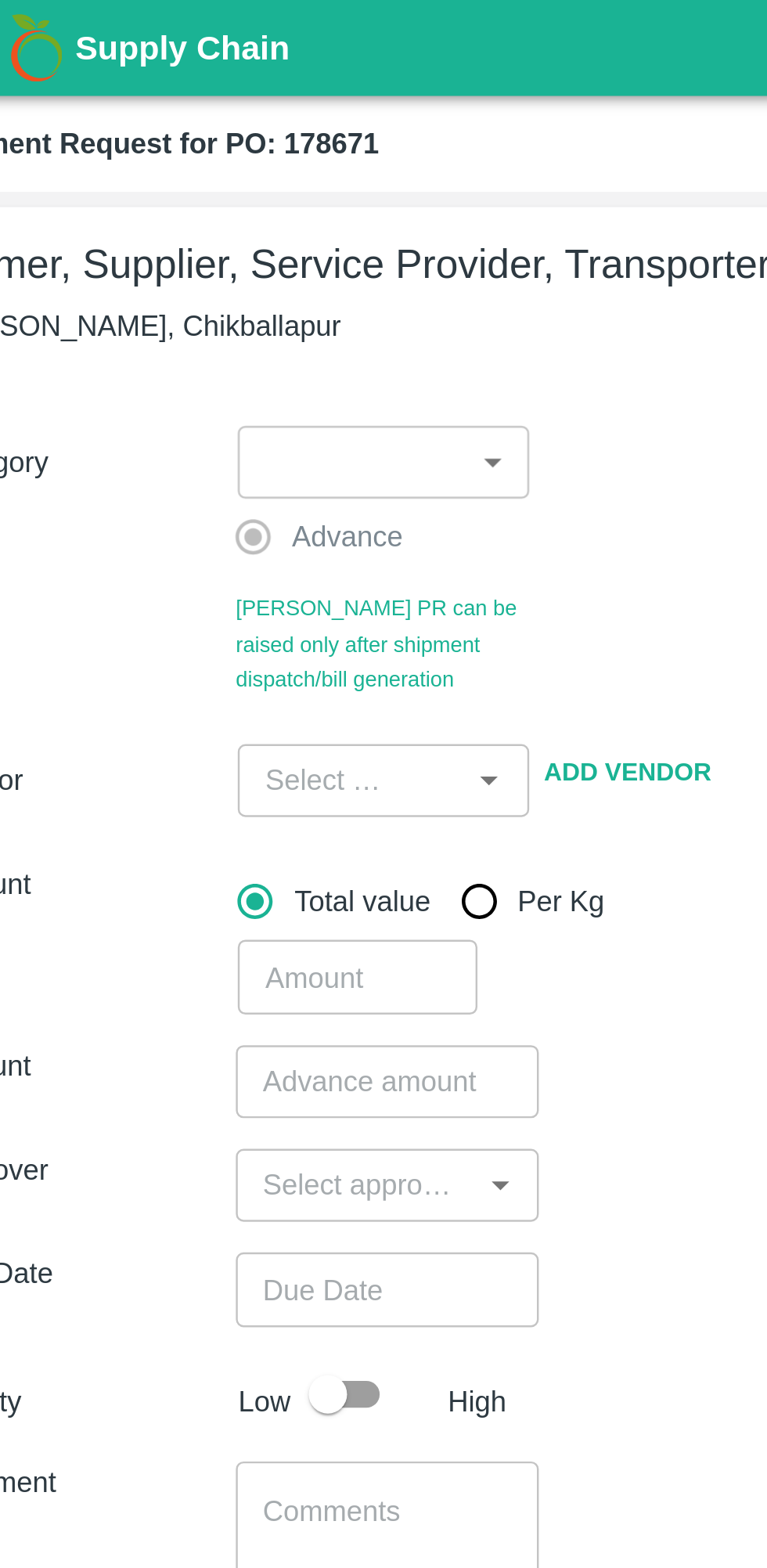
click at [157, 186] on body "Supply Chain Payment Request for PO: 178671 Farmer, Supplier, Service Provider,…" at bounding box center [383, 784] width 767 height 1568
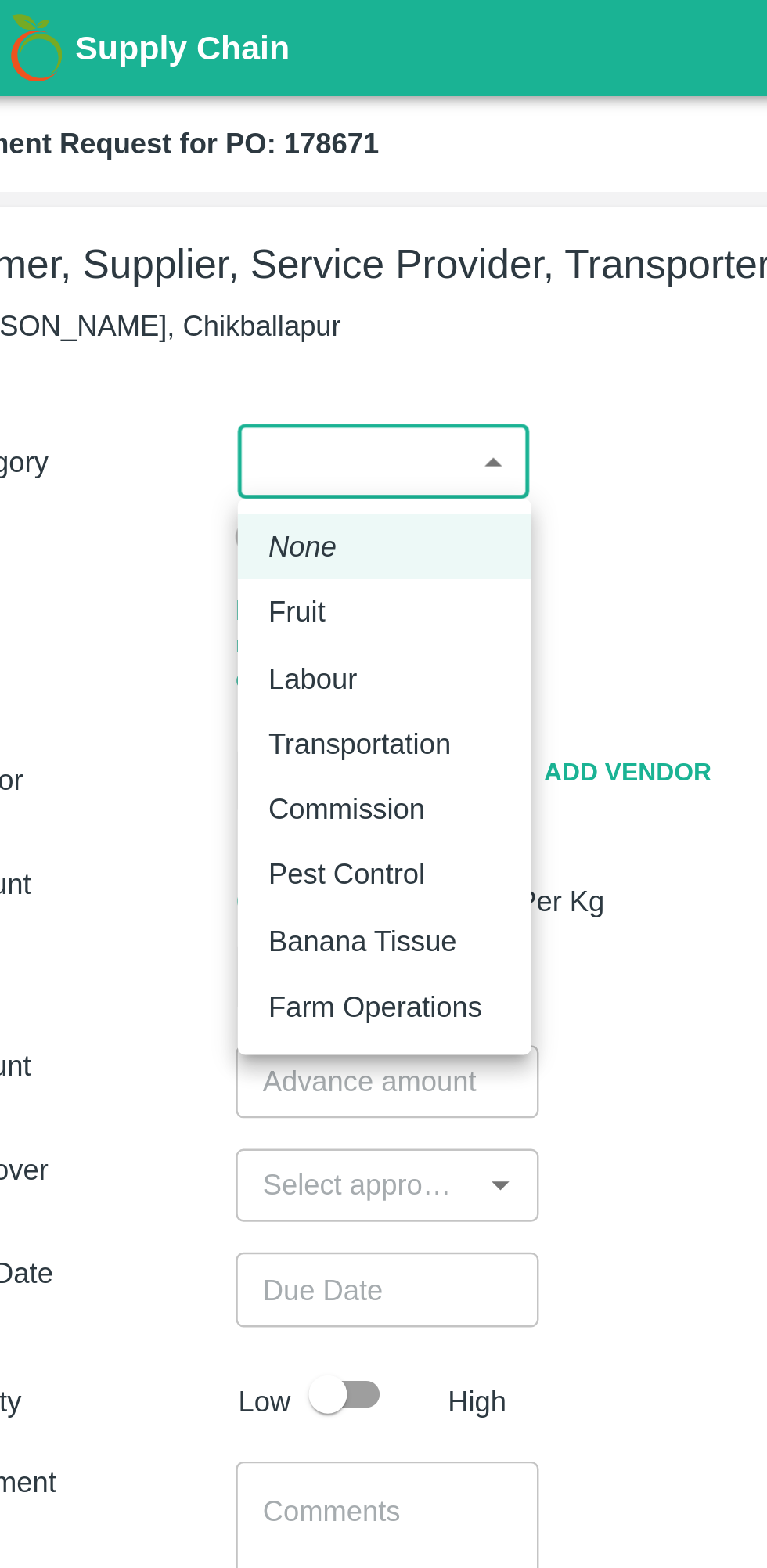
click at [156, 252] on p "Fruit" at bounding box center [161, 250] width 24 height 17
type input "1"
type input "S Narasimhamurthy - 9945608836(Farmer, Supplier, Service Provider, Transporter,…"
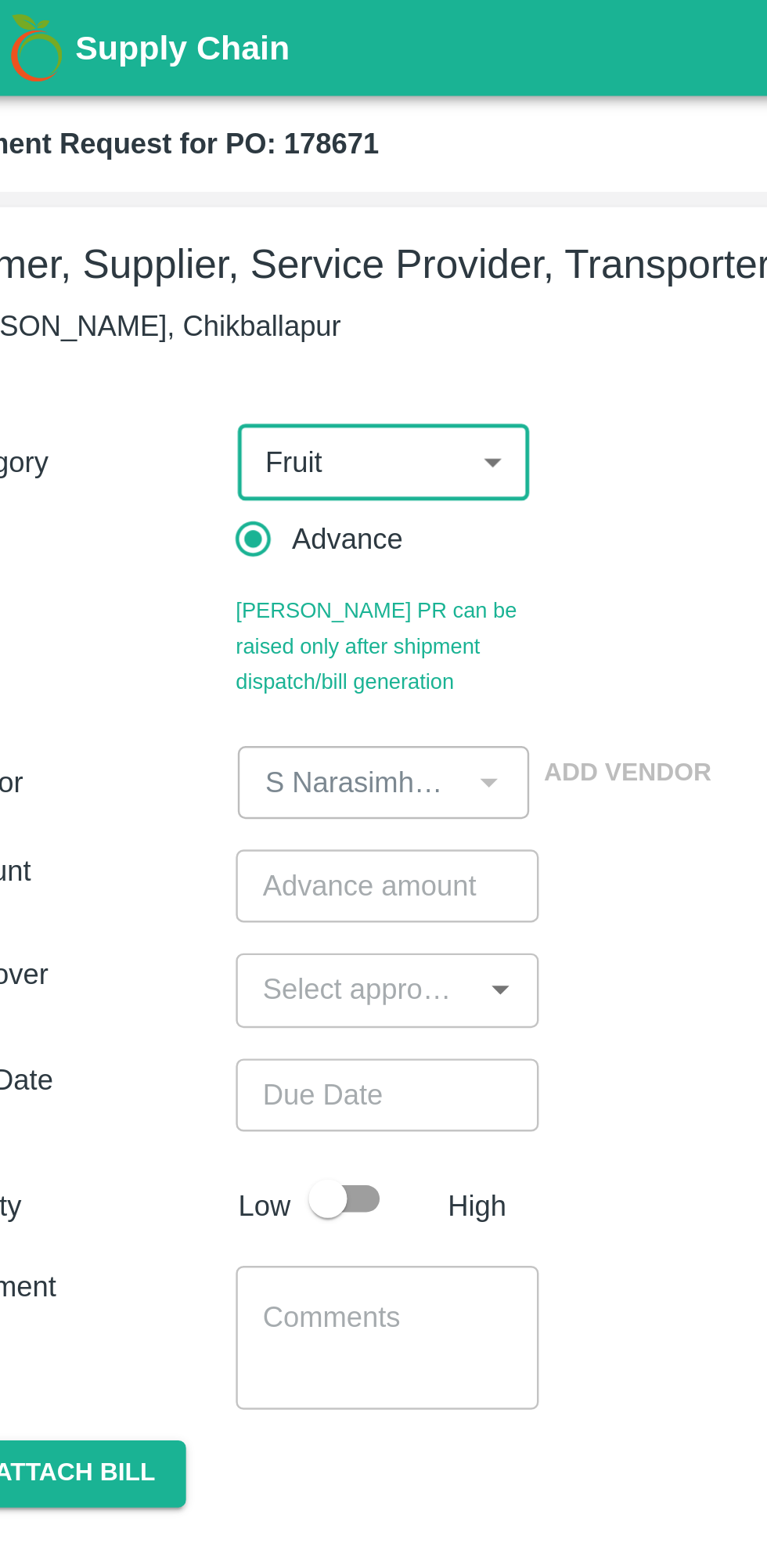
click at [169, 358] on input "number" at bounding box center [198, 361] width 124 height 29
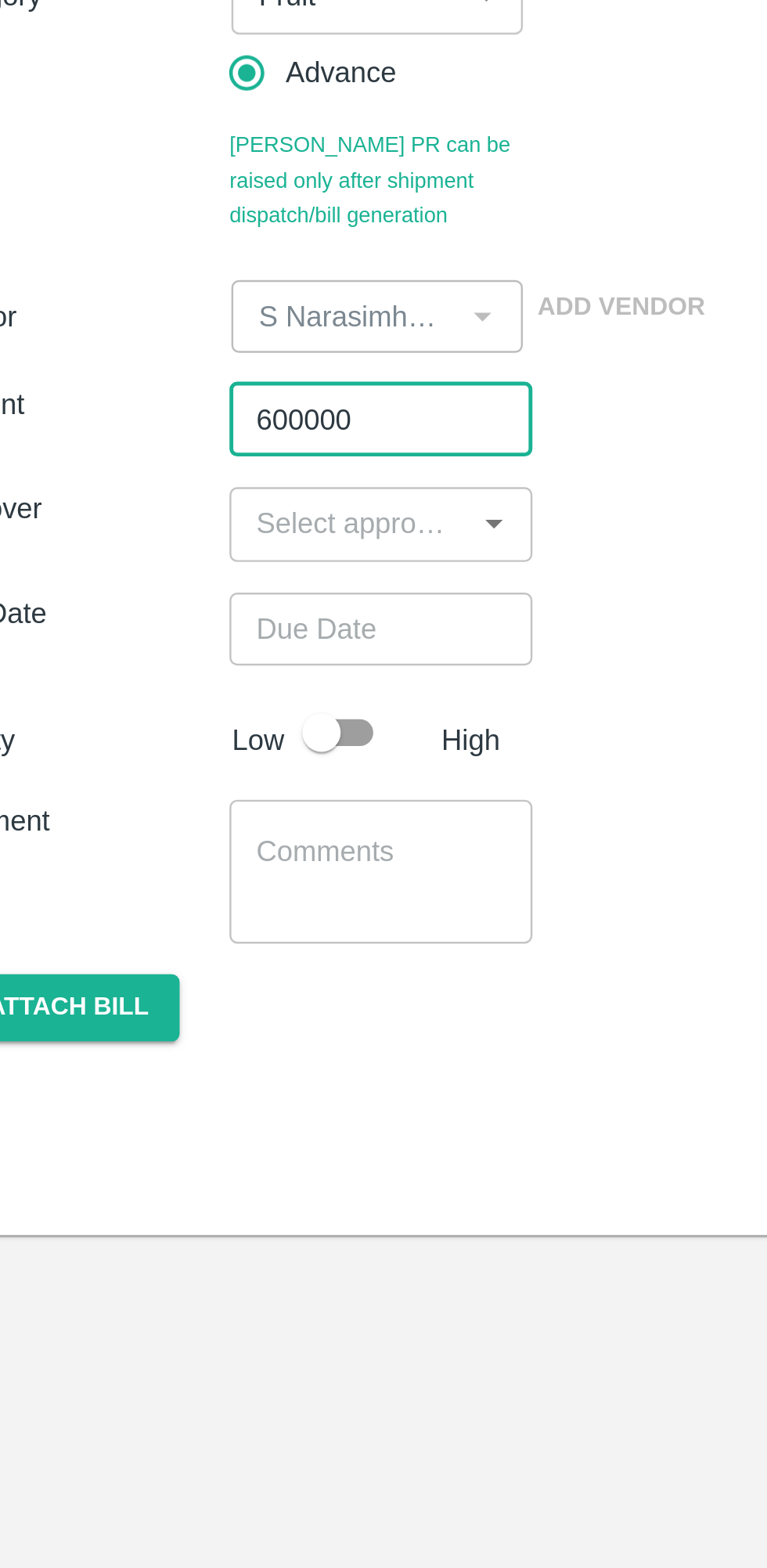
type input "600000"
click at [177, 402] on input "input" at bounding box center [184, 403] width 88 height 20
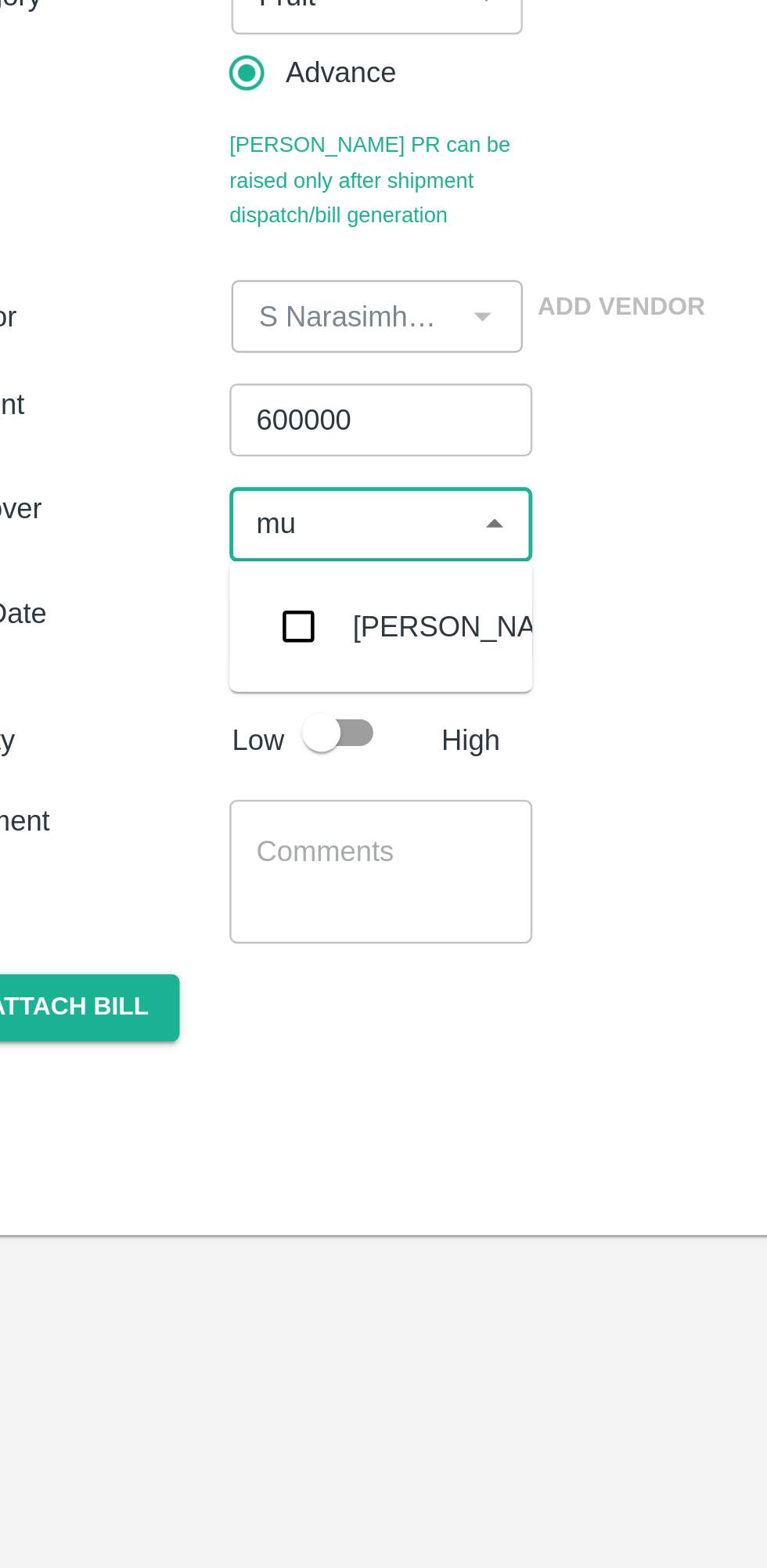
type input "muk"
click at [164, 455] on input "checkbox" at bounding box center [163, 446] width 31 height 31
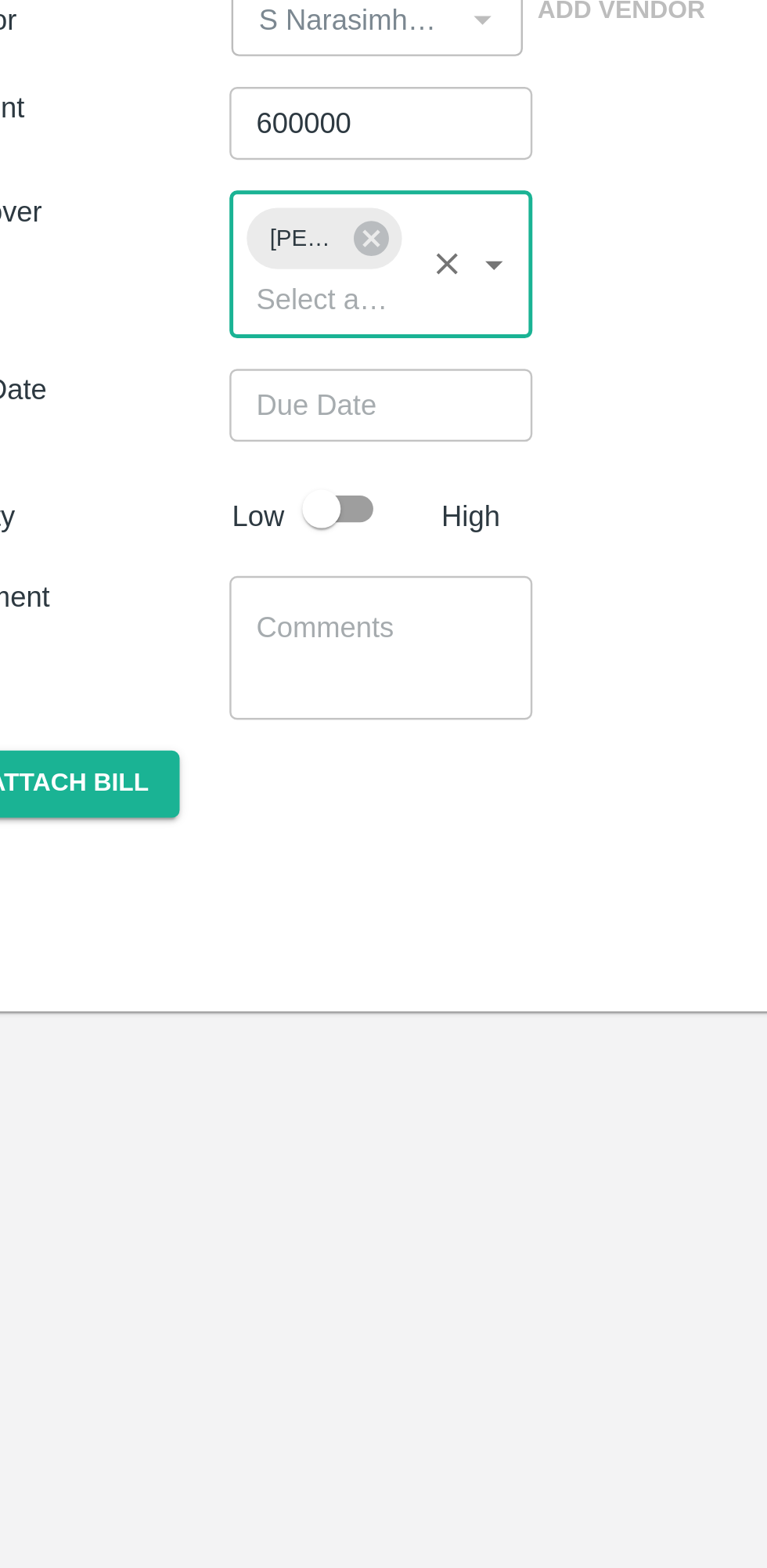
click at [180, 520] on input "checkbox" at bounding box center [174, 518] width 89 height 29
checkbox input "true"
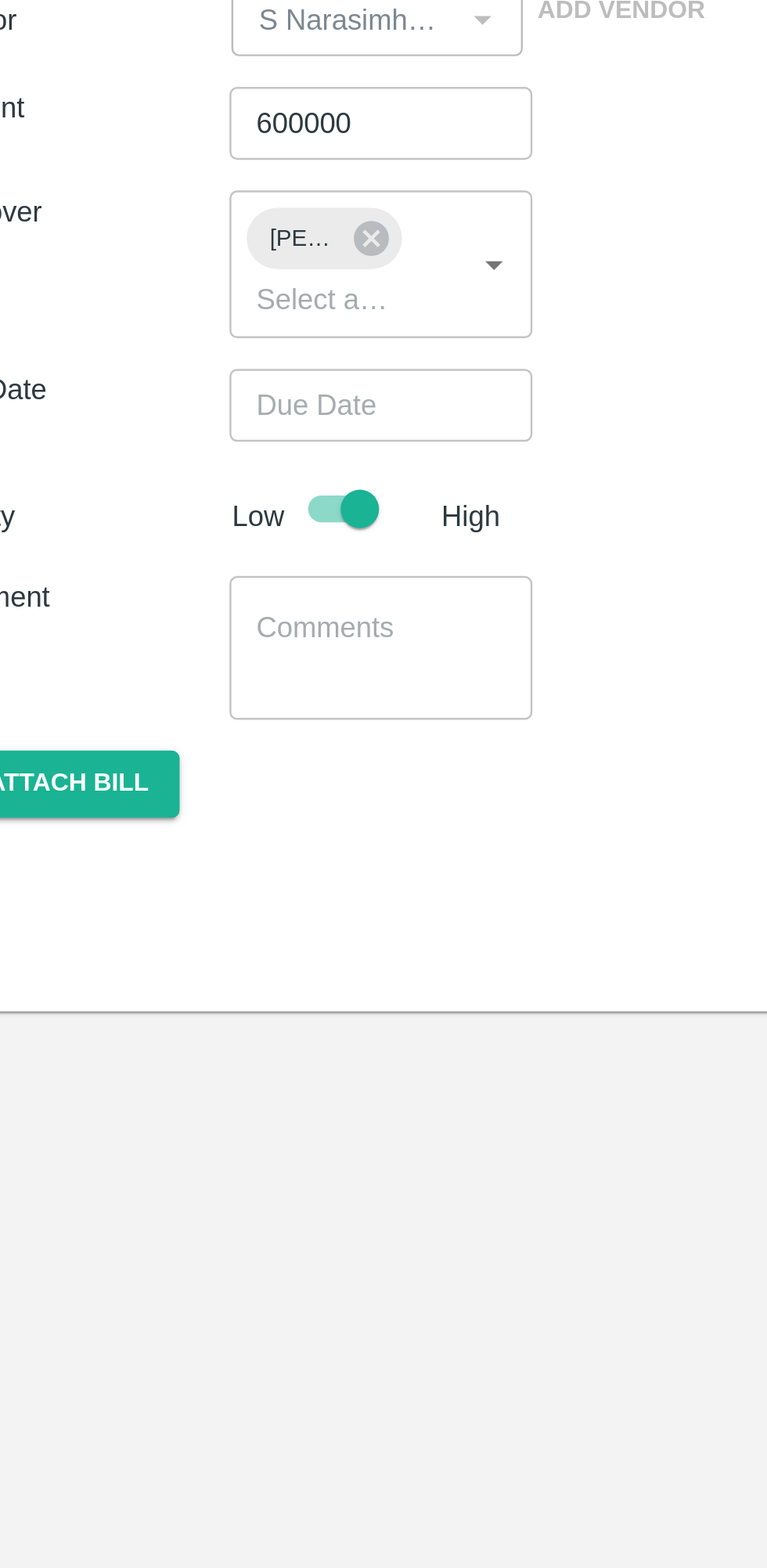
click at [161, 472] on input "Choose date" at bounding box center [192, 476] width 113 height 29
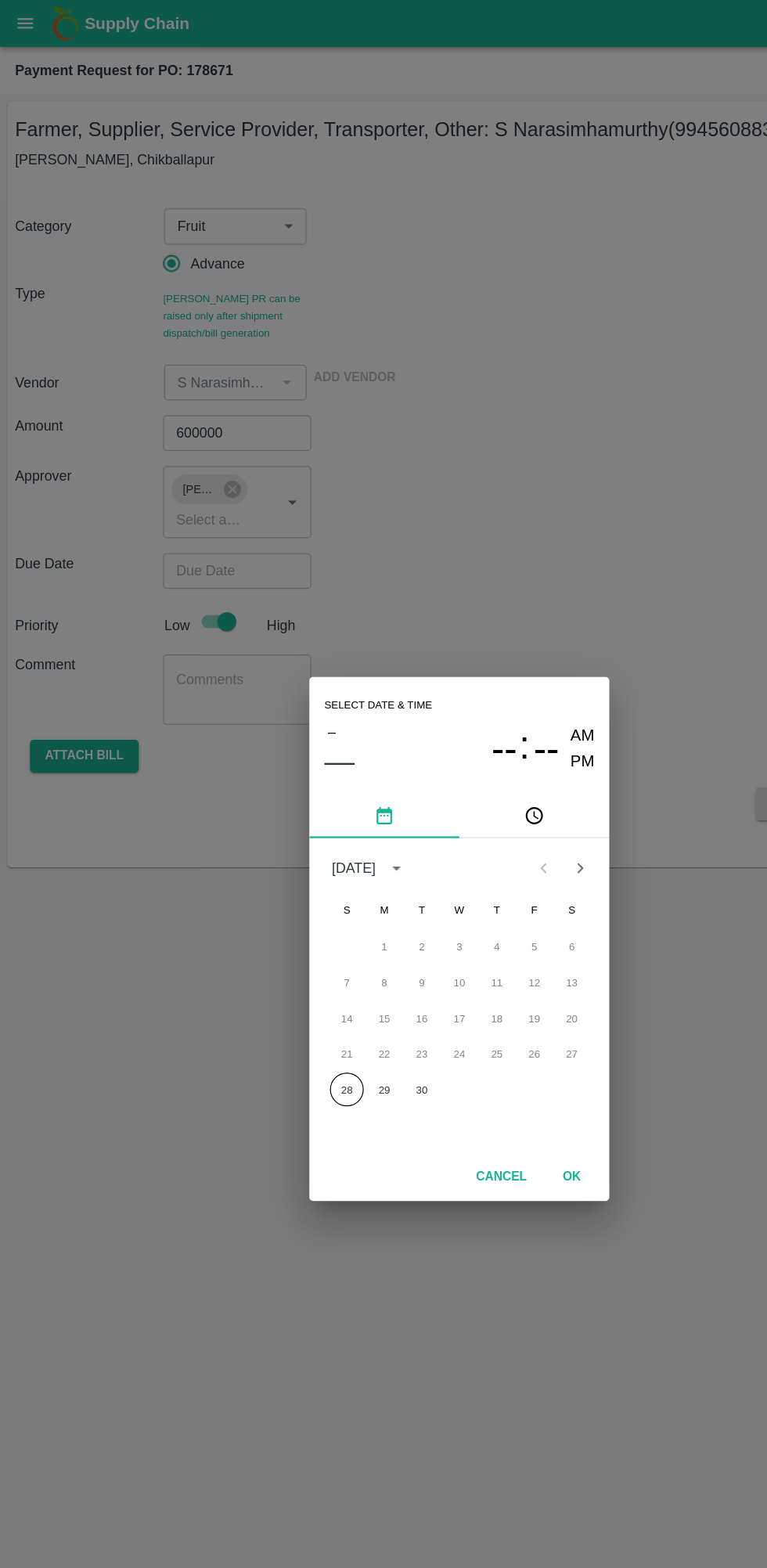
click at [290, 910] on button "28" at bounding box center [290, 910] width 29 height 29
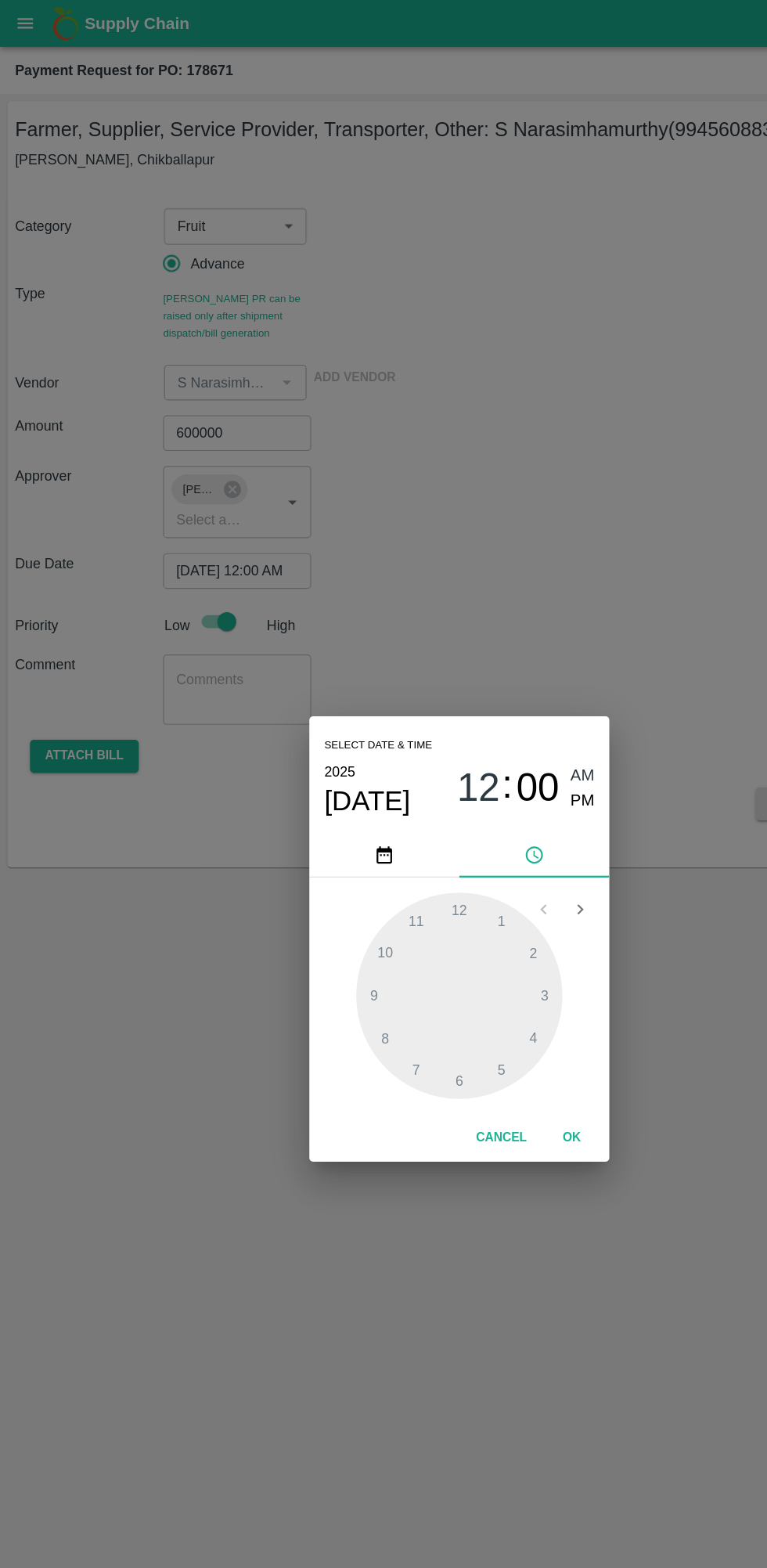
click at [476, 667] on span "PM" at bounding box center [486, 668] width 20 height 21
type input "[DATE] 12:00 PM"
click at [494, 949] on button "OK" at bounding box center [477, 950] width 50 height 28
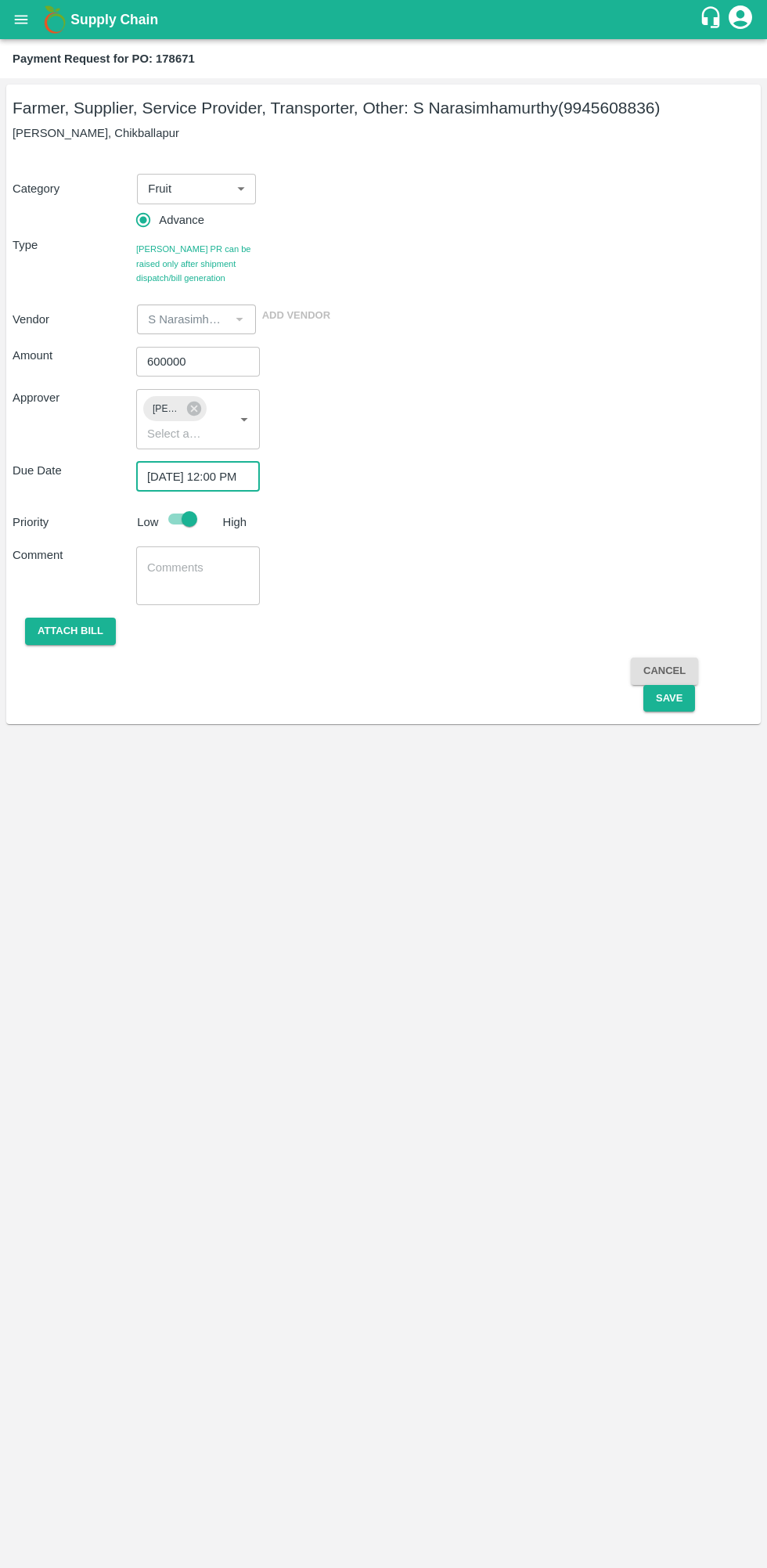
click at [668, 699] on button "Save" at bounding box center [669, 698] width 51 height 28
